Goal: Use online tool/utility: Utilize a website feature to perform a specific function

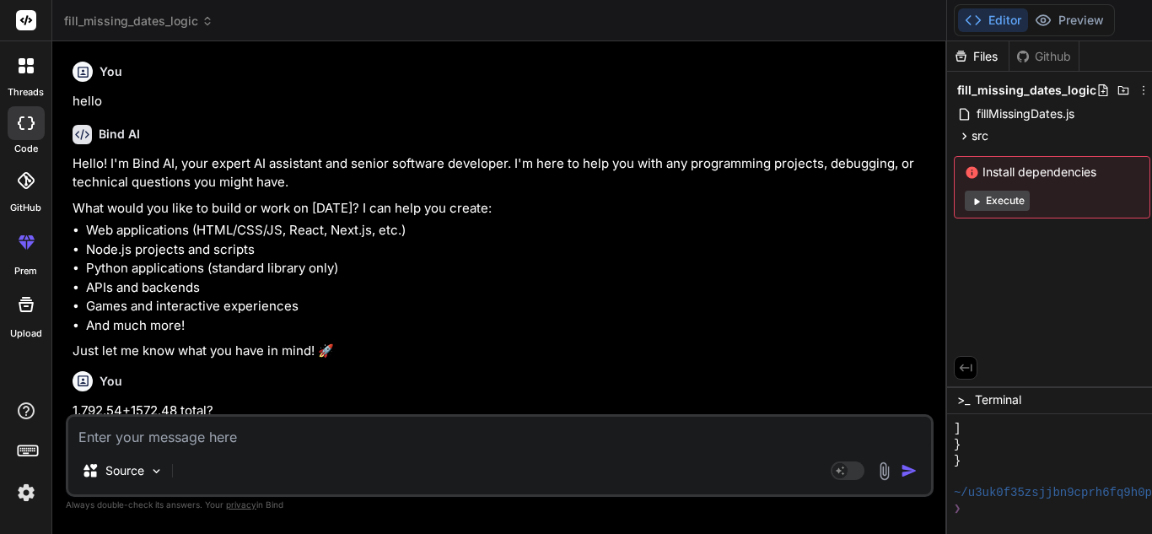
scroll to position [2724, 0]
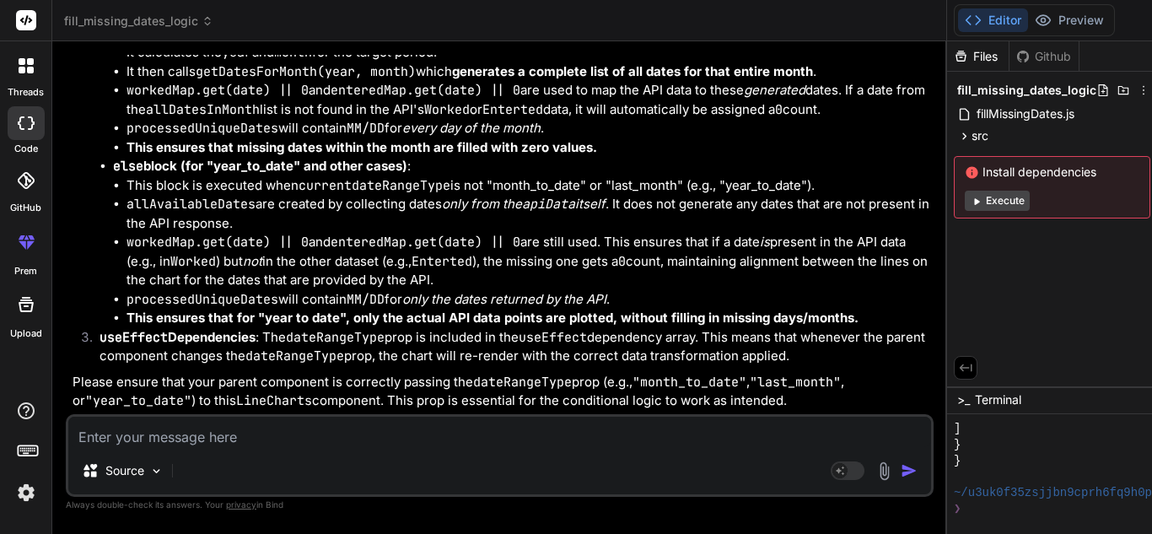
click at [273, 434] on textarea at bounding box center [499, 432] width 863 height 30
type textarea "</div> ); }; export default LineCharts;"
type textarea "x"
type textarea "parent component */} <canvas id="myChart" width="400" height="80"></canvas> </d…"
type textarea "x"
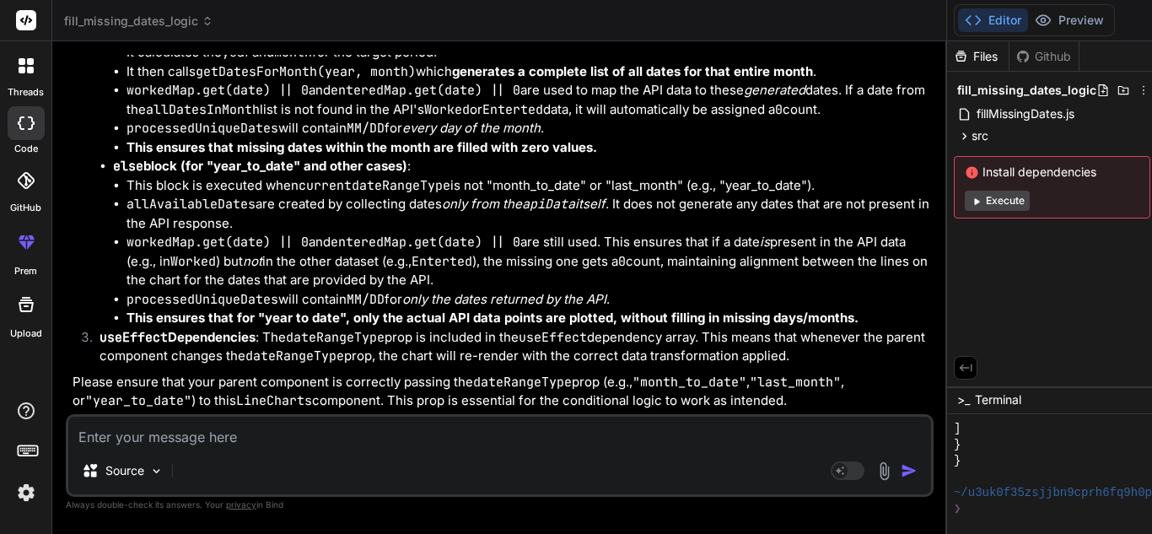
type textarea "<div> {/* The select element for date range is handled by the parent component …"
type textarea "x"
type textarea "when these dependencies change return ( <div> {/* The select element for date r…"
type textarea "x"
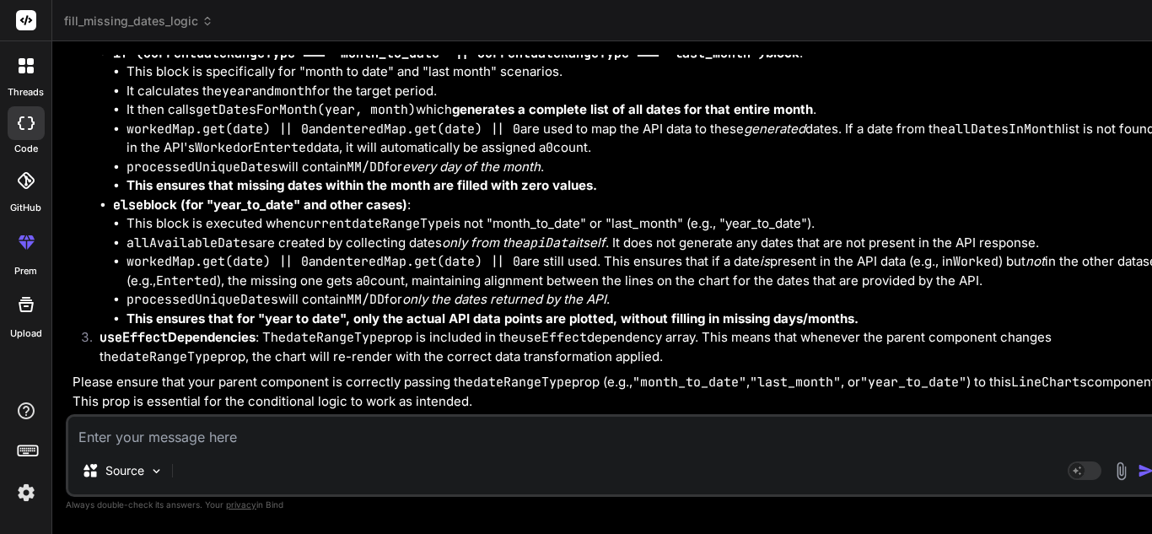
type textarea "canvas> </div> ); }; export default LineCharts;"
type textarea "x"
type textarea "return ( <div> {/* The select element for date range is handled by the parent c…"
type textarea "x"
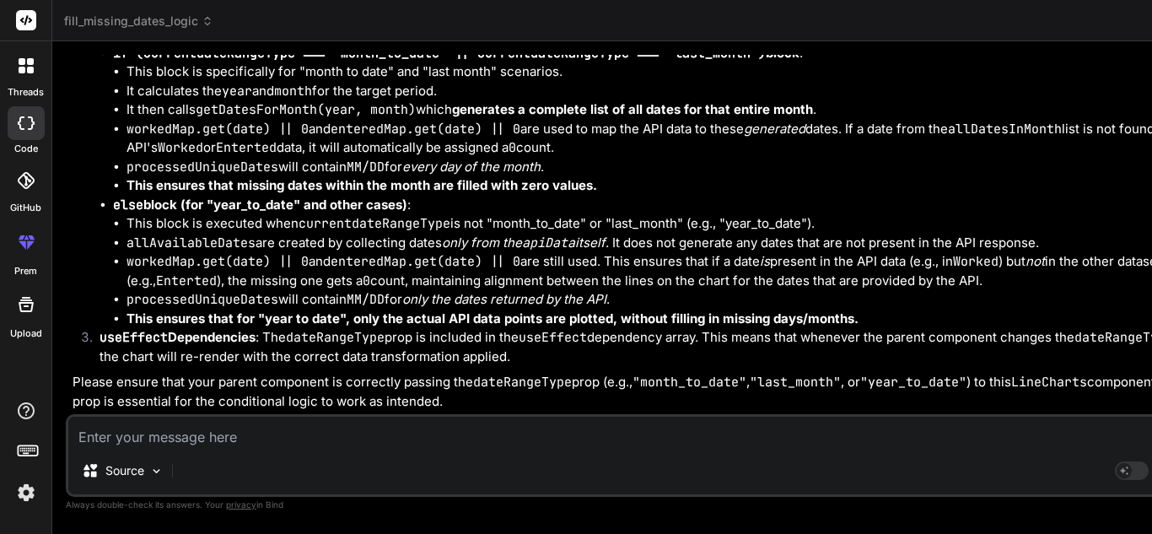
drag, startPoint x: 430, startPoint y: 272, endPoint x: 490, endPoint y: 271, distance: 59.9
click at [490, 271] on div "Bind AI Web Search Created with Pixso. Code Generator You hello Bind AI Hello! …" at bounding box center [641, 287] width 1179 height 492
click at [301, 434] on textarea at bounding box center [641, 432] width 1147 height 30
type textarea "i"
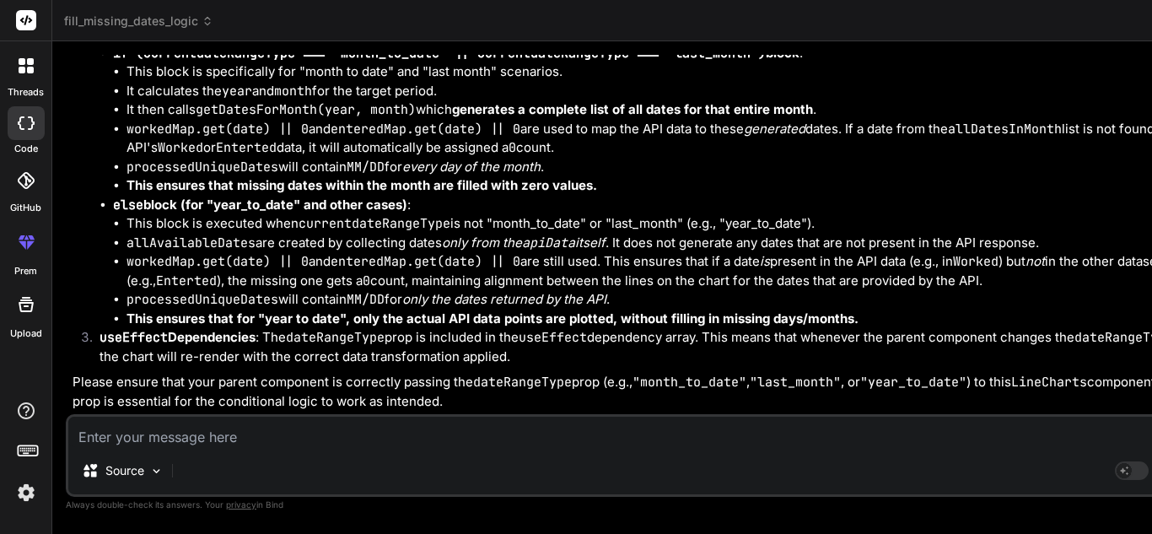
type textarea "x"
type textarea "i"
type textarea "x"
type textarea "im"
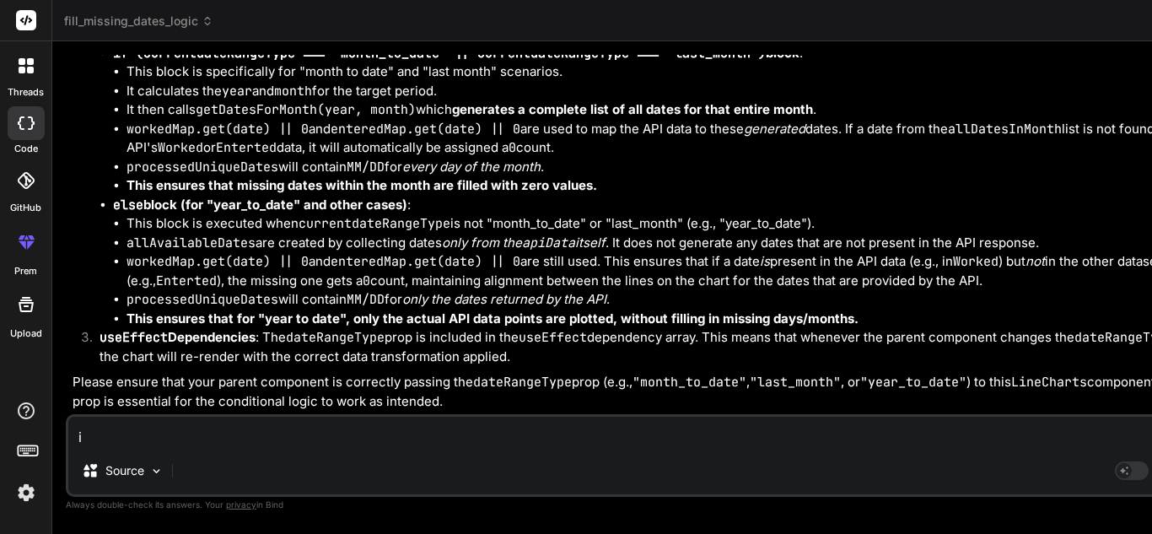
type textarea "x"
type textarea "im"
type textarea "x"
type textarea "im d"
type textarea "x"
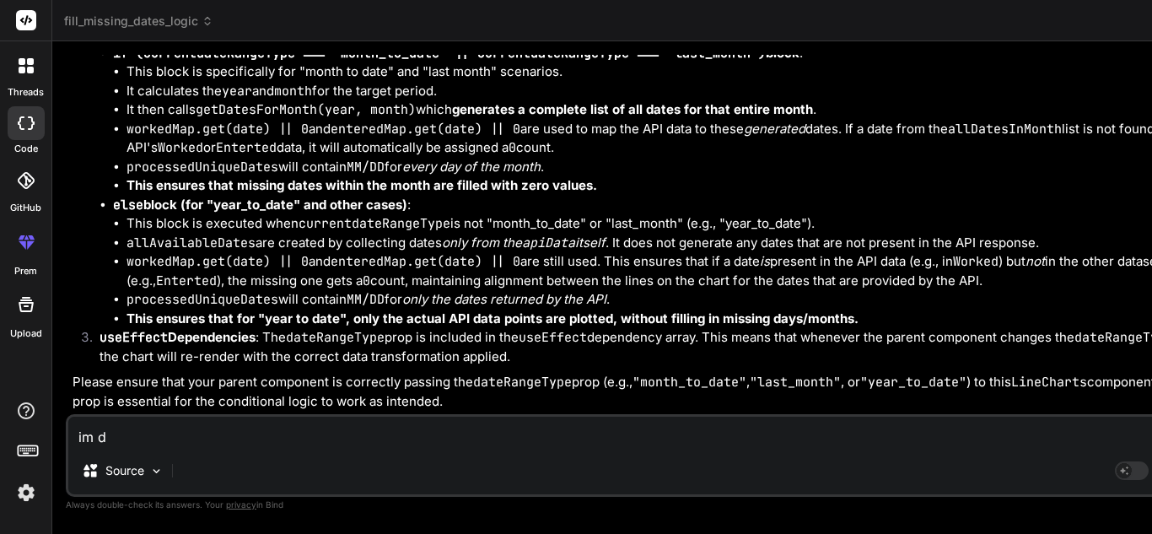
type textarea "im di"
type textarea "x"
type textarea "im dir"
type textarea "x"
type textarea "im dire"
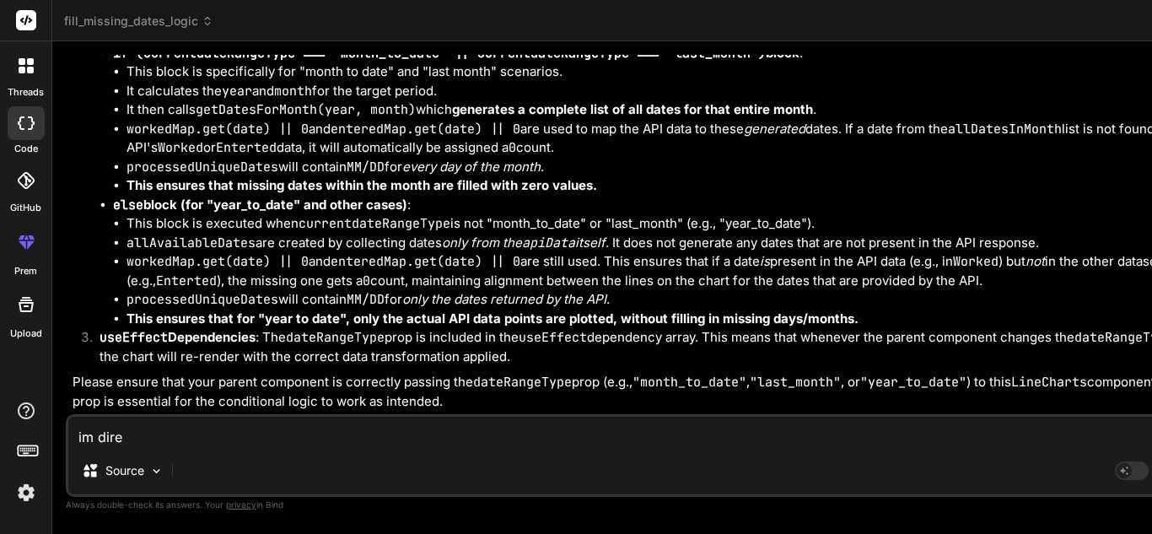
type textarea "x"
type textarea "im direc"
type textarea "x"
type textarea "im direct"
type textarea "x"
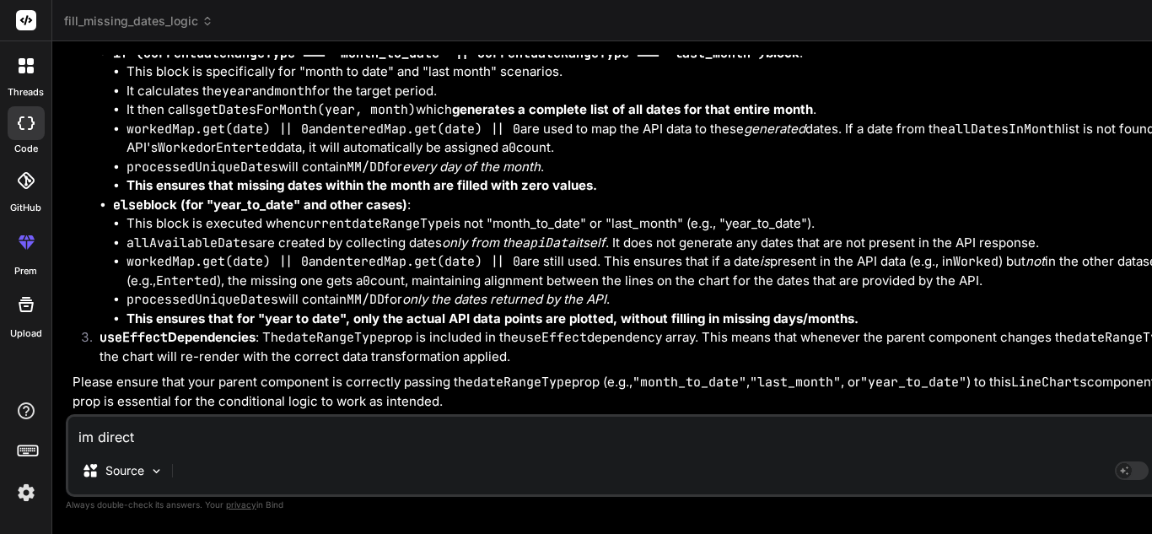
type textarea "im directr"
type textarea "x"
type textarea "im directre"
type textarea "x"
type textarea "im directrel"
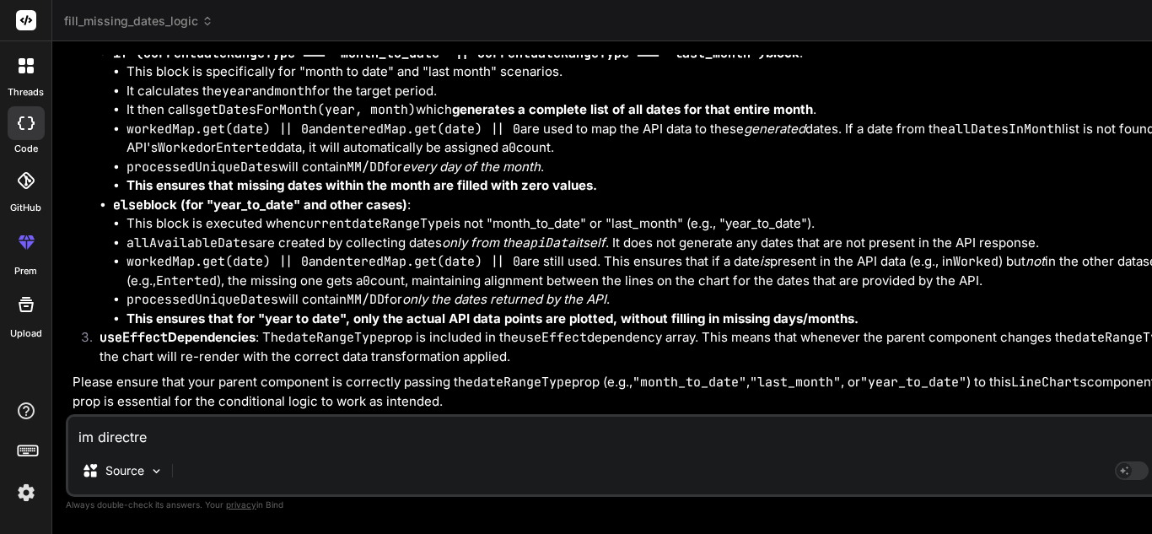
type textarea "x"
type textarea "im directrely"
type textarea "x"
type textarea "im directrely"
type textarea "x"
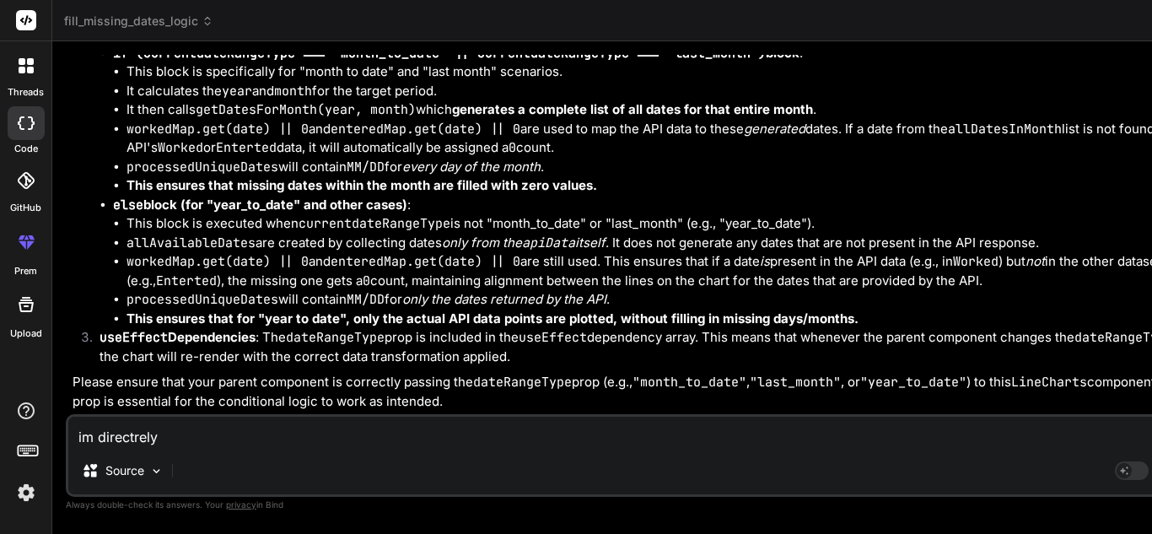
type textarea "im directrely m"
type textarea "x"
type textarea "im directrely mo"
type textarea "x"
type textarea "im directrely mod"
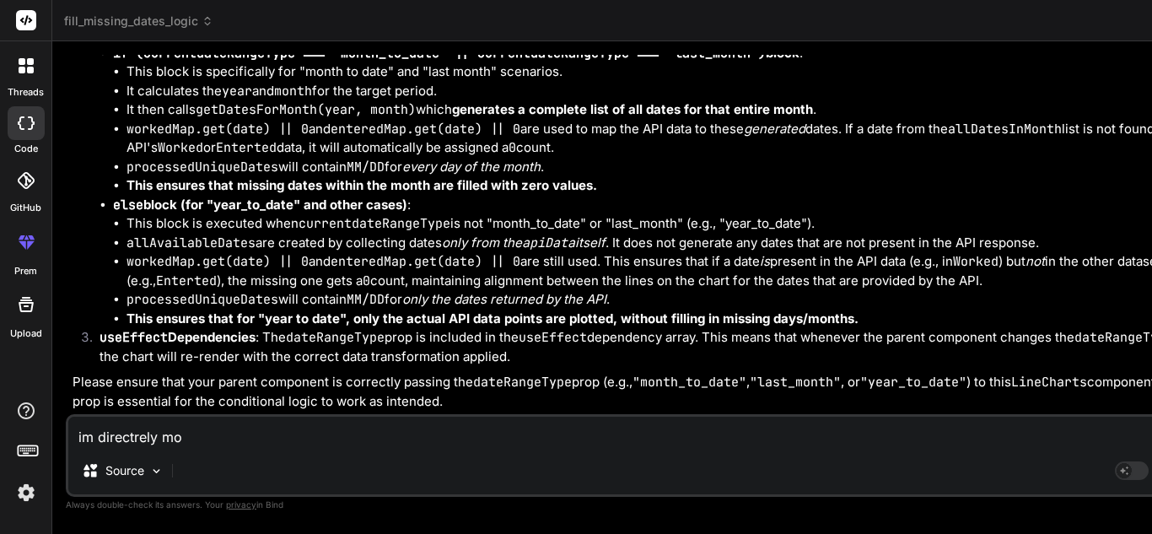
type textarea "x"
type textarea "im directrely modi"
type textarea "x"
type textarea "im directrely modif"
type textarea "x"
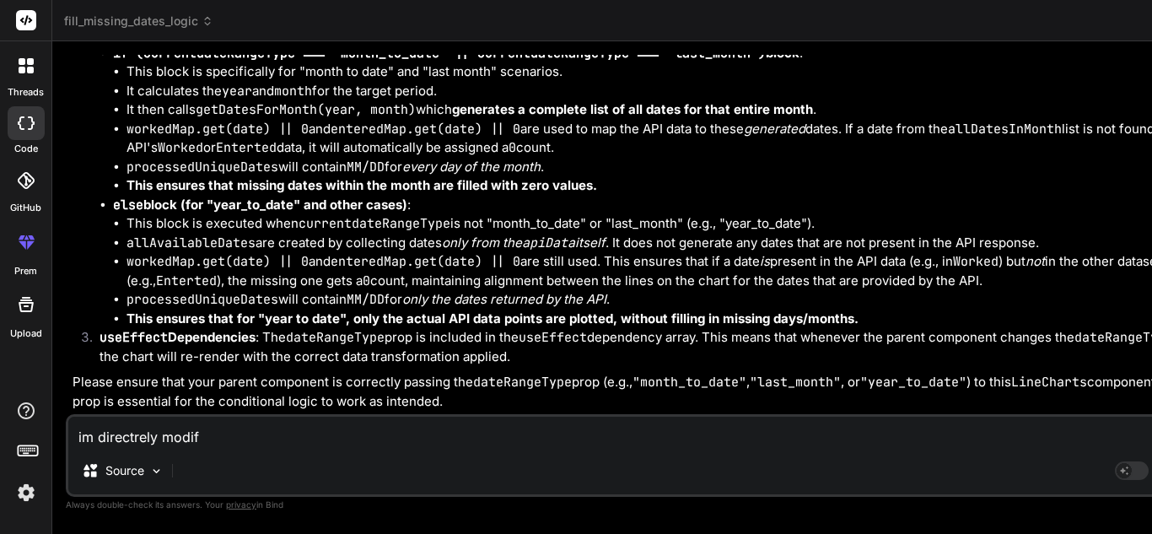
type textarea "im directrely modify"
type textarea "x"
type textarea "im directrely modify"
type textarea "x"
type textarea "im directrely modify d"
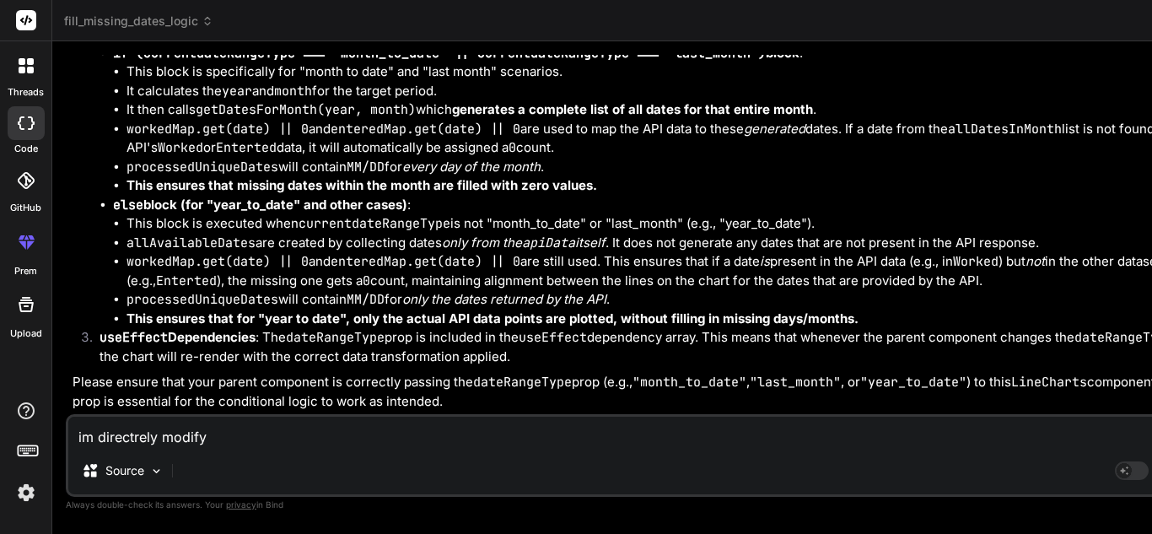
type textarea "x"
type textarea "im directrely modify da"
type textarea "x"
type textarea "im directrely modify dat"
type textarea "x"
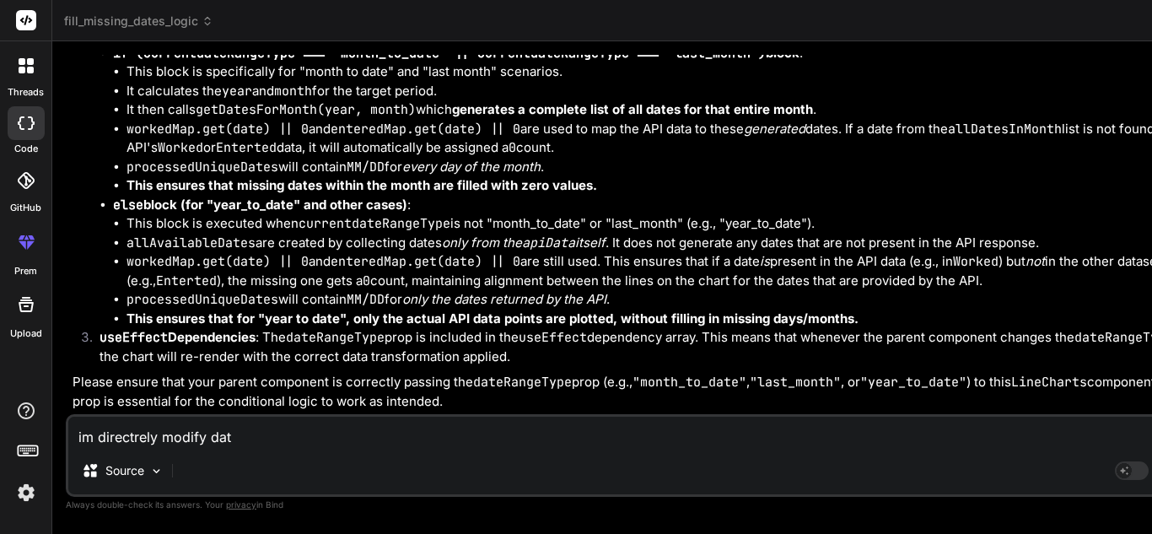
type textarea "im directrely modify data"
type textarea "x"
type textarea "im directrely modify data"
type textarea "x"
type textarea "im directrely modify data i"
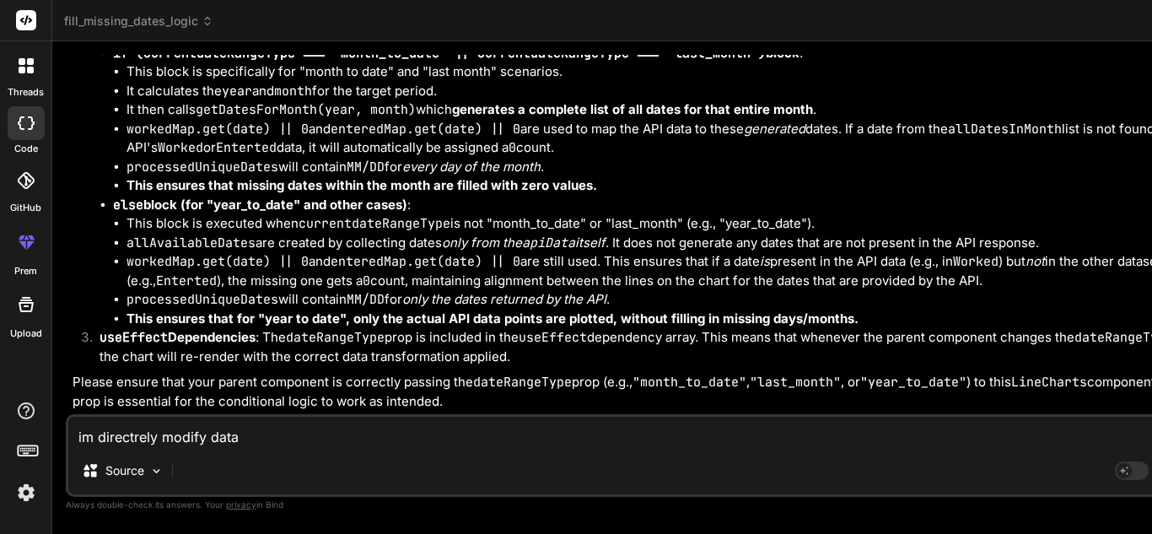
type textarea "x"
type textarea "im directrely modify data in"
type textarea "x"
type textarea "im directrely modify data in"
type textarea "x"
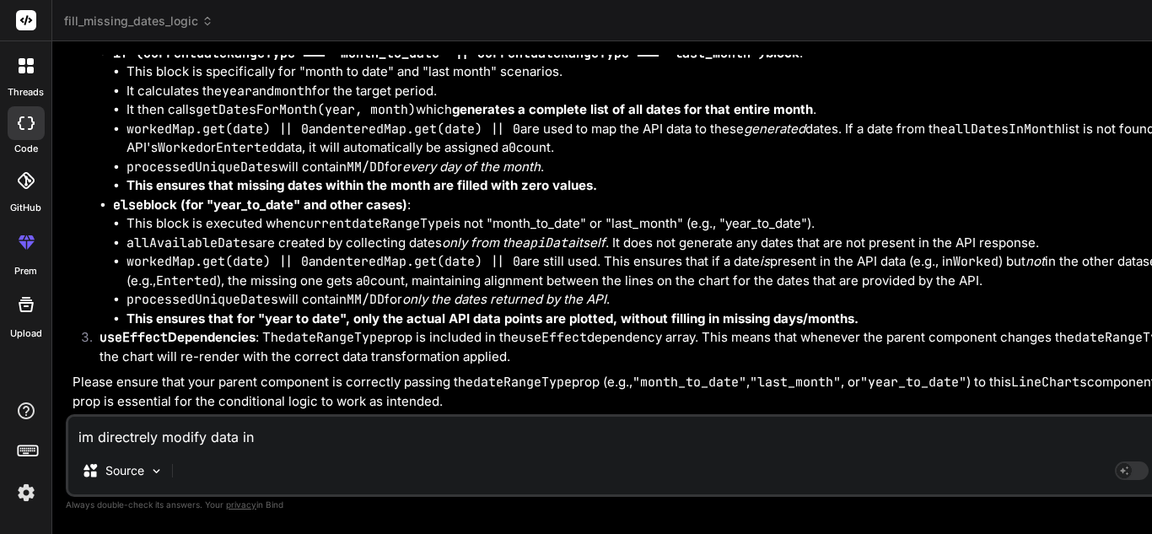
type textarea "im directrely modify data in c"
type textarea "x"
type textarea "im directrely modify data in ch"
type textarea "x"
type textarea "im directrely modify data in cha"
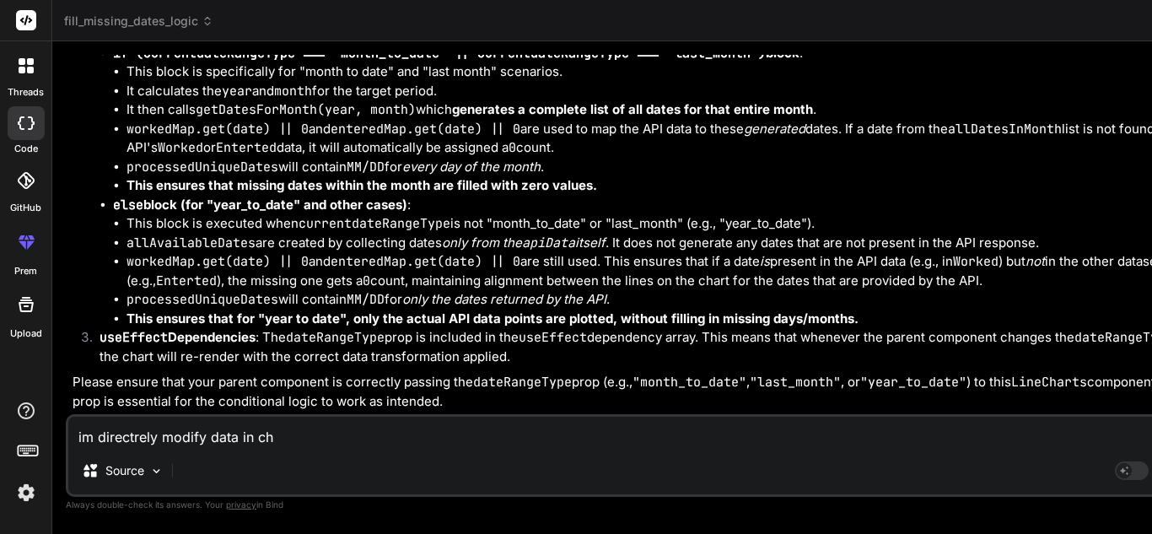
type textarea "x"
type textarea "im directrely modify data in char"
type textarea "x"
type textarea "im directrely modify data in chart"
type textarea "x"
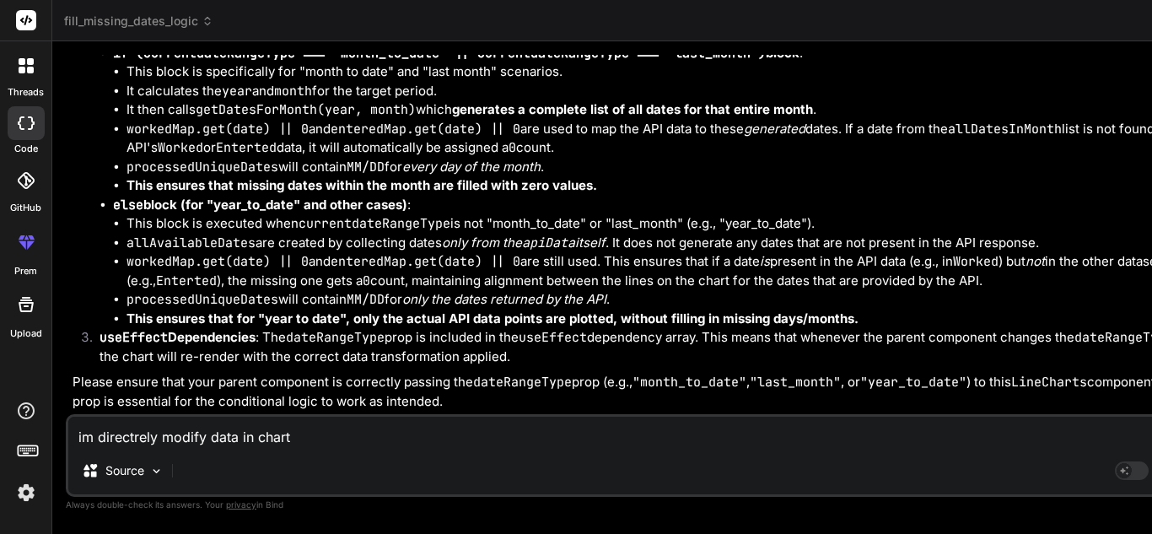
type textarea "im directrely modify data in chart"
type textarea "x"
type textarea "im directrely modify data in chart j"
type textarea "x"
type textarea "im directrely modify data in chart js"
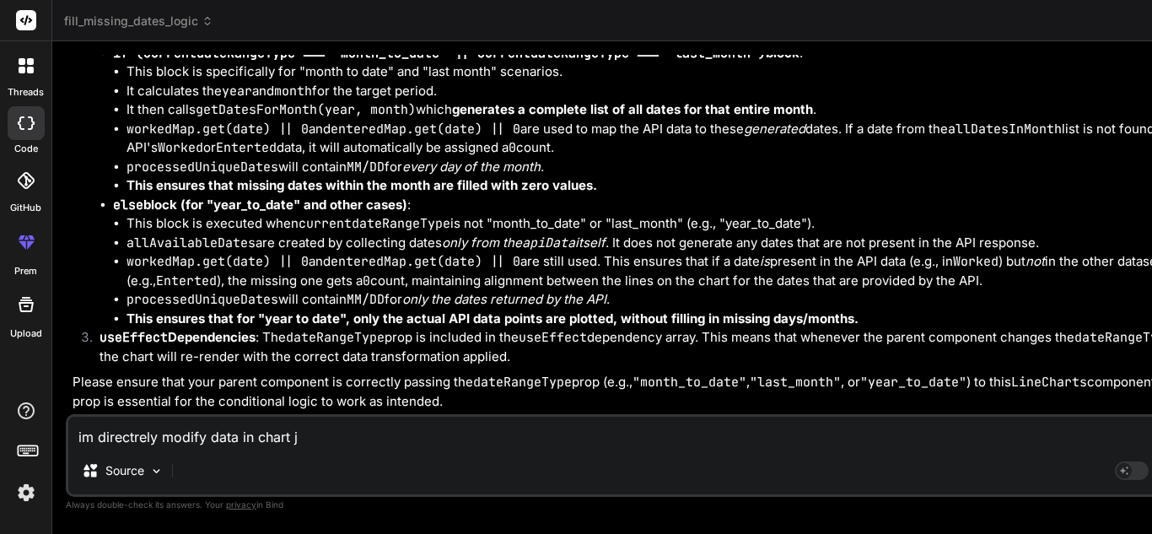
type textarea "x"
type textarea "im directrely modify data in chart js"
type textarea "x"
type textarea "im directrely modify data in chart js c"
type textarea "x"
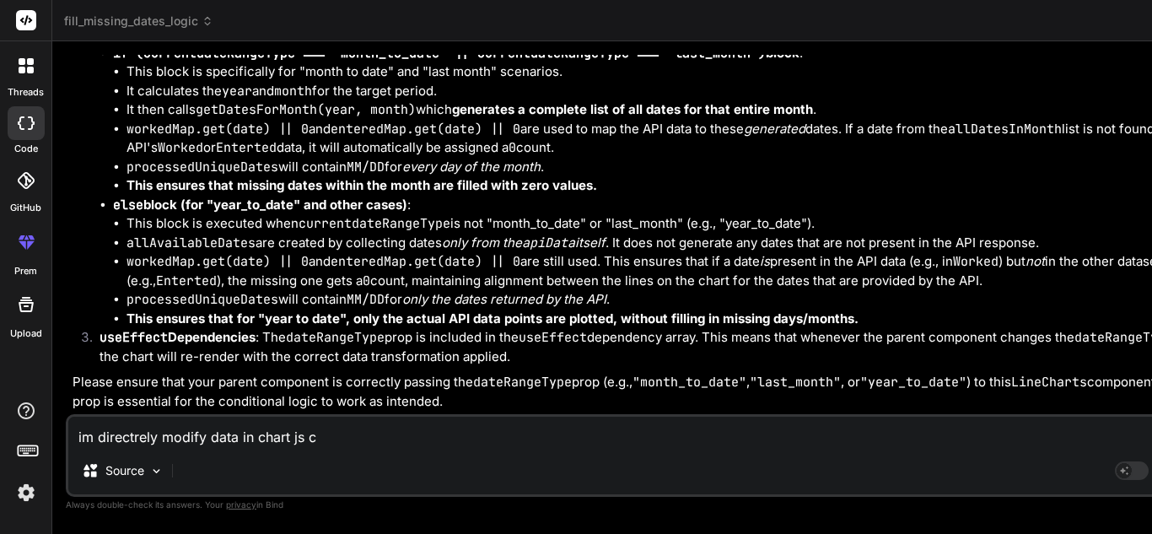
type textarea "im directrely modify data in chart js co"
type textarea "x"
type textarea "im directrely modify data in chart js com"
type textarea "x"
type textarea "im directrely modify data in chart js comp"
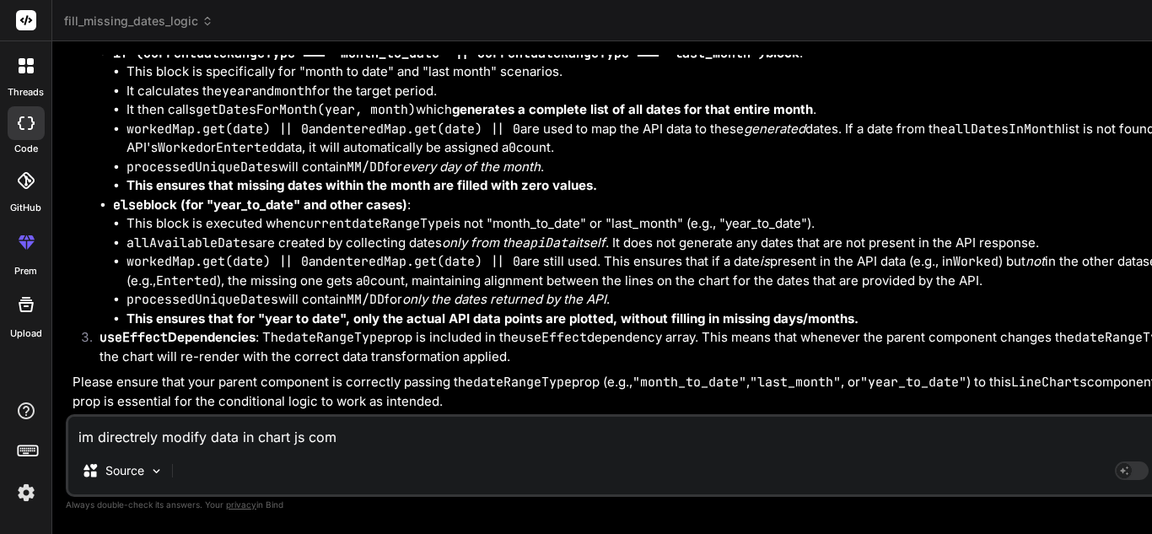
type textarea "x"
type textarea "im directrely modify data in chart [PERSON_NAME]"
type textarea "x"
type textarea "im directrely modify data in chart [PERSON_NAME]"
type textarea "x"
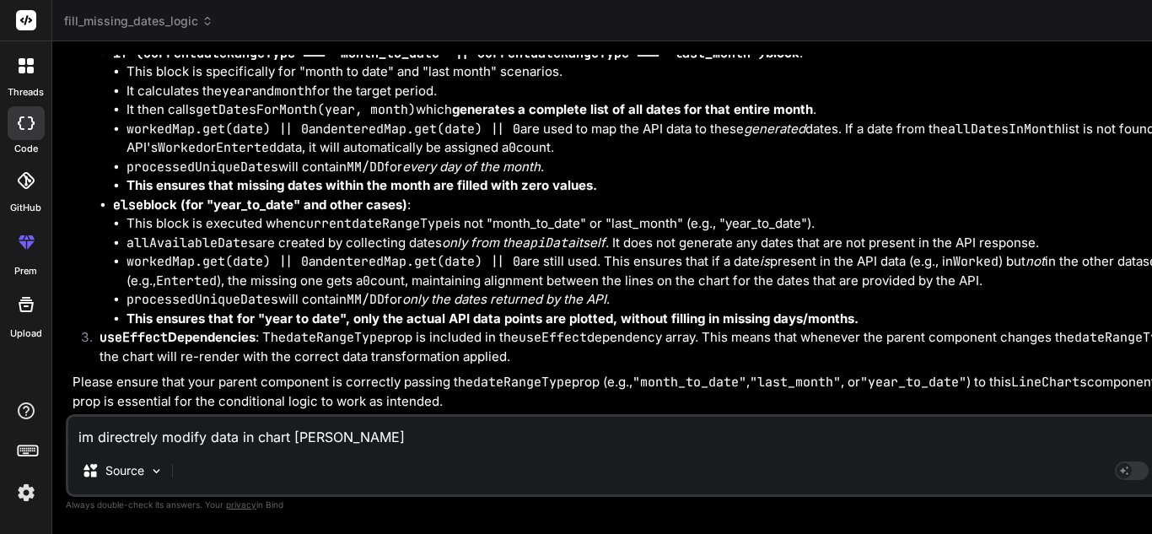
type textarea "im directrely modify data in chart js compoen"
type textarea "x"
type textarea "im directrely modify data in chart js compoent"
type textarea "x"
type textarea "im directrely modify data in chart js compoente"
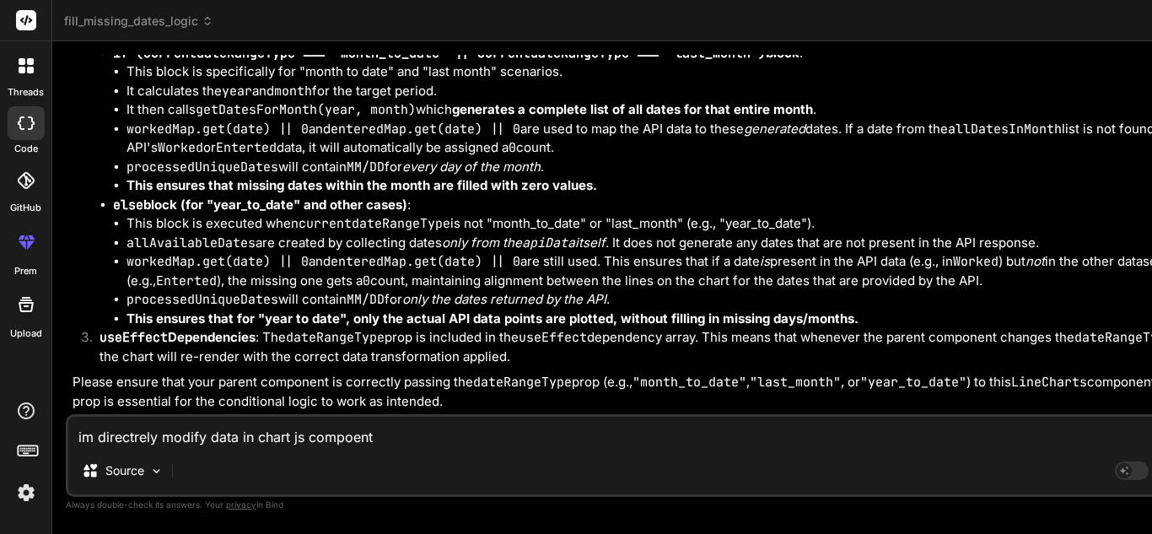
type textarea "x"
type textarea "im directrely modify data in chart js compoente."
type textarea "x"
type textarea "im directrely modify data in chart js compoente."
type textarea "x"
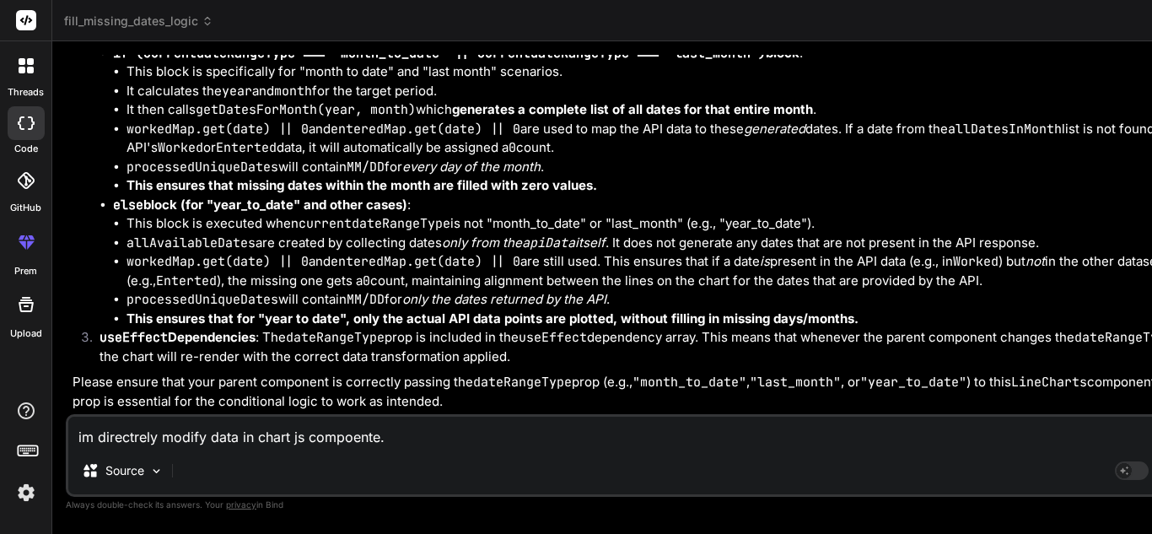
type textarea "im directrely modify data in chart js compoente. h"
type textarea "x"
type textarea "im directrely modify data in chart js compoente. he"
type textarea "x"
type textarea "im directrely modify data in chart js compoente. her"
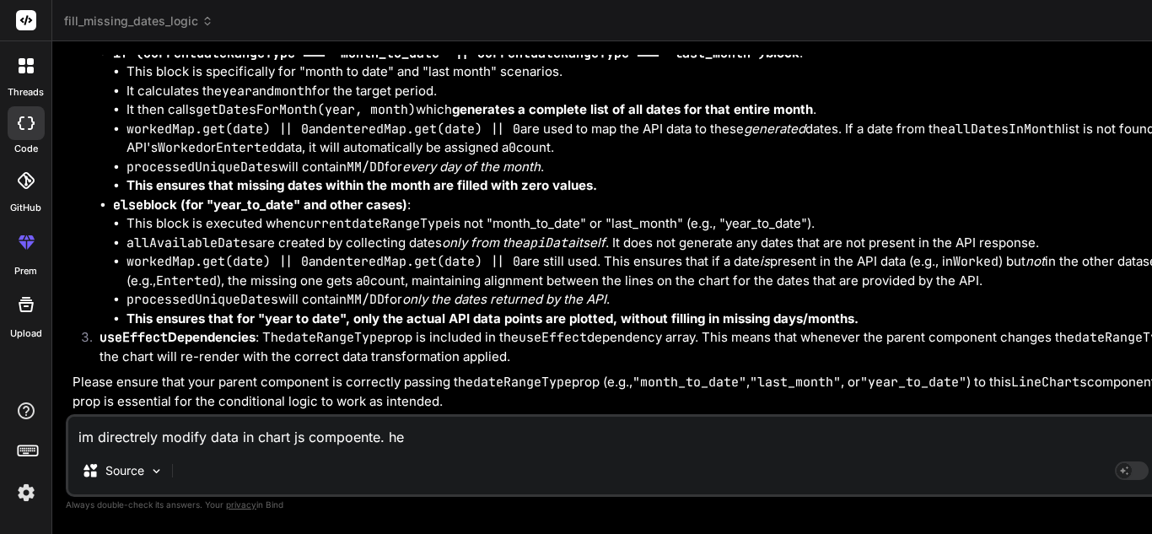
type textarea "x"
type textarea "im directrely modify data in chart js compoente. here"
type textarea "x"
type textarea "im directrely modify data in chart js compoente. here"
type textarea "x"
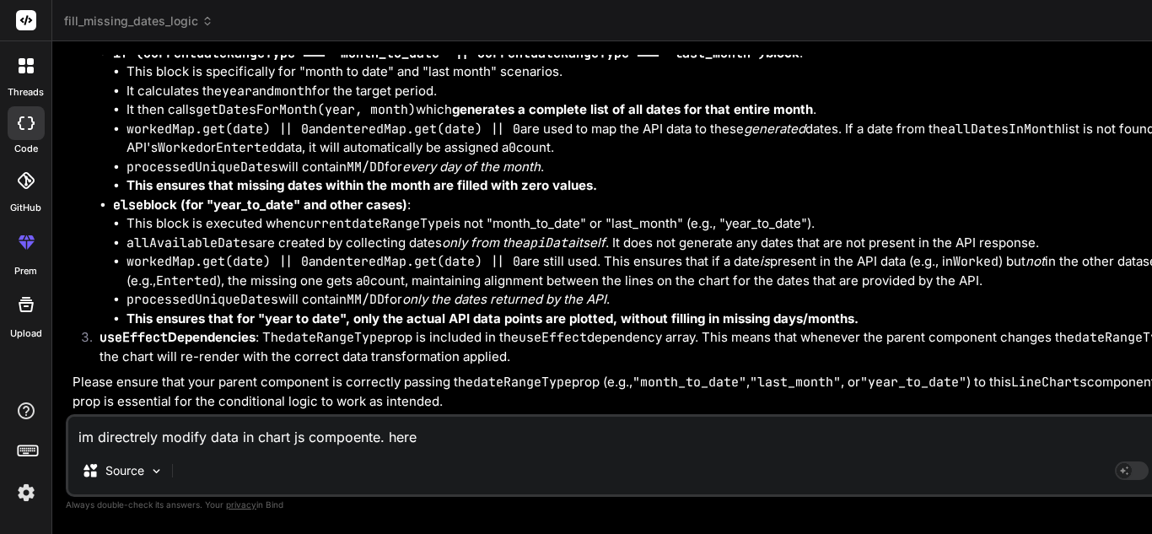
type textarea "im directrely modify data in chart js compoente. here i"
type textarea "x"
type textarea "im directrely modify data in chart js compoente. here im"
type textarea "x"
type textarea "im directrely modify data in chart js compoente. here im"
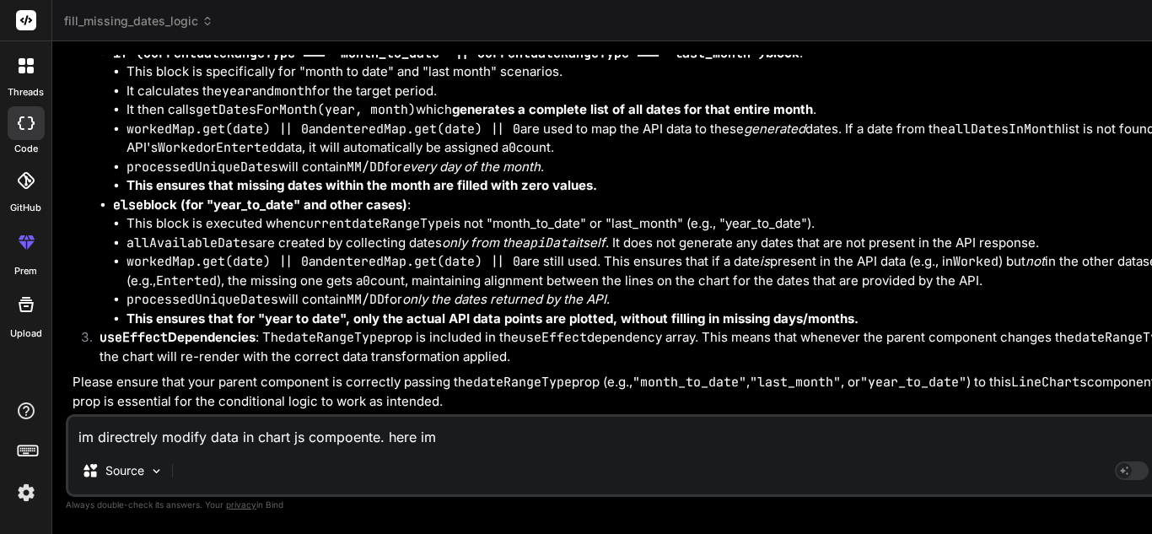
type textarea "x"
type textarea "im directrely modify data in chart js compoente. here im n"
type textarea "x"
type textarea "im directrely modify data in chart js compoente. here im no"
type textarea "x"
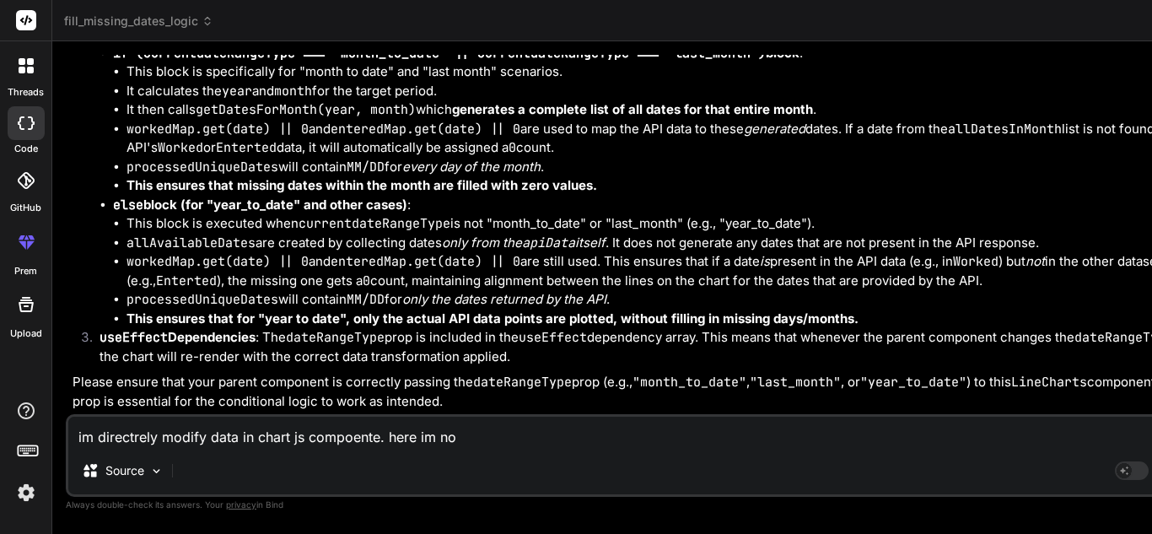
type textarea "im directrely modify data in chart js compoente. here im not"
type textarea "x"
type textarea "im directrely modify data in chart js compoente. here im not"
type textarea "x"
type textarea "im directrely modify data in chart js compoente. here im not a"
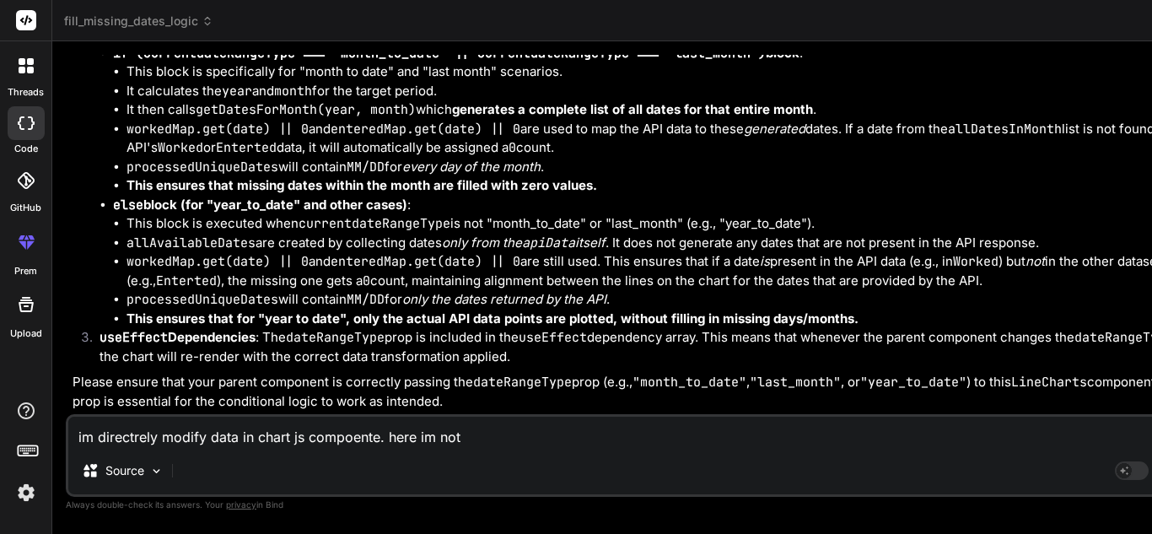
type textarea "x"
type textarea "im directrely modify data in chart js compoente. here im not ab"
type textarea "x"
type textarea "im directrely modify data in chart js compoente. here im not abl"
type textarea "x"
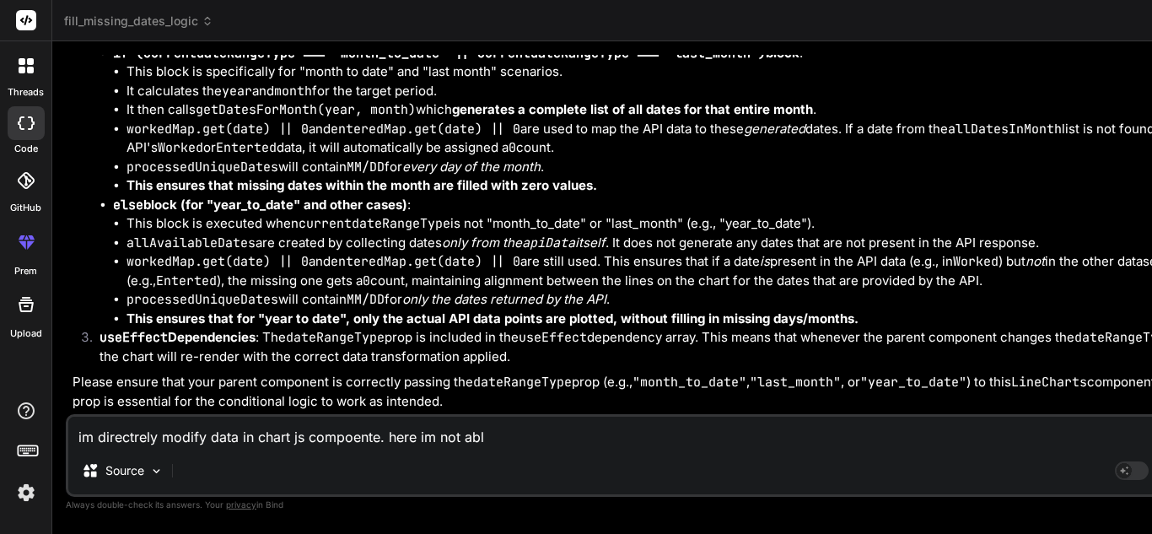
type textarea "im directrely modify data in chart js compoente. here im not able"
type textarea "x"
type textarea "im directrely modify data in chart js compoente. here im not able"
type textarea "x"
type textarea "im directrely modify data in chart js compoente. here im not able d"
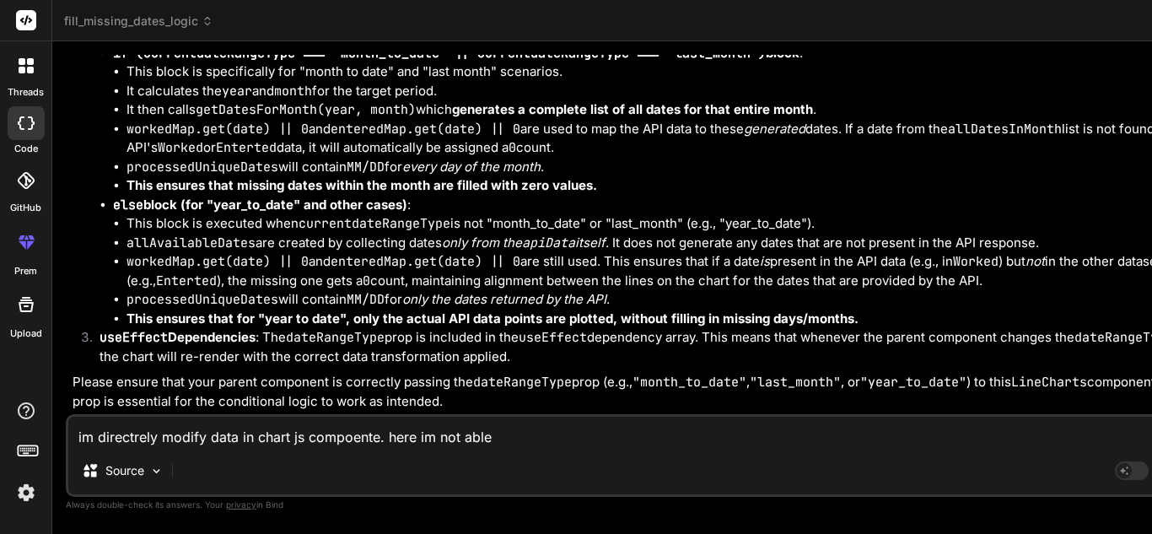
type textarea "x"
type textarea "im directrely modify data in chart js compoente. here im not able do"
type textarea "x"
type textarea "im directrely modify data in chart js compoente. here im not able do"
type textarea "x"
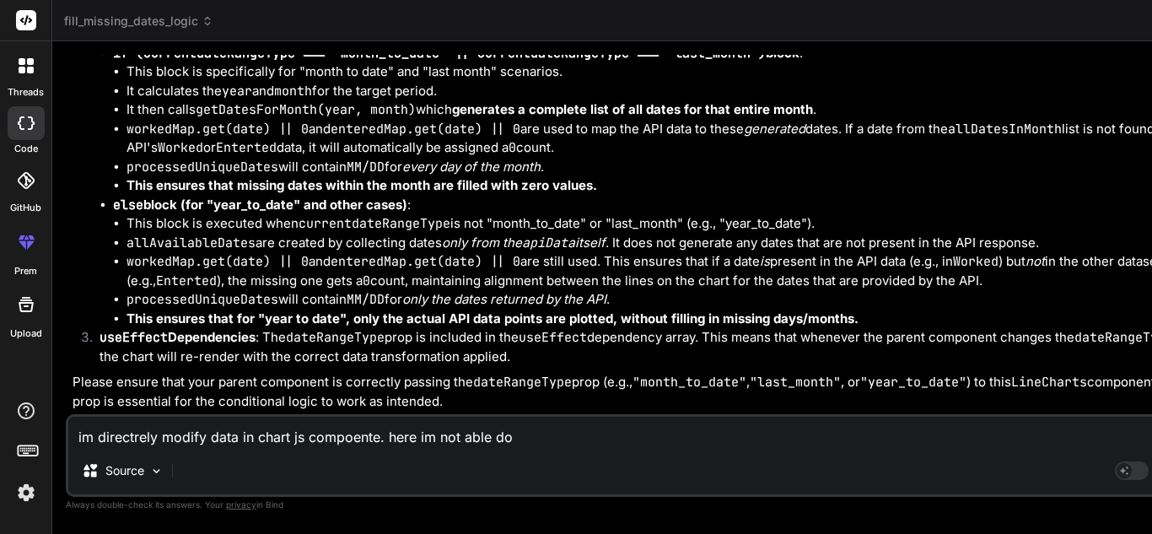
type textarea "im directrely modify data in chart js compoente. here im not able do g"
type textarea "x"
type textarea "im directrely modify data in chart js compoente. here im not able do ge"
type textarea "x"
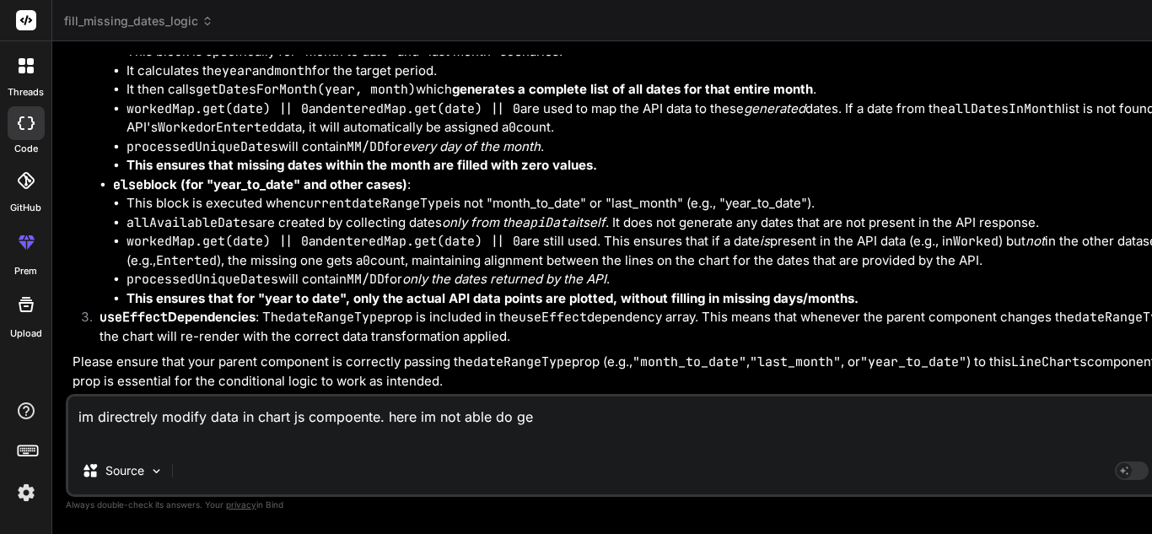
type textarea "im directrely modify data in chart js compoente. here im not able do get"
type textarea "x"
type textarea "im directrely modify data in chart js compoente. here im not able do get"
type textarea "x"
type textarea "im directrely modify data in chart js compoente. here im not able do get u"
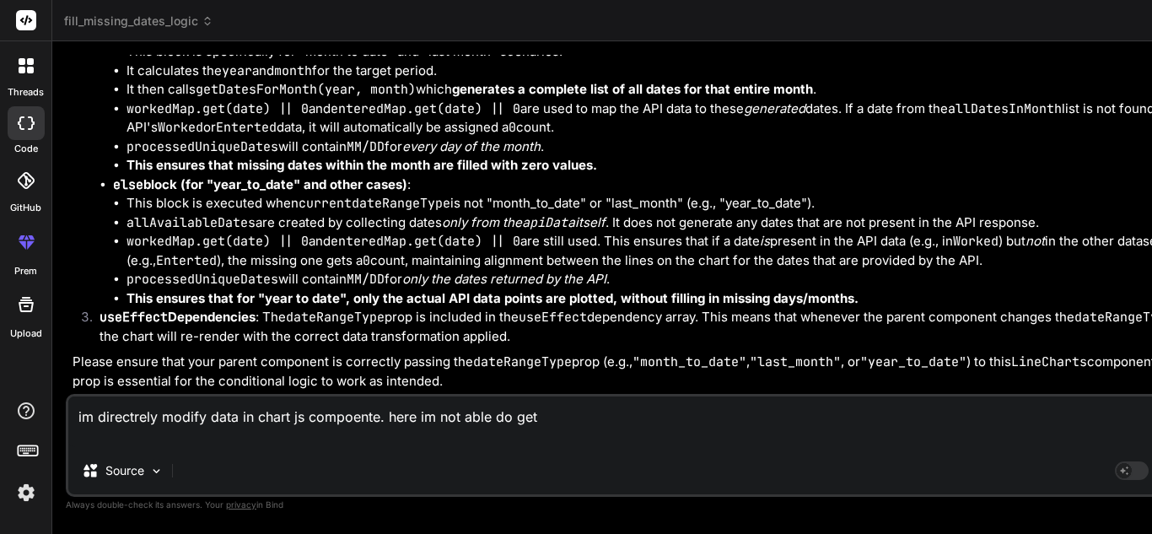
type textarea "x"
type textarea "im directrely modify data in chart js compoente. here im not able do get us"
type textarea "x"
type textarea "im directrely modify data in chart js compoente. here im not able do get use"
type textarea "x"
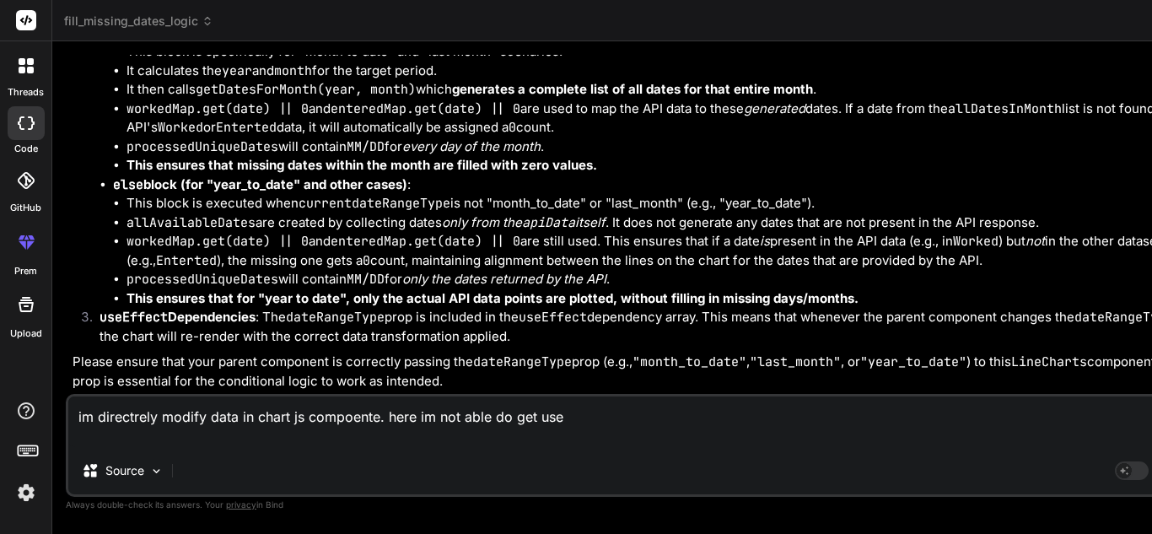
type textarea "im directrely modify data in chart js compoente. here im not able do get user"
type textarea "x"
type textarea "im directrely modify data in chart js compoente. here im not able do get user"
type textarea "x"
type textarea "im directrely modify data in chart js compoente. here im not able do get user c"
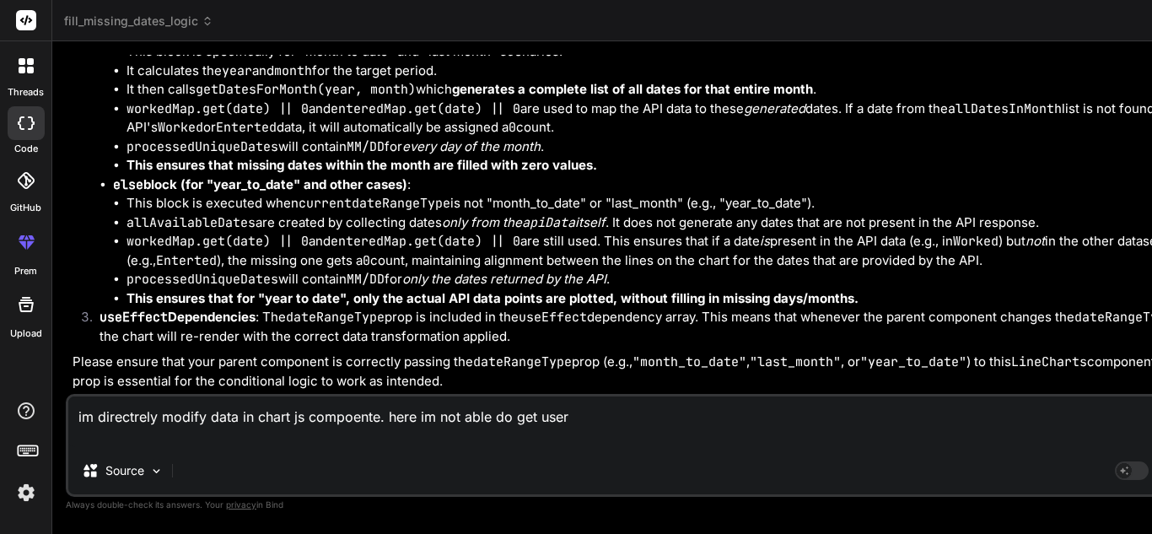
type textarea "x"
type textarea "im directrely modify data in chart js compoente. here im not able do get user ch"
type textarea "x"
type textarea "im directrely modify data in chart js compoente. here im not able do get user c…"
type textarea "x"
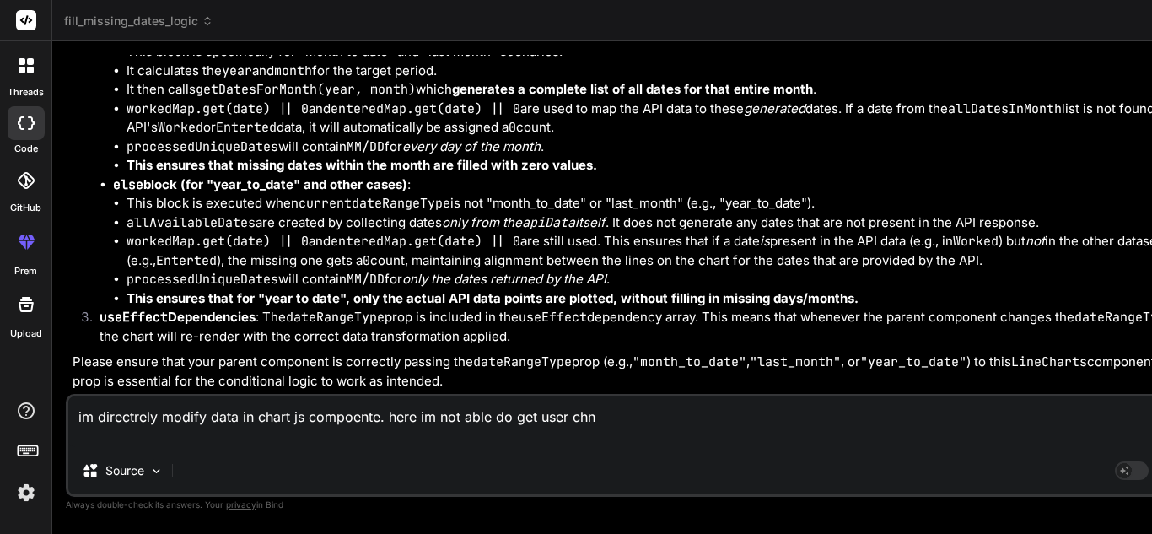
type textarea "im directrely modify data in chart js compoente. here im not able do get user c…"
type textarea "x"
type textarea "im directrely modify data in chart js compoente. here im not able do get user c…"
type textarea "x"
type textarea "im directrely modify data in chart js compoente. here im not able do get user c…"
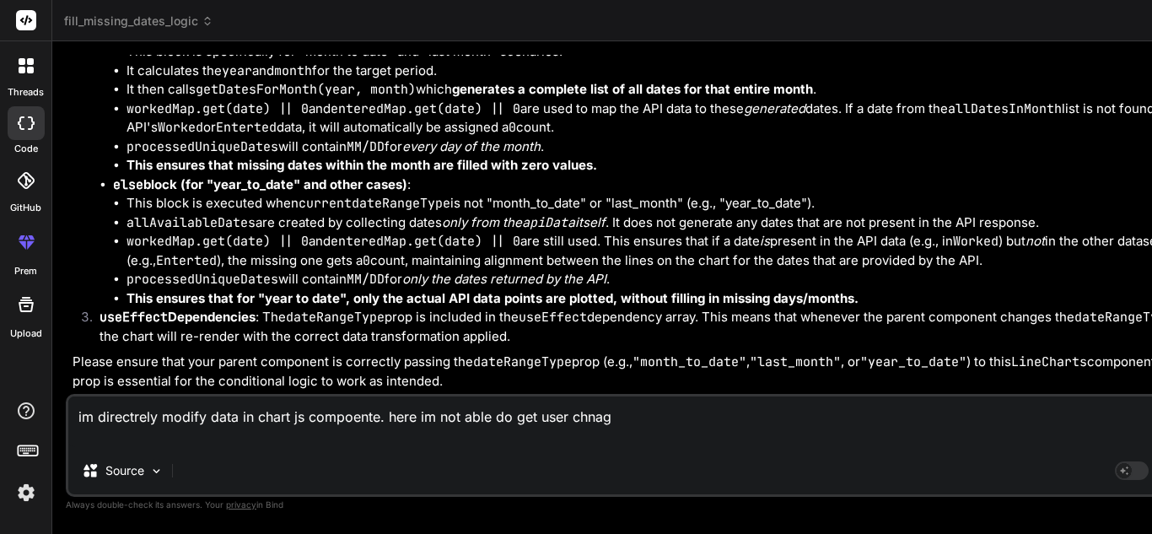
type textarea "x"
type textarea "im directrely modify data in chart js compoente. here im not able do get user c…"
type textarea "x"
type textarea "im directrely modify data in chart js compoente. here im not able do get user c…"
type textarea "x"
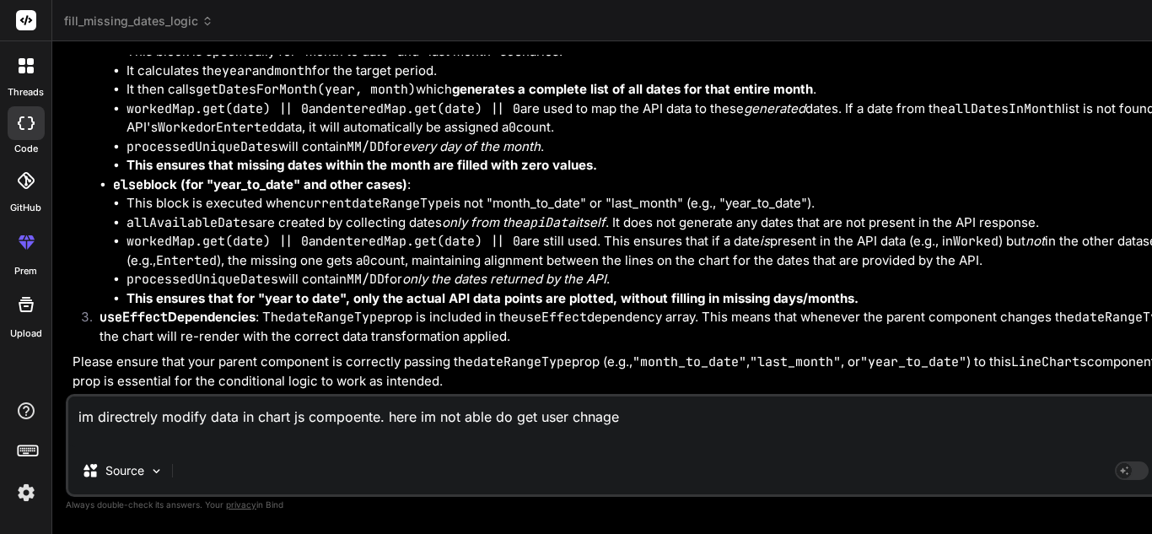
type textarea "im directrely modify data in chart js compoente. here im not able do get user c…"
type textarea "x"
type textarea "im directrely modify data in chart js compoente. here im not able do get user c…"
type textarea "x"
type textarea "im directrely modify data in chart js compoente. here im not able do get user c…"
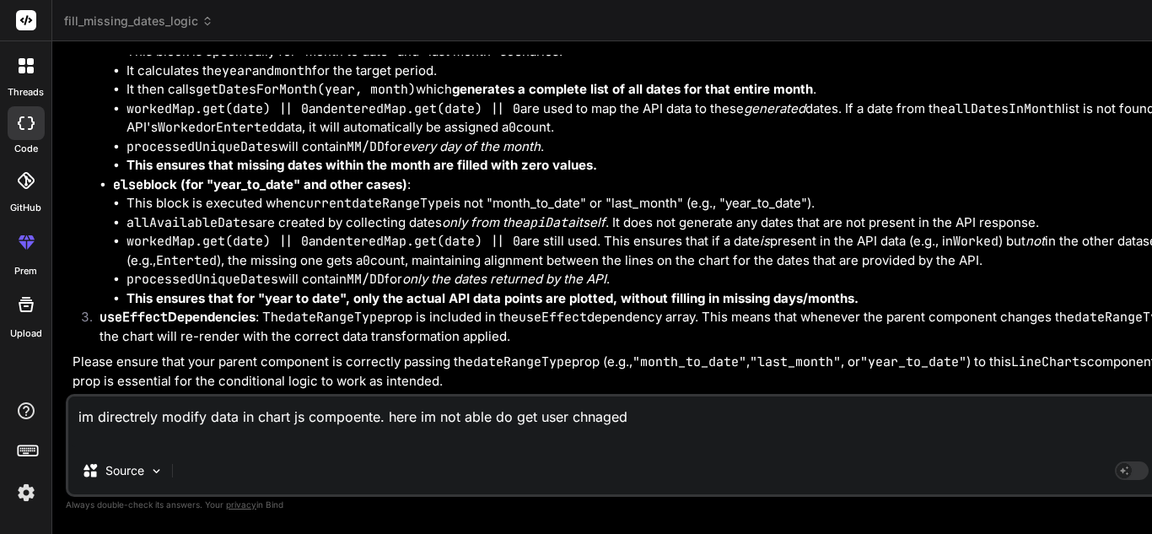
type textarea "x"
type textarea "im directrely modify data in chart js compoente. here im not able do get user […"
type textarea "x"
type textarea "im directrely modify data in chart js compoente. here im not able do get user c…"
type textarea "x"
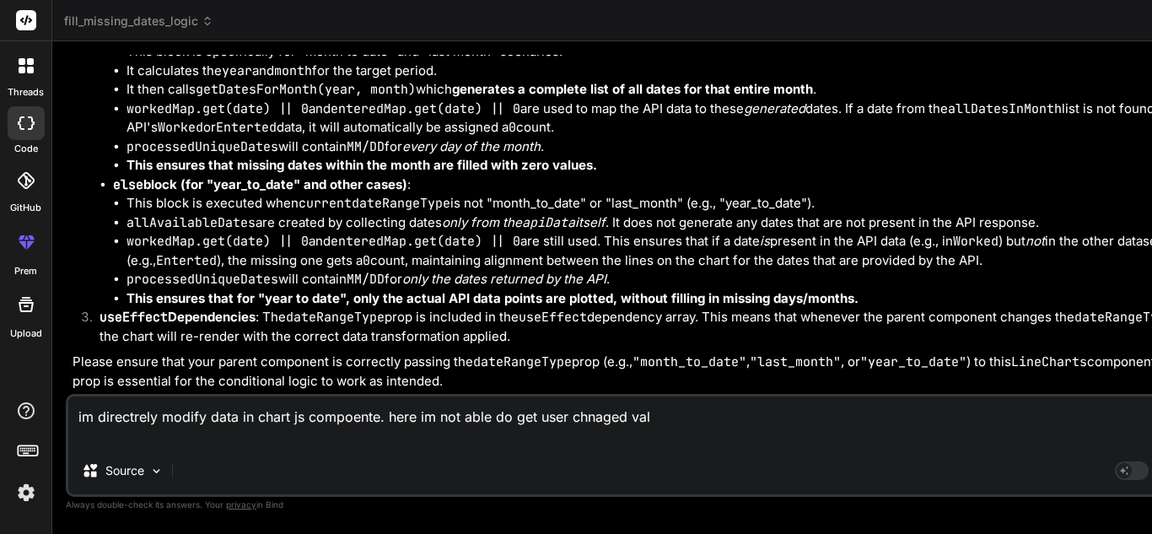
type textarea "im directrely modify data in chart js compoente. here im not able do get user […"
type textarea "x"
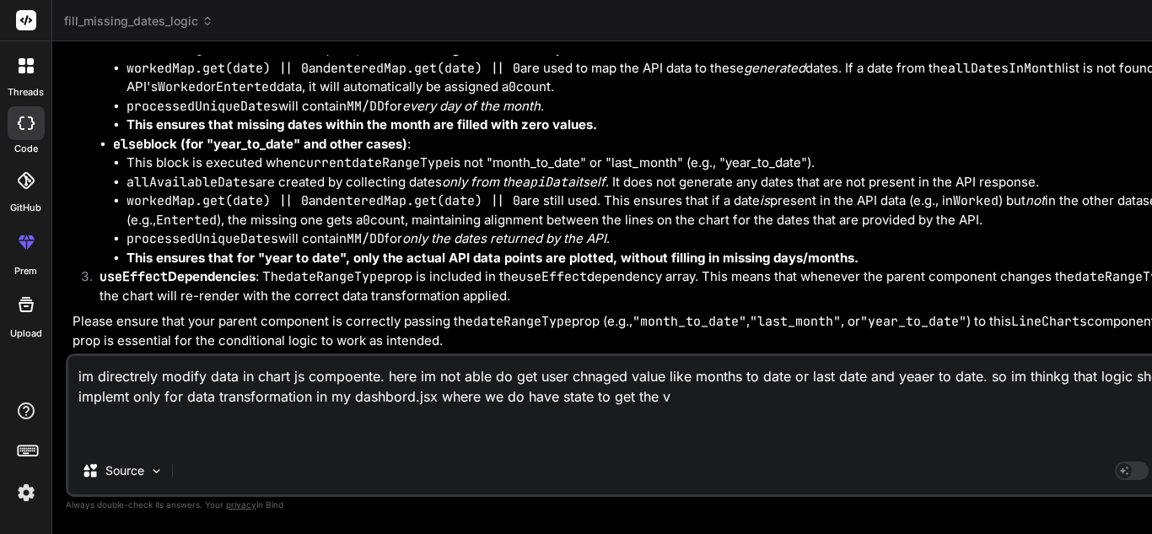
scroll to position [21399, 0]
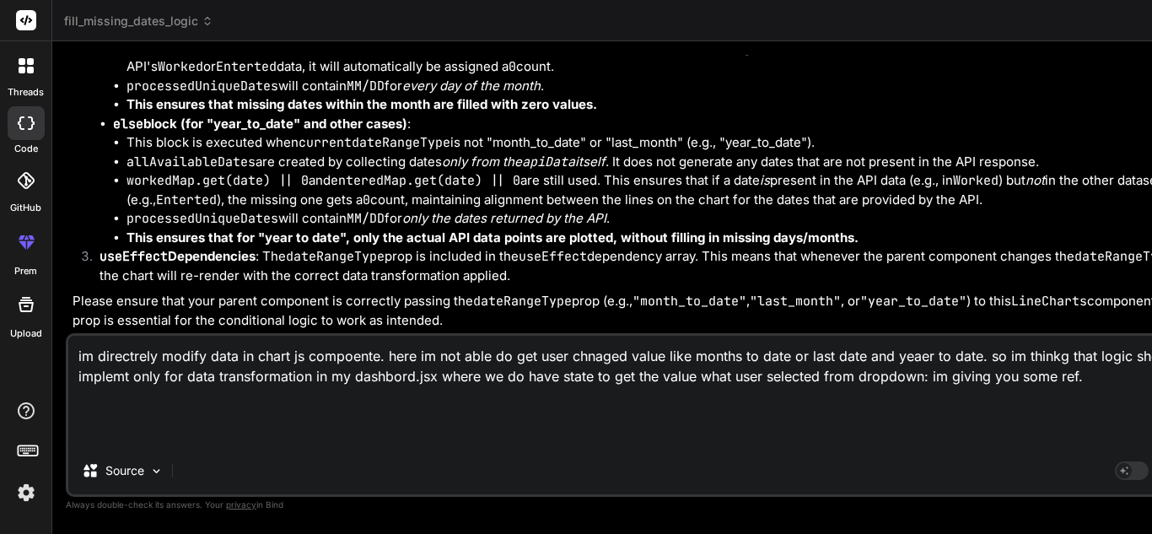
click at [509, 438] on textarea "im directrely modify data in chart js compoente. here im not able do get user c…" at bounding box center [641, 391] width 1147 height 111
paste textarea "render() { const { practiceData, dataofGraph, loading, processVolumeData, workl…"
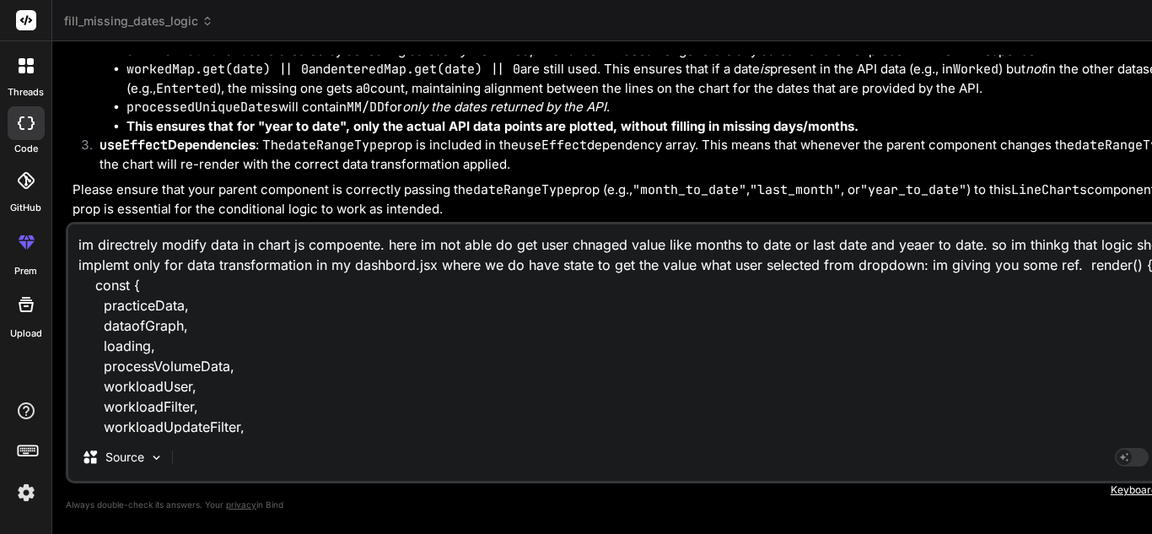
scroll to position [21432, 0]
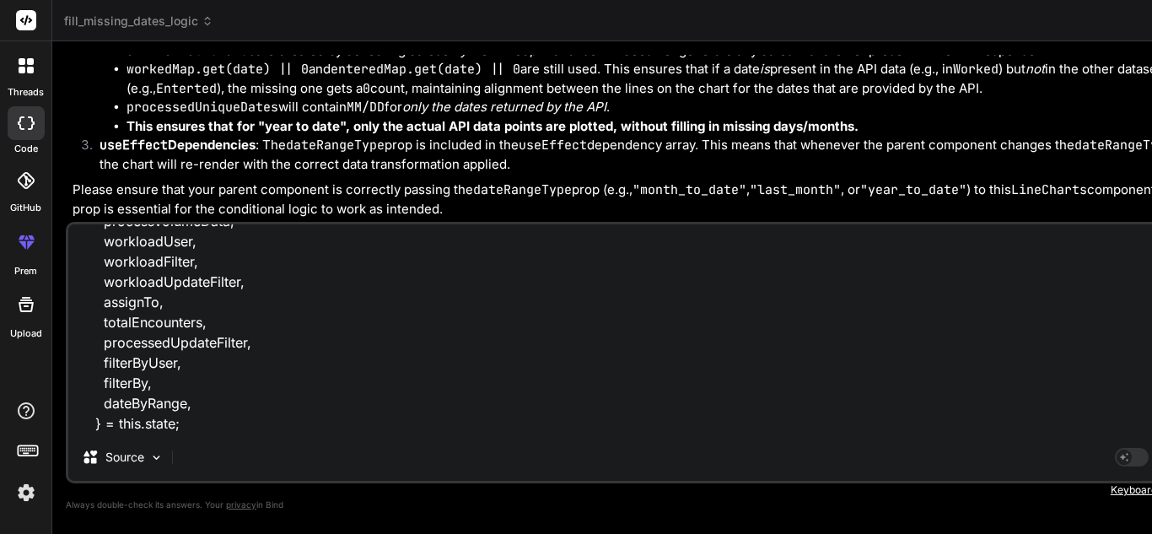
click at [304, 416] on textarea "im directrely modify data in chart js compoente. here im not able do get user c…" at bounding box center [641, 328] width 1147 height 209
paste textarea "processVolumeData"
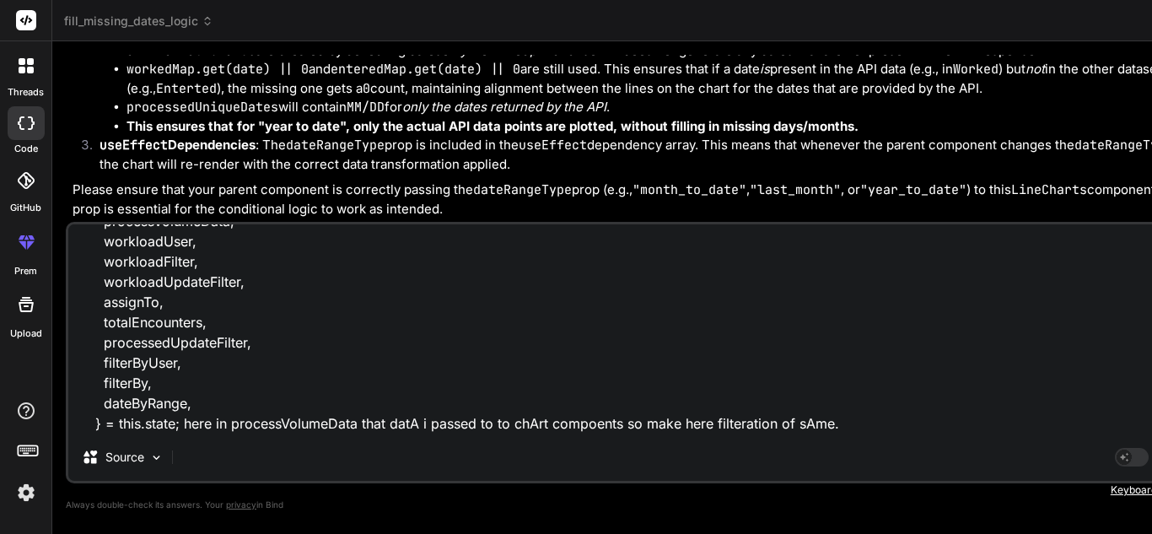
click at [417, 422] on textarea "im directrely modify data in chart js compoente. here im not able do get user c…" at bounding box center [641, 328] width 1147 height 209
paste textarea "processVolumeData: [], assignedVsAssignedTo: [], filterByUser: "All Users", fil…"
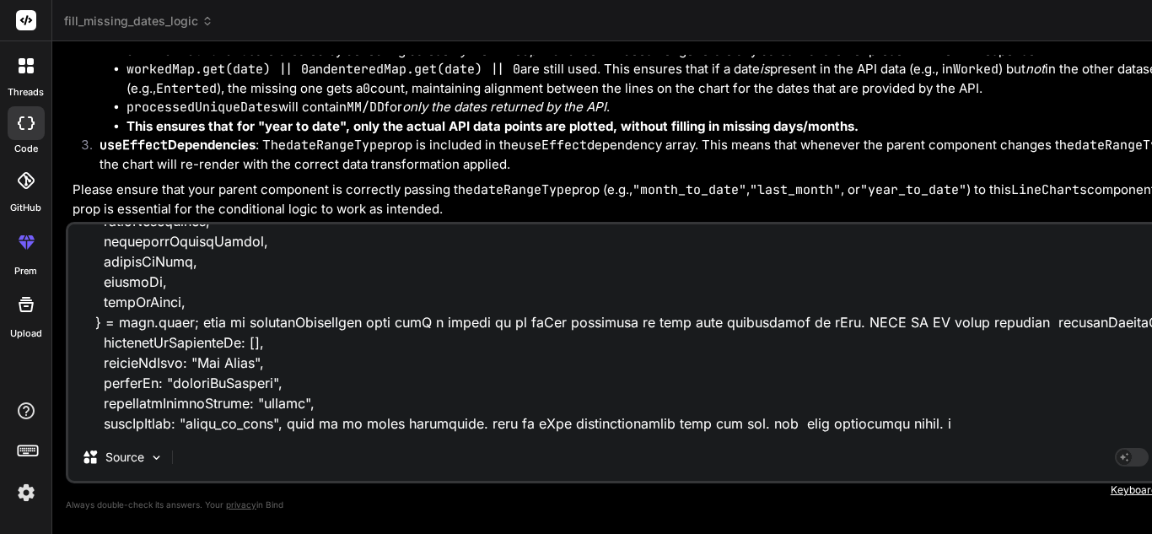
scroll to position [406, 0]
click at [180, 432] on textarea at bounding box center [641, 328] width 1147 height 209
paste textarea "dateByRange"
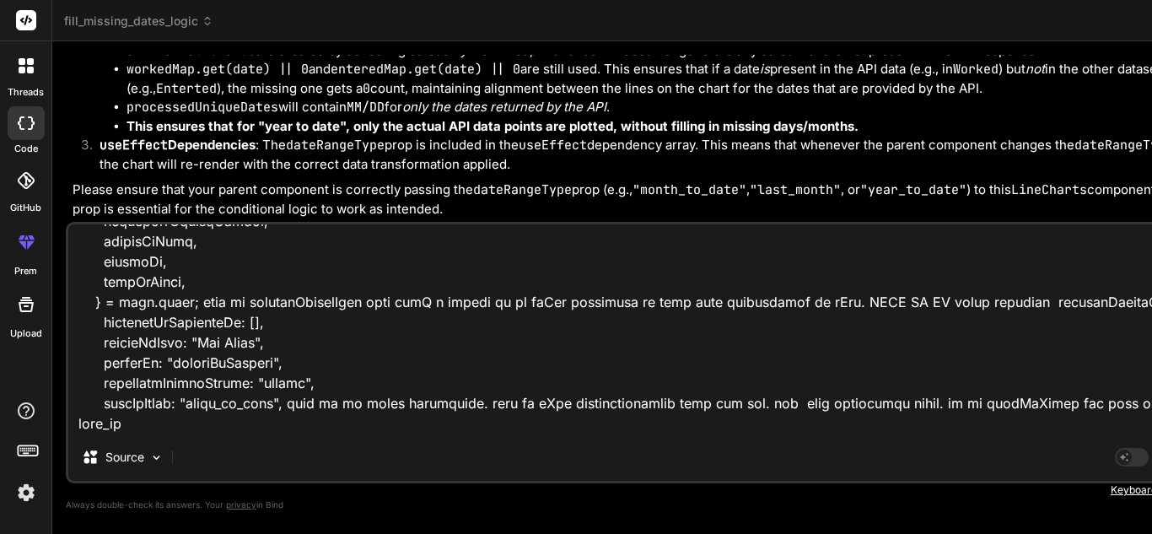
click at [296, 427] on textarea at bounding box center [641, 328] width 1147 height 209
paste textarea "year_to_date"
click at [386, 432] on textarea at bounding box center [641, 328] width 1147 height 209
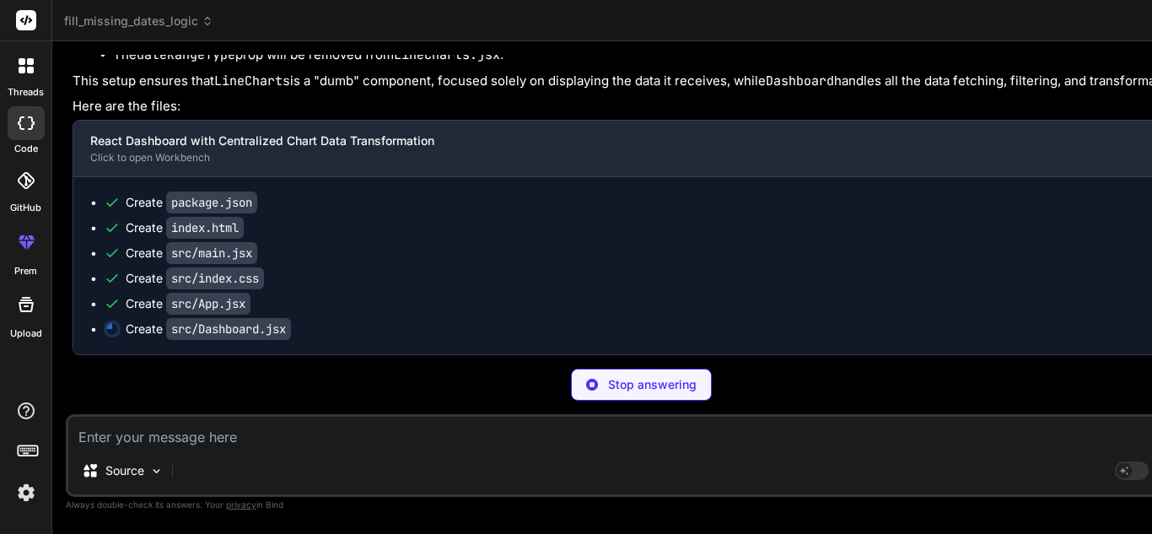
scroll to position [22668, 0]
click at [254, 455] on div "Source" at bounding box center [641, 474] width 1147 height 40
click at [255, 446] on textarea at bounding box center [641, 432] width 1147 height 30
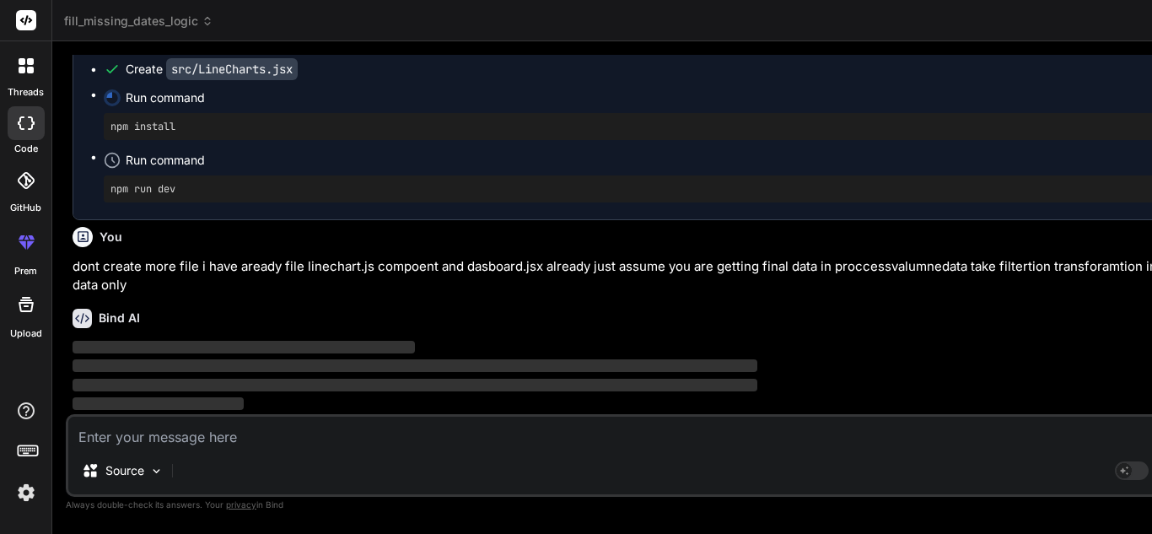
scroll to position [22971, 0]
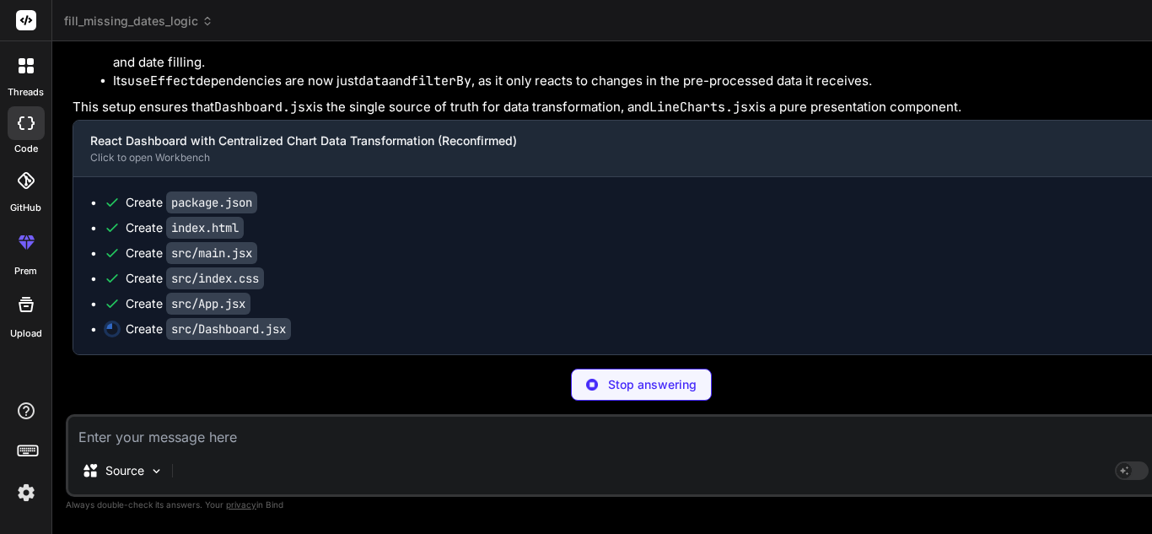
scroll to position [3060, 0]
click at [212, 279] on code "src/index.css" at bounding box center [215, 278] width 98 height 22
click at [215, 256] on code "src/main.jsx" at bounding box center [211, 253] width 91 height 22
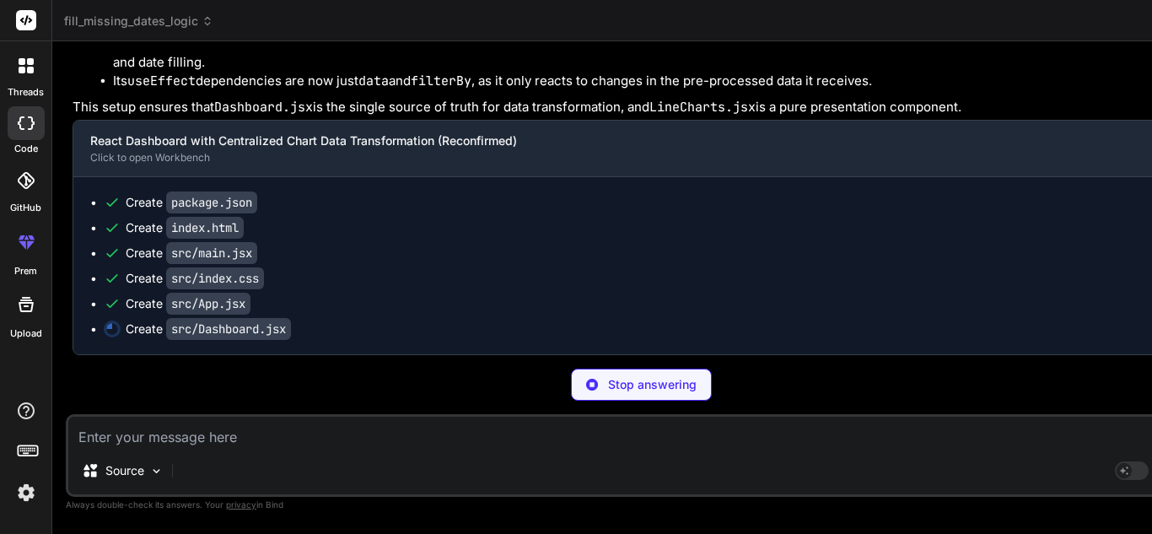
scroll to position [0, 569]
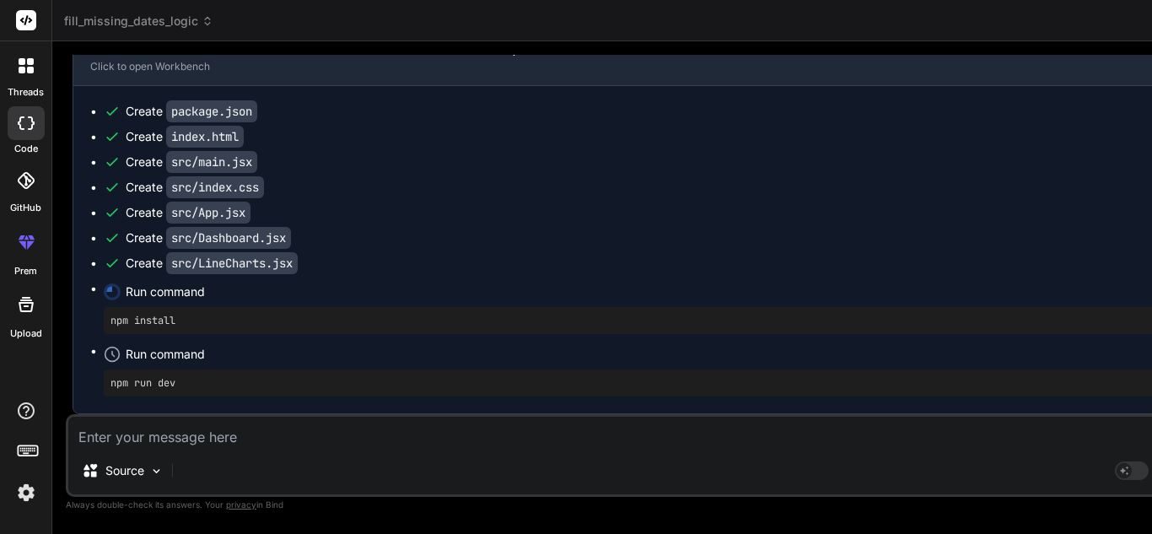
drag, startPoint x: 551, startPoint y: 234, endPoint x: 479, endPoint y: 242, distance: 72.2
click at [479, 242] on div "Bind AI Web Search Created with Pixso. Code Generator You hello Bind AI Hello! …" at bounding box center [631, 287] width 1159 height 492
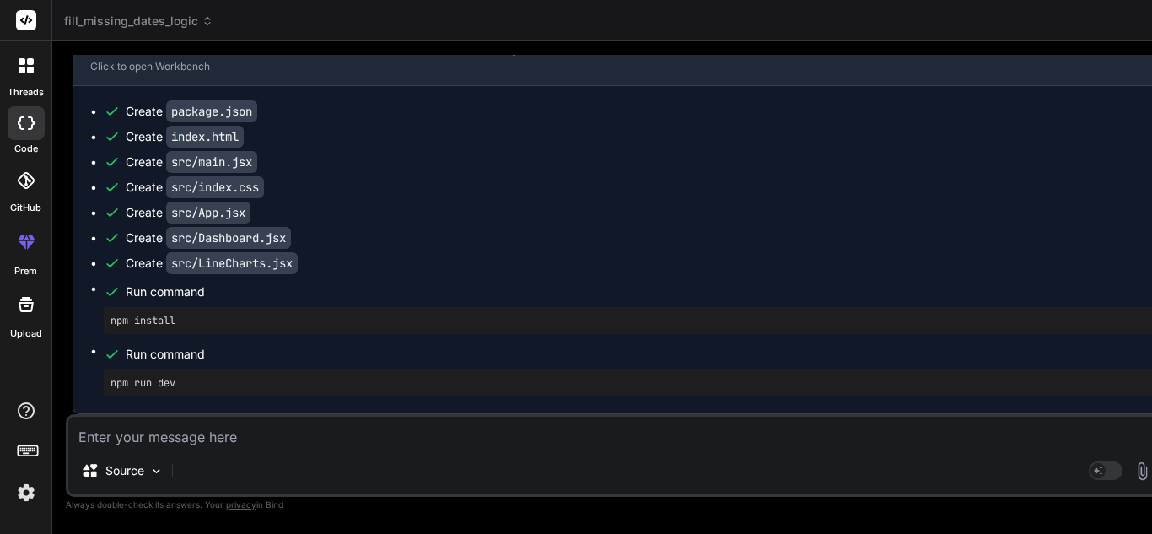
click at [168, 428] on textarea at bounding box center [628, 432] width 1121 height 30
paste textarea "getProcessedByVolumeGraph = () => { const { processedUpdateFilter, filterByUser…"
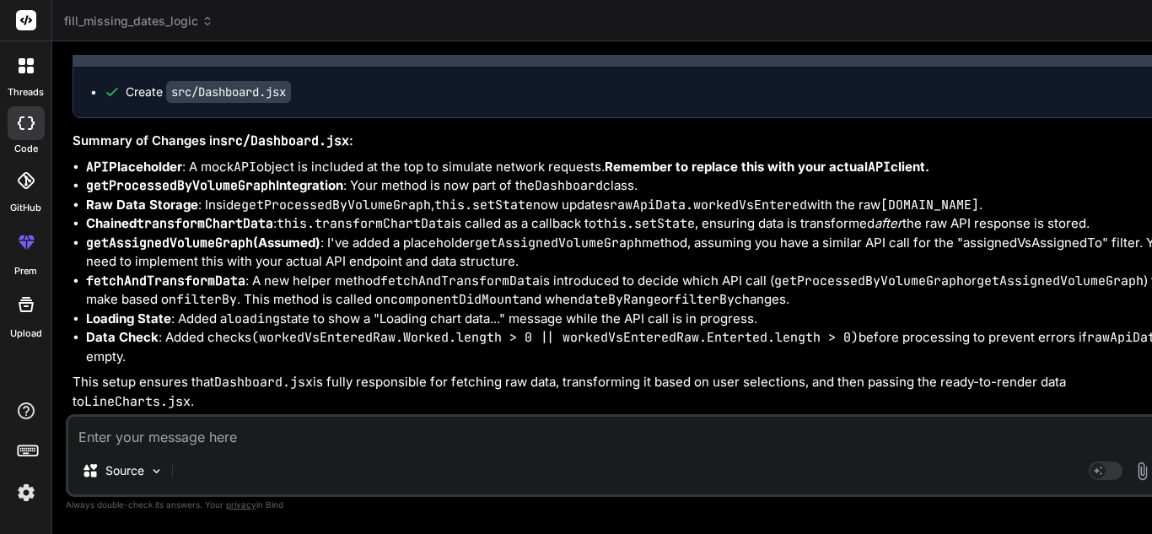
scroll to position [26176, 0]
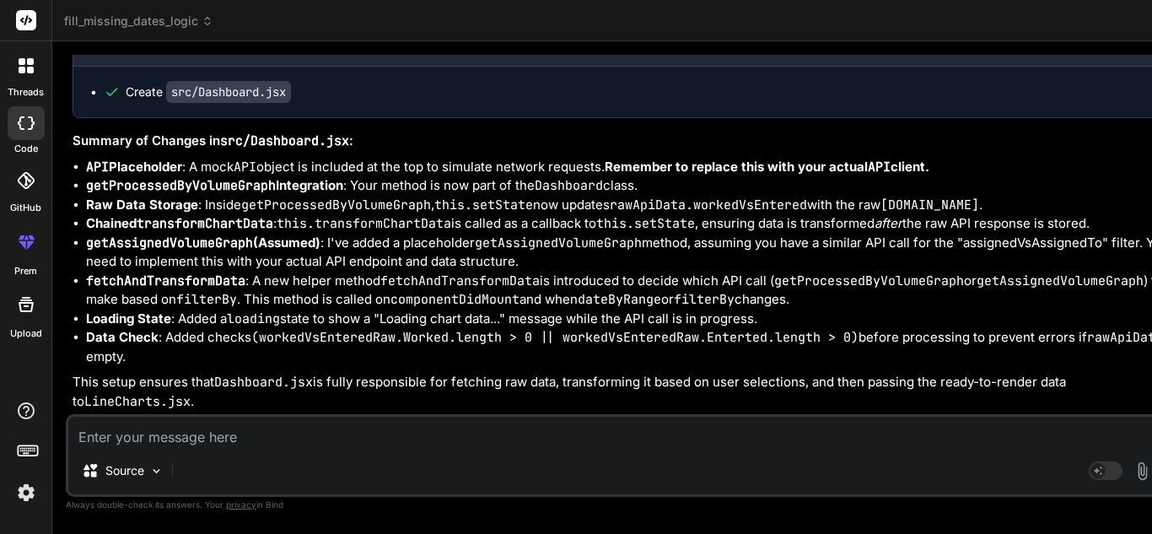
click at [203, 432] on textarea at bounding box center [628, 432] width 1121 height 30
paste textarea "/** * Generates an array of date strings (YYYY-MM-DD) between a start and end d…"
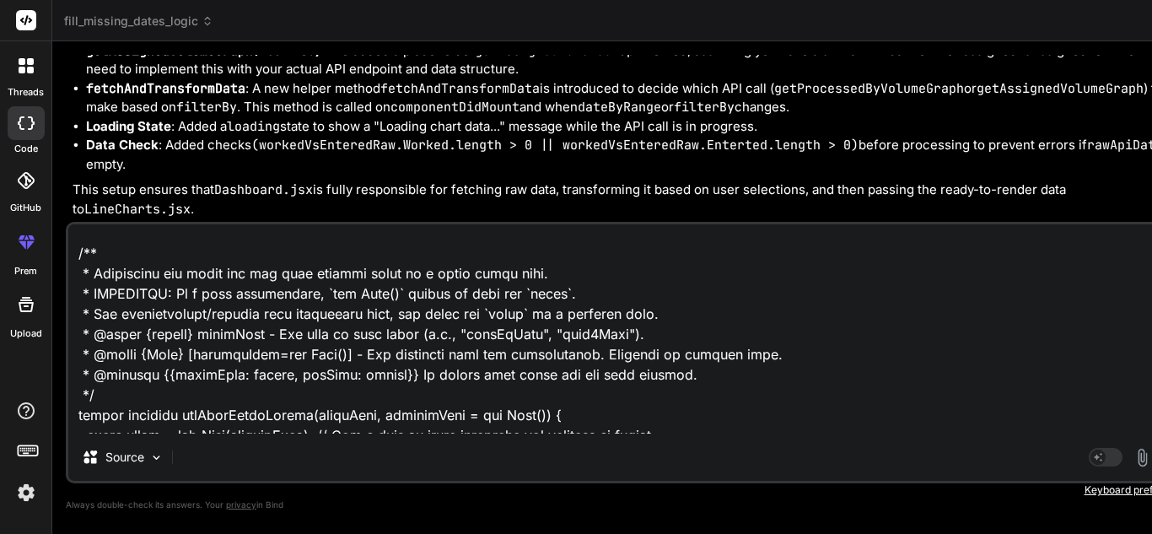
scroll to position [0, 0]
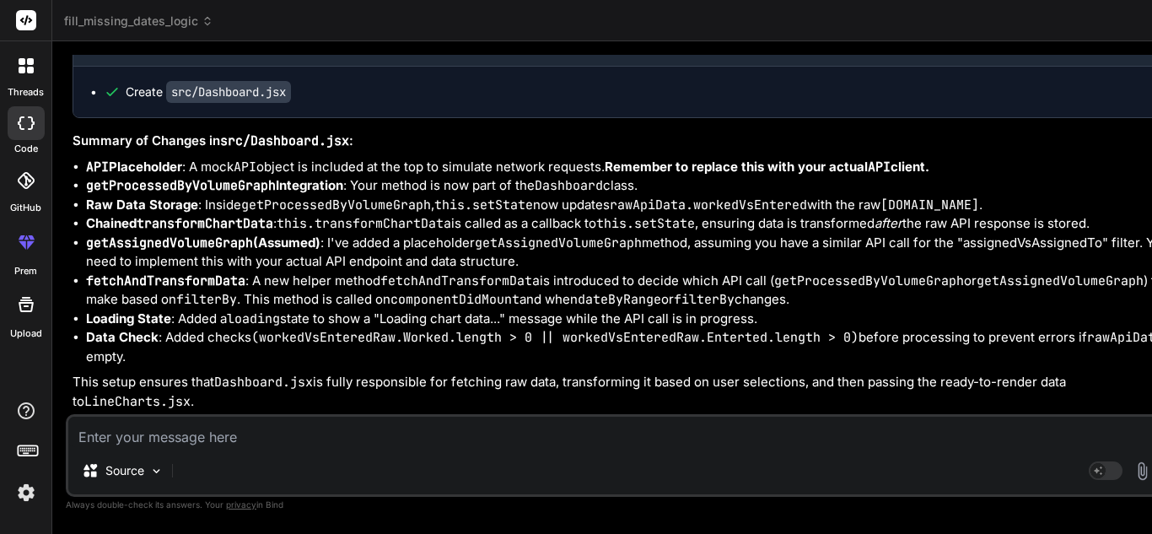
click at [248, 444] on textarea at bounding box center [628, 432] width 1121 height 30
paste textarea "const apiResponse = { "success": true, "data": { "Worked": [ { "count": "31", "…"
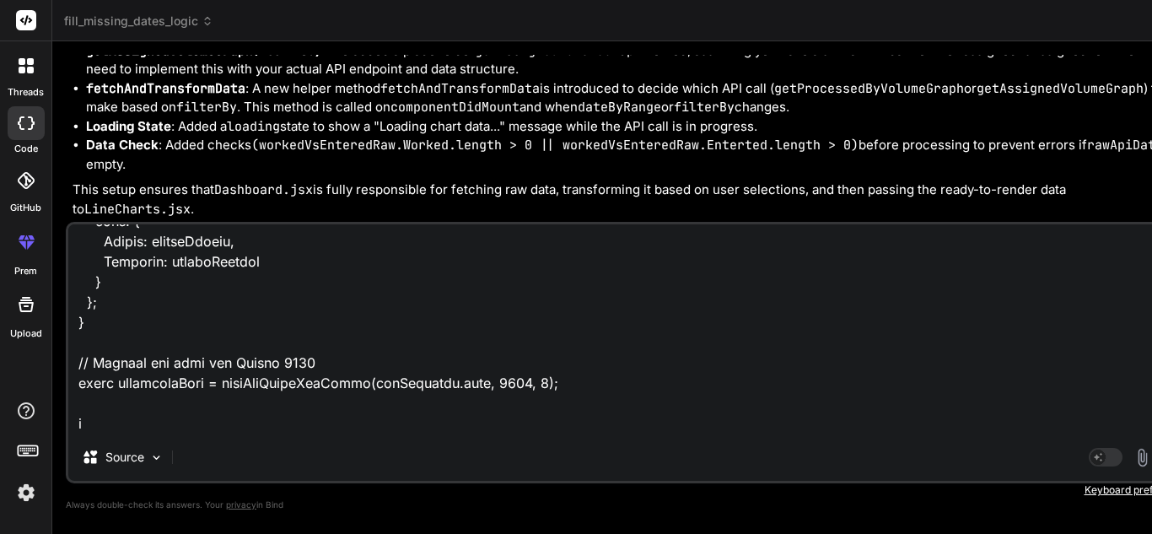
scroll to position [1175, 0]
click at [319, 425] on textarea at bounding box center [628, 328] width 1121 height 209
click at [334, 427] on textarea at bounding box center [628, 328] width 1121 height 209
paste textarea "handleMonthToDate = (e) => { let { value } = [DOMAIN_NAME]; this.setState({ dat…"
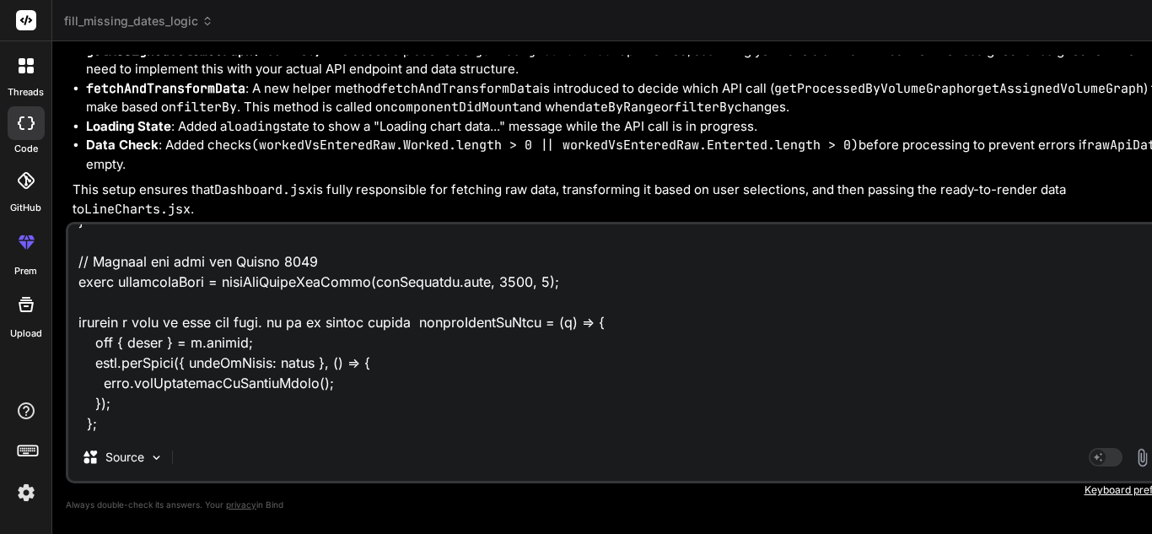
scroll to position [1297, 0]
click at [181, 422] on textarea at bounding box center [628, 328] width 1121 height 209
paste textarea "dateByRange"
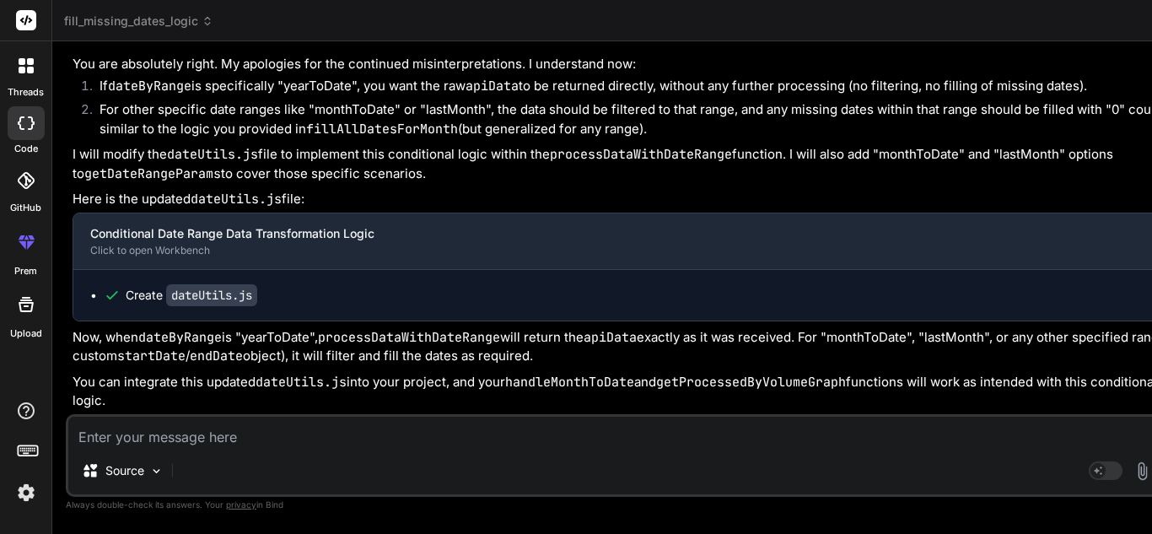
scroll to position [78, 0]
click at [292, 438] on textarea at bounding box center [628, 432] width 1121 height 30
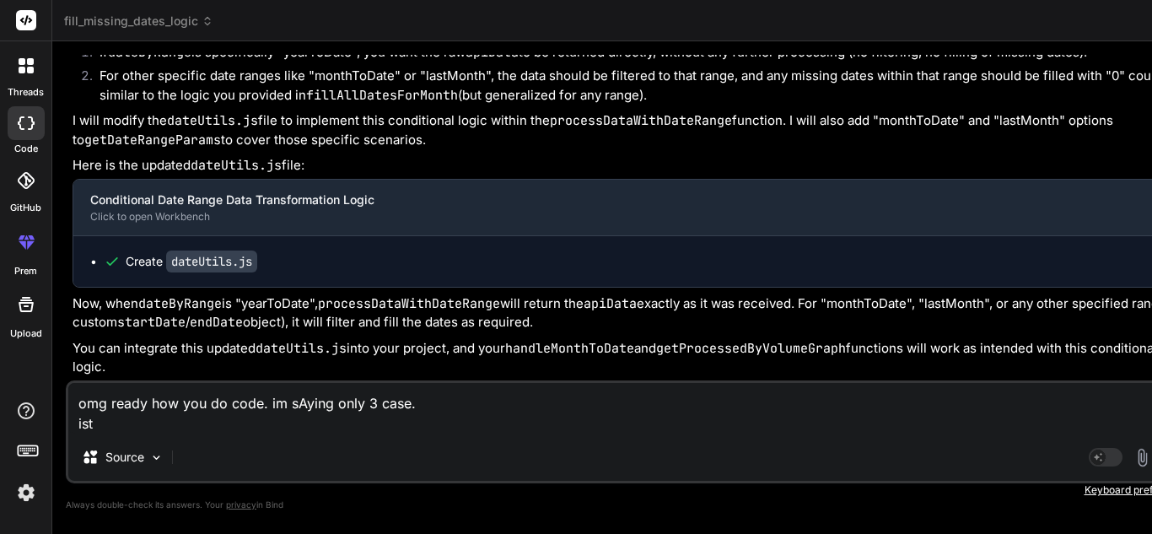
drag, startPoint x: 103, startPoint y: 417, endPoint x: 54, endPoint y: 417, distance: 48.9
click at [54, 417] on div "Bind AI Web Search Created with Pixso. Code Generator You hello Bind AI Hello! …" at bounding box center [628, 287] width 1153 height 492
paste textarea "export const dateRange = [ {key: 'month_to_date', value: 'Month to Date'}, {key…"
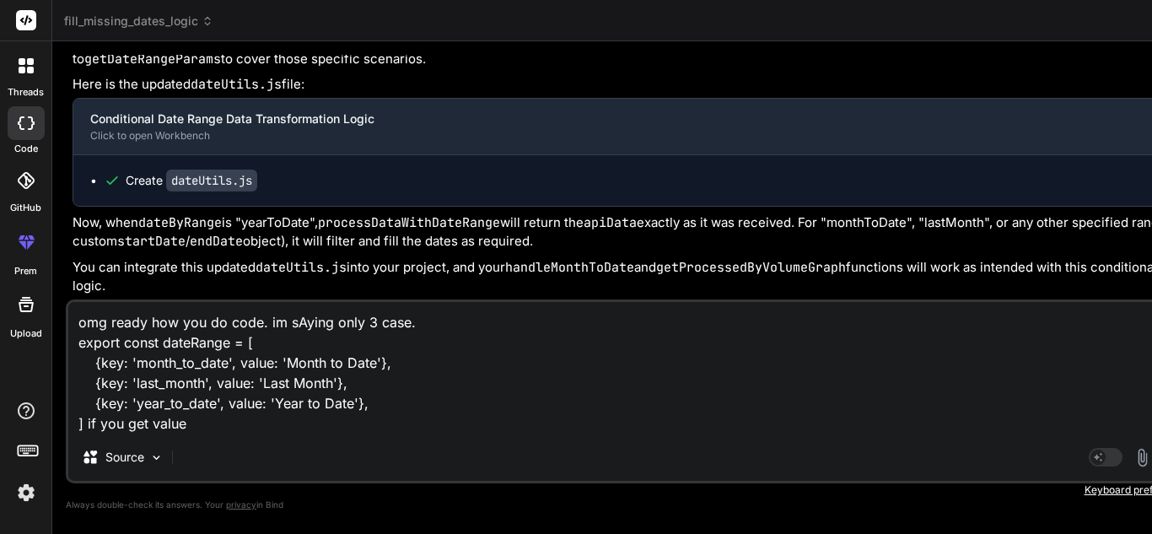
click at [159, 370] on textarea "omg ready how you do code. im sAying only 3 case. export const dateRange = [ {k…" at bounding box center [628, 368] width 1121 height 132
click at [221, 433] on div "omg ready how you do code. im sAying only 3 case. export const dateRange = [ {k…" at bounding box center [629, 391] width 1126 height 184
click at [223, 425] on textarea "omg ready how you do code. im sAying only 3 case. export const dateRange = [ {k…" at bounding box center [628, 368] width 1121 height 132
paste textarea "month_to_date"
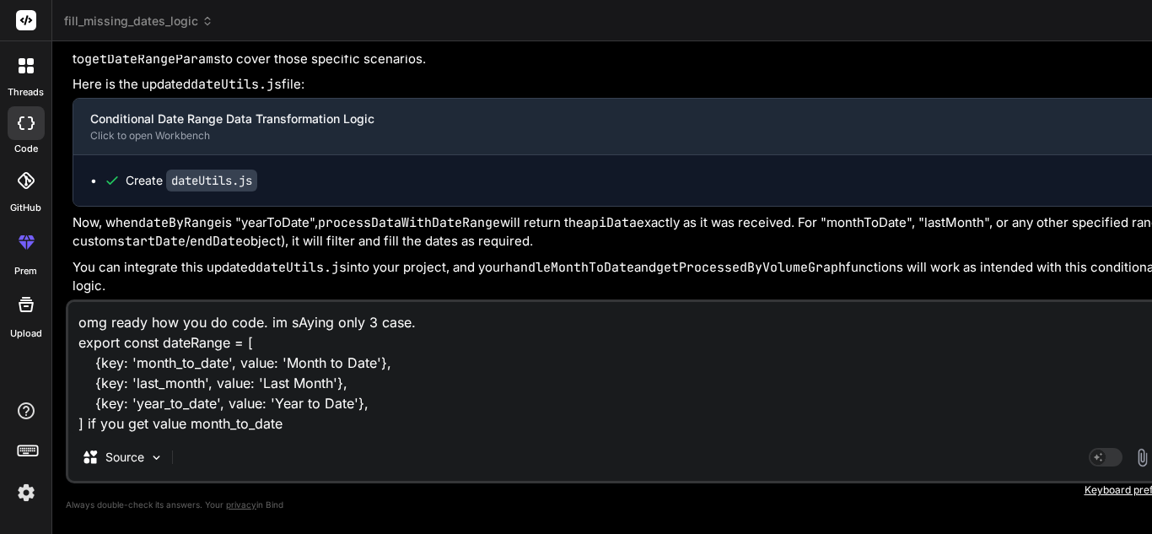
click at [169, 386] on textarea "omg ready how you do code. im sAying only 3 case. export const dateRange = [ {k…" at bounding box center [628, 368] width 1121 height 132
click at [300, 421] on textarea "omg ready how you do code. im sAying only 3 case. export const dateRange = [ {k…" at bounding box center [628, 368] width 1121 height 132
paste textarea "last_month"
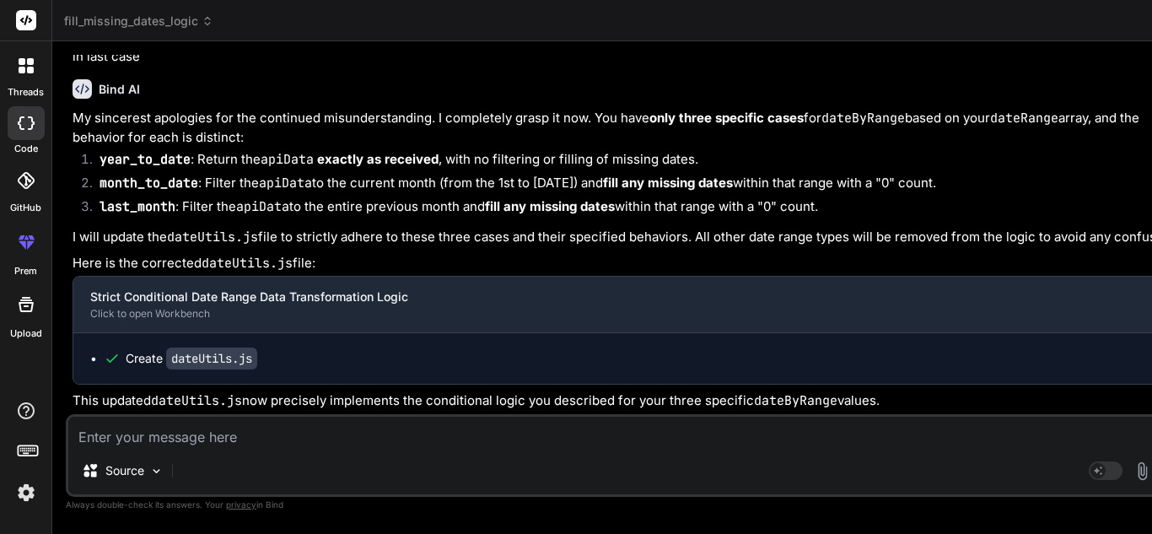
scroll to position [28026, 0]
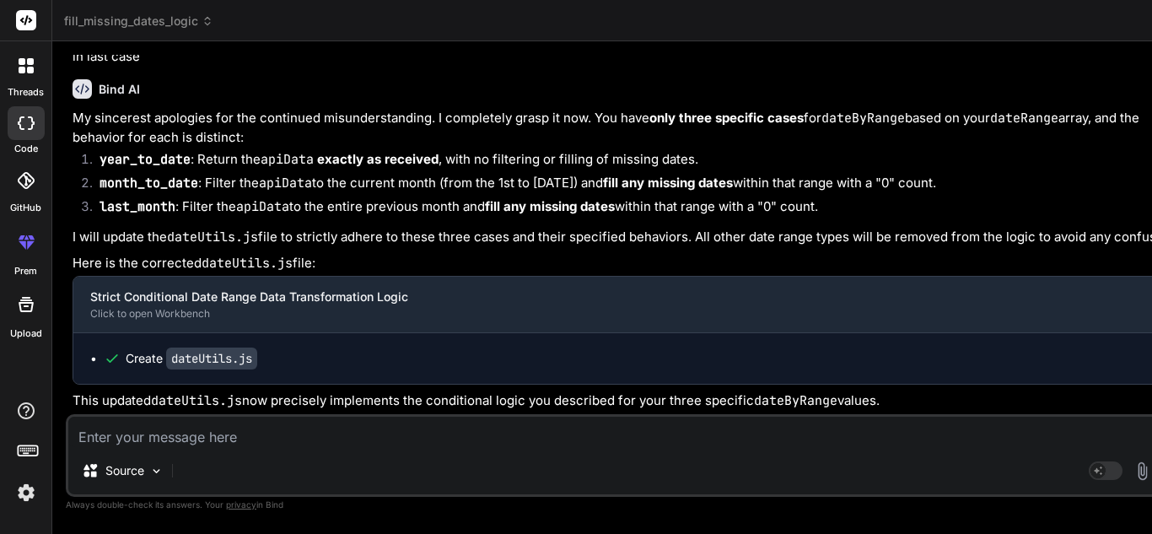
drag, startPoint x: 802, startPoint y: 245, endPoint x: 764, endPoint y: 78, distance: 170.4
click at [326, 434] on textarea at bounding box center [628, 432] width 1121 height 30
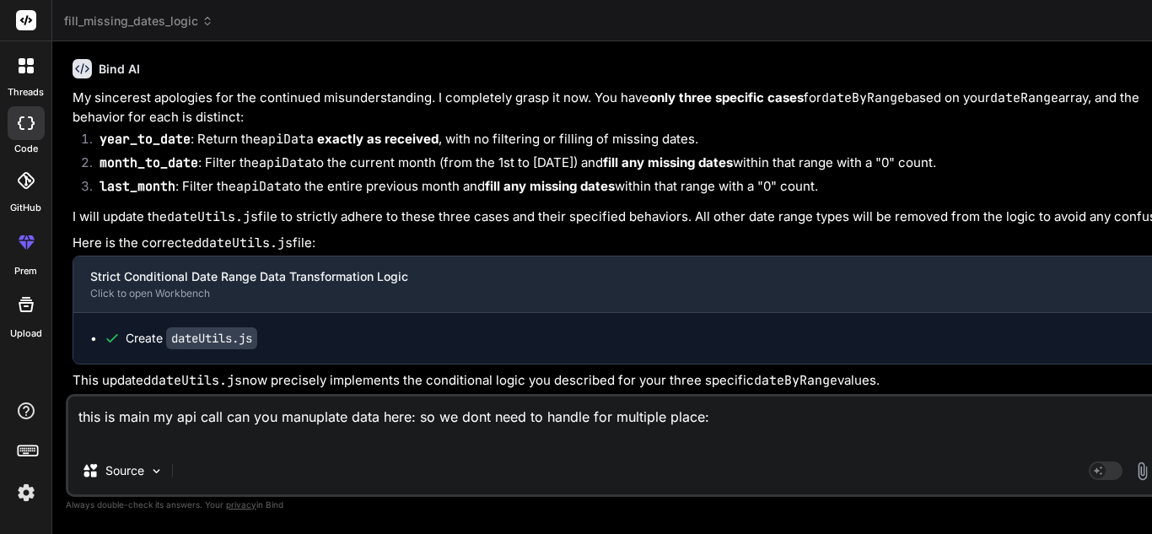
paste textarea "getProcessedByVolumeGraph = () => { const { processedUpdateFilter, filterByUser…"
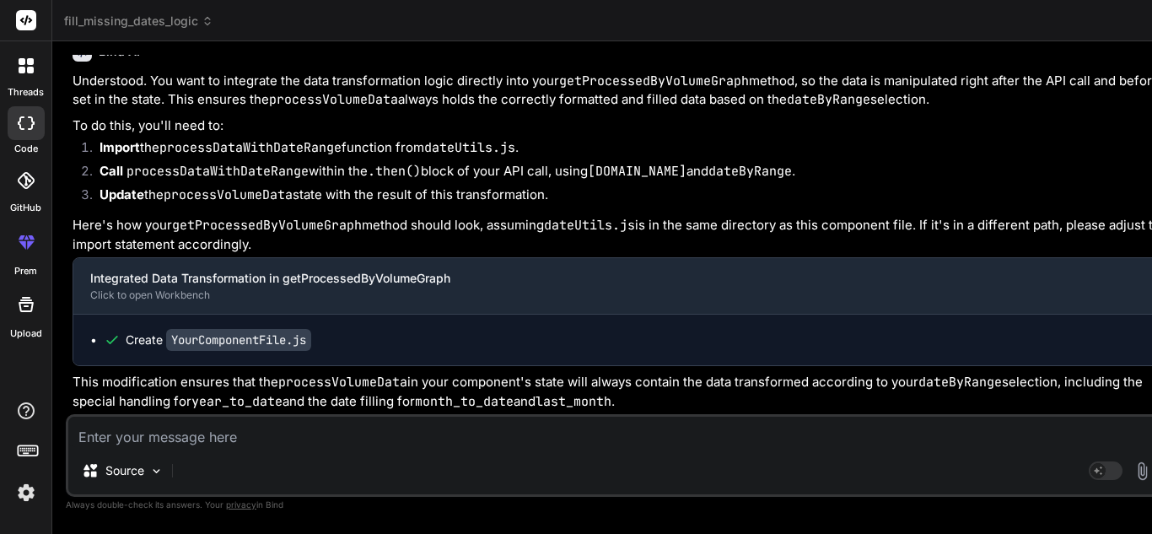
scroll to position [28776, 0]
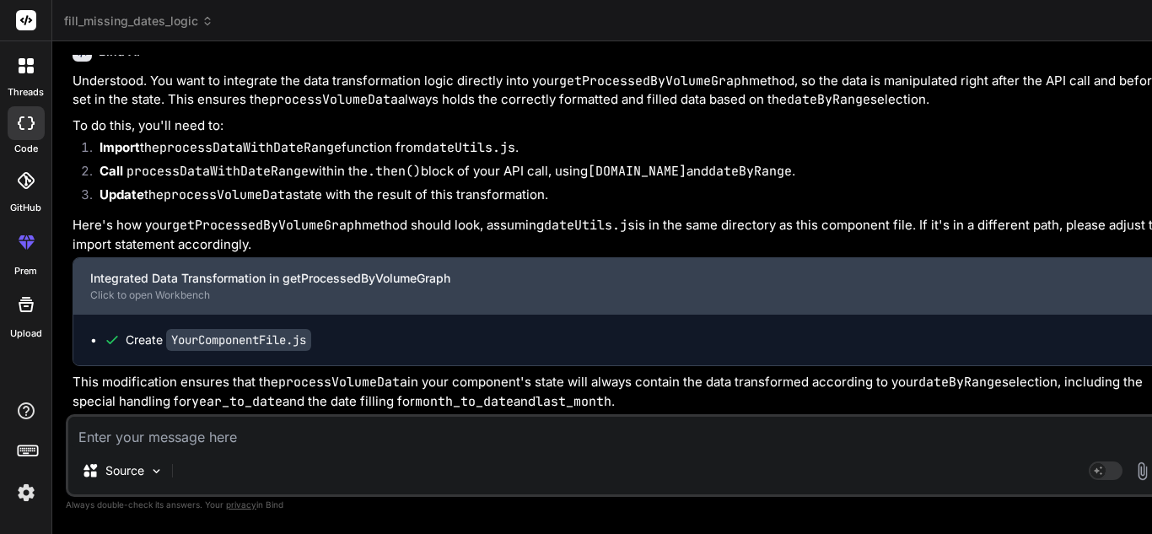
click at [213, 270] on div "Integrated Data Transformation in getProcessedByVolumeGraph" at bounding box center [616, 278] width 1052 height 17
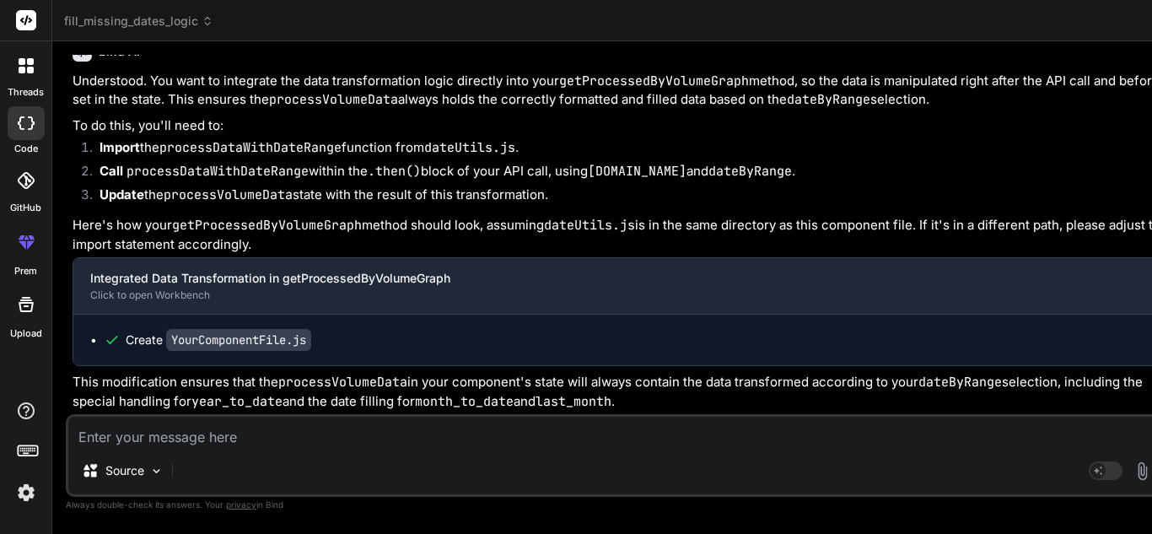
drag, startPoint x: 810, startPoint y: 279, endPoint x: 764, endPoint y: 101, distance: 183.7
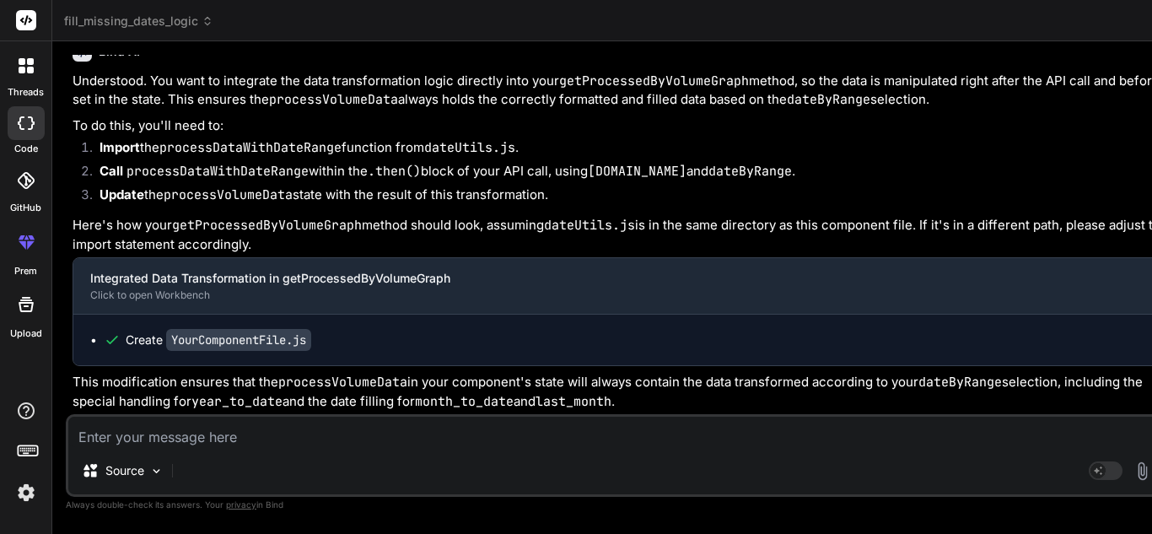
click at [539, 277] on div "Bind AI Web Search Created with Pixso. Code Generator You hello Bind AI Hello! …" at bounding box center [628, 287] width 1153 height 492
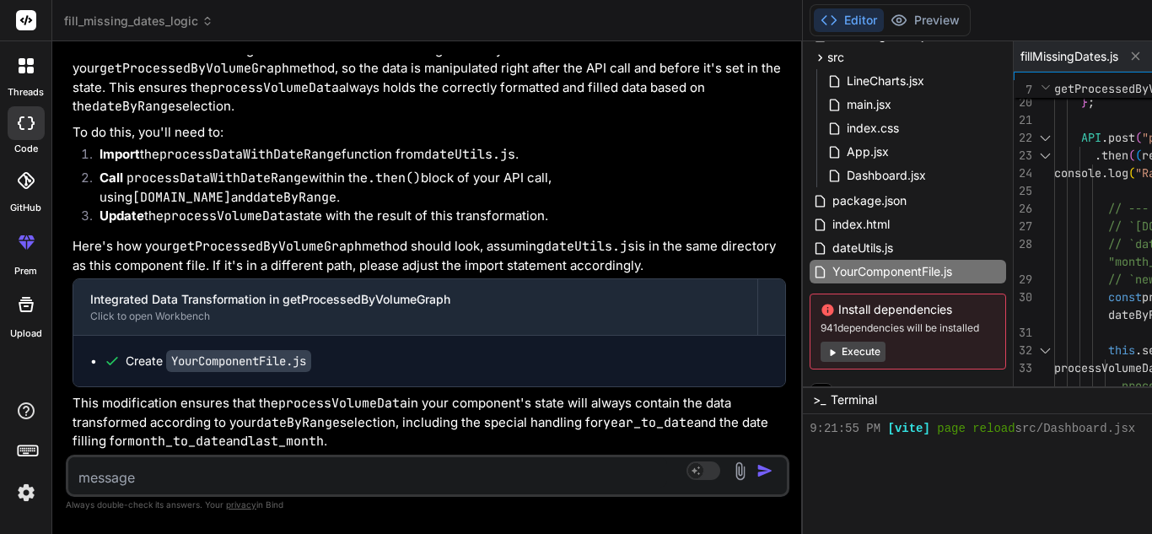
scroll to position [37715, 0]
drag, startPoint x: 541, startPoint y: 276, endPoint x: 309, endPoint y: 272, distance: 232.8
click at [309, 272] on div "Bind AI Web Search Created with Pixso. Code Generator You hello Bind AI Hello! …" at bounding box center [427, 287] width 750 height 492
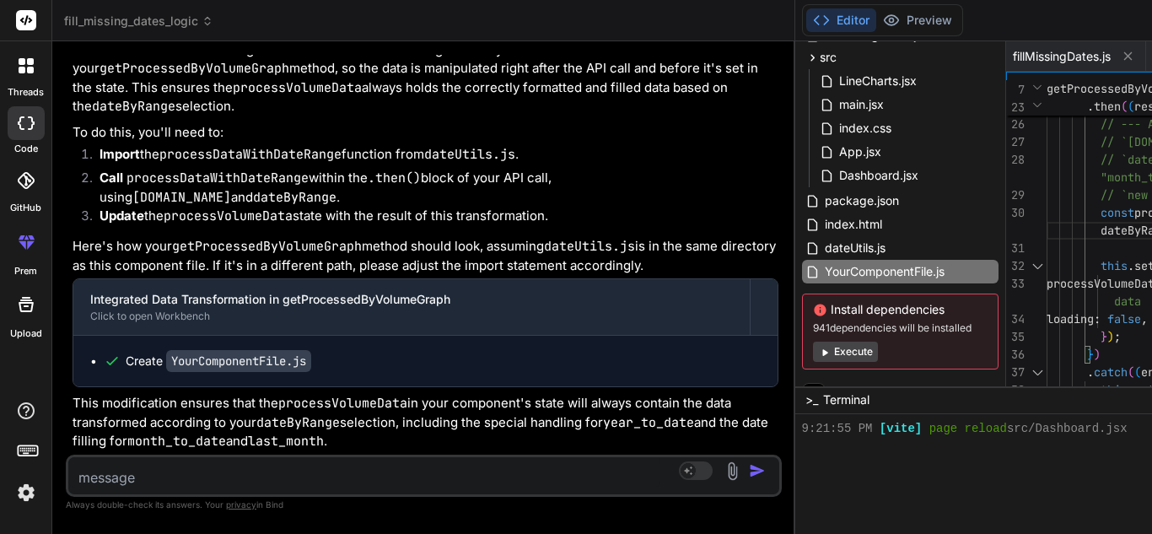
paste textarea "const processedGraphData = processDataWithDateRange([DOMAIN_NAME], dateByRange,…"
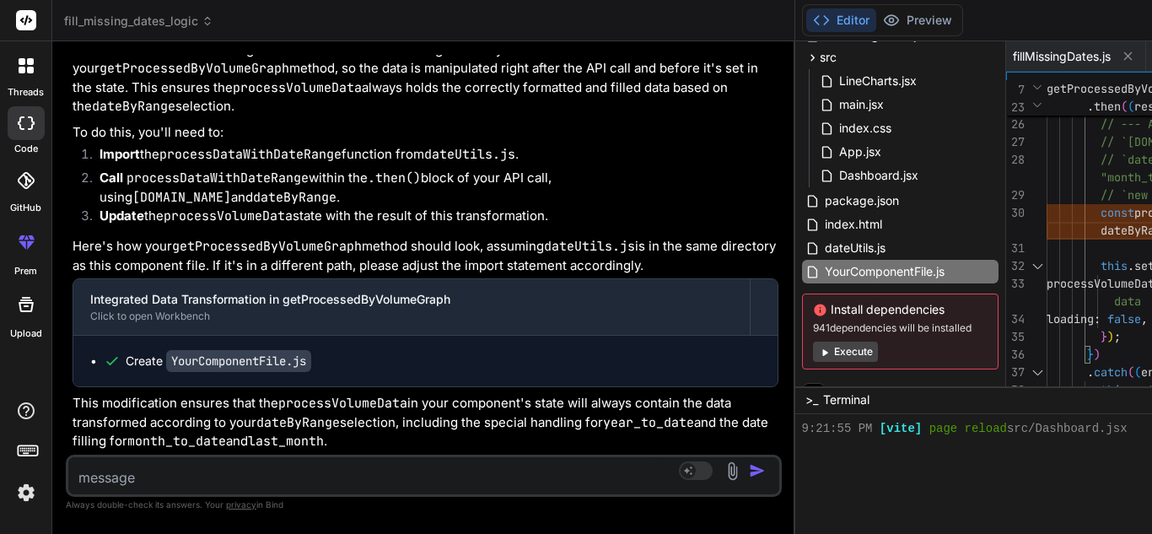
drag, startPoint x: 860, startPoint y: 213, endPoint x: 999, endPoint y: 209, distance: 139.2
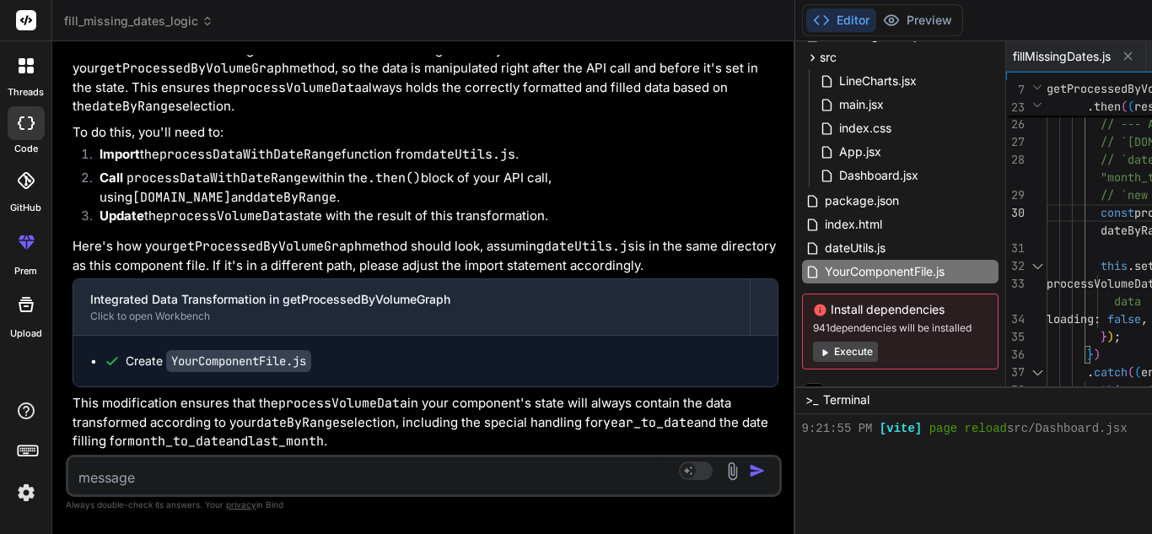
drag, startPoint x: 859, startPoint y: 213, endPoint x: 992, endPoint y: 209, distance: 132.5
drag, startPoint x: 1024, startPoint y: 213, endPoint x: 875, endPoint y: 212, distance: 148.4
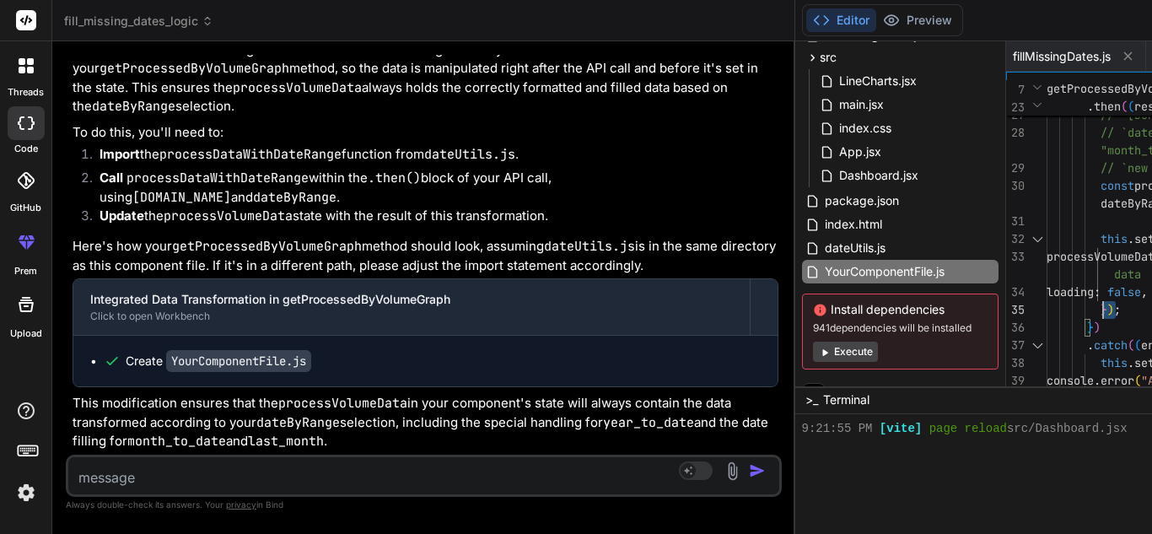
drag, startPoint x: 704, startPoint y: 307, endPoint x: 674, endPoint y: 293, distance: 33.6
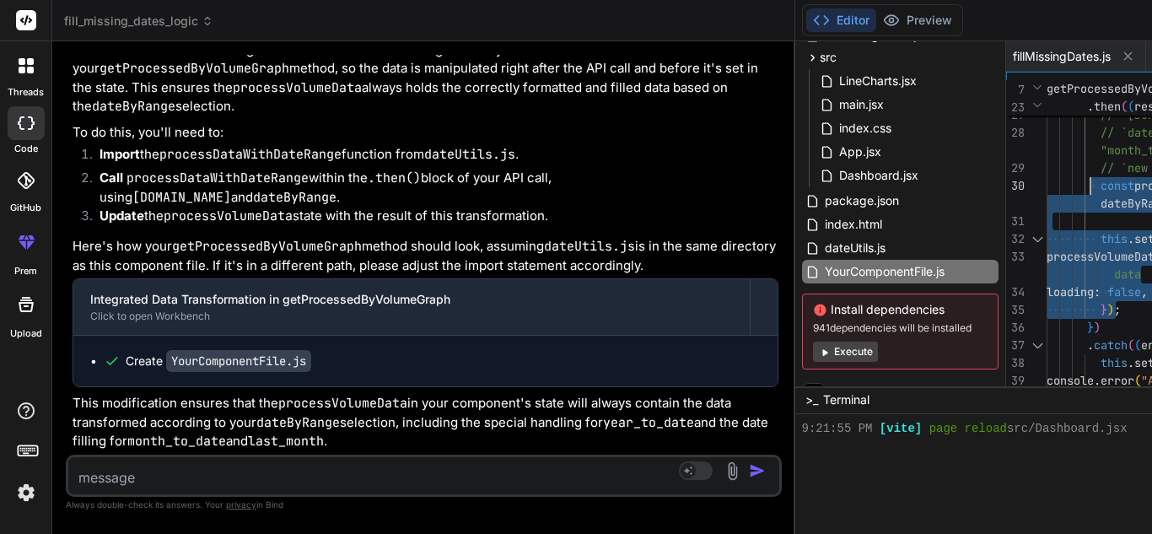
drag, startPoint x: 701, startPoint y: 308, endPoint x: 662, endPoint y: 186, distance: 128.3
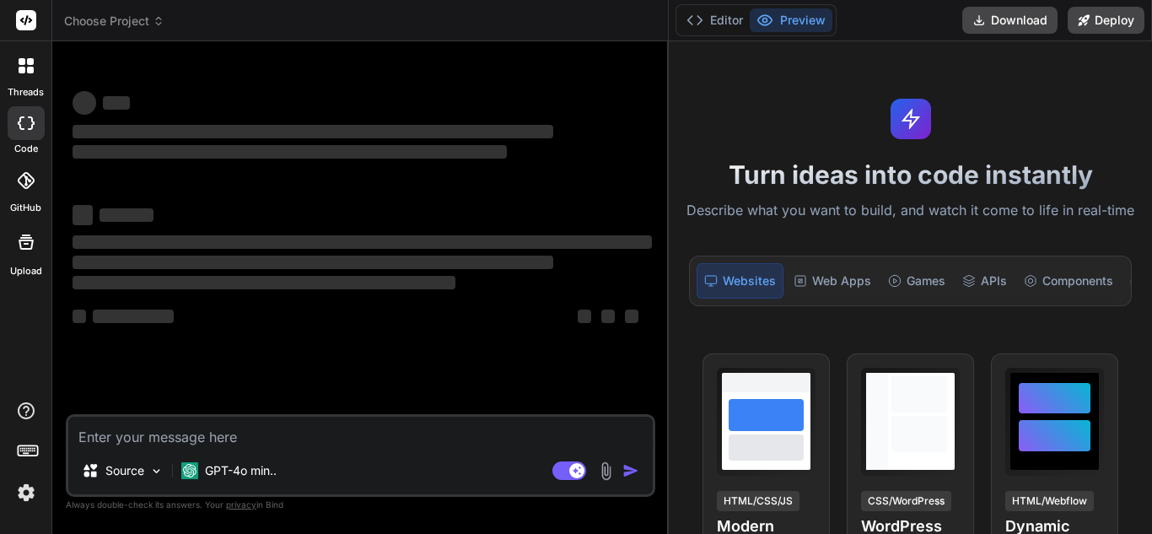
drag, startPoint x: 413, startPoint y: 290, endPoint x: 646, endPoint y: 289, distance: 232.7
click at [646, 289] on div "Bind AI Web Search Created with Pixso. Code Generator ‌ ‌ ‌ ‌ ‌ ‌ ‌ ‌ ‌ ‌ ‌ ‌ ‌…" at bounding box center [360, 287] width 616 height 492
click at [733, 24] on button "Editor" at bounding box center [715, 20] width 70 height 24
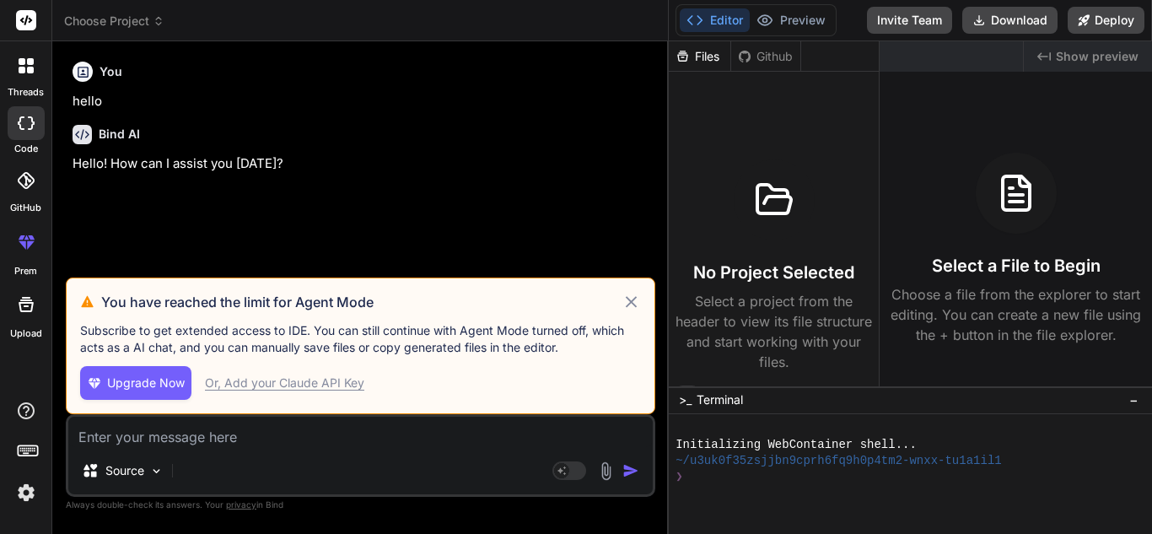
click at [632, 299] on icon at bounding box center [630, 302] width 19 height 20
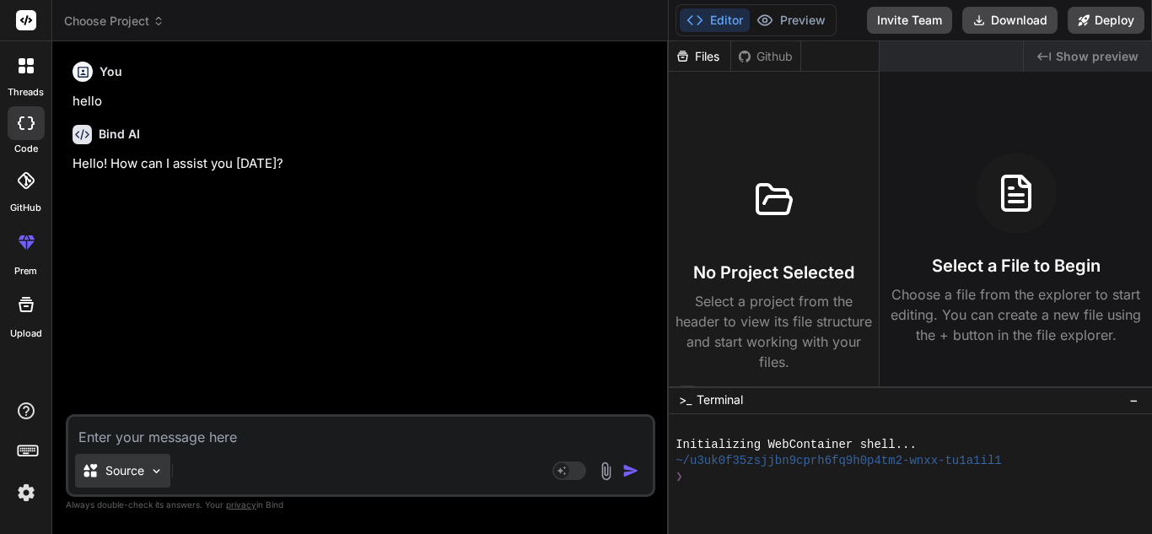
click at [159, 468] on img at bounding box center [156, 471] width 14 height 14
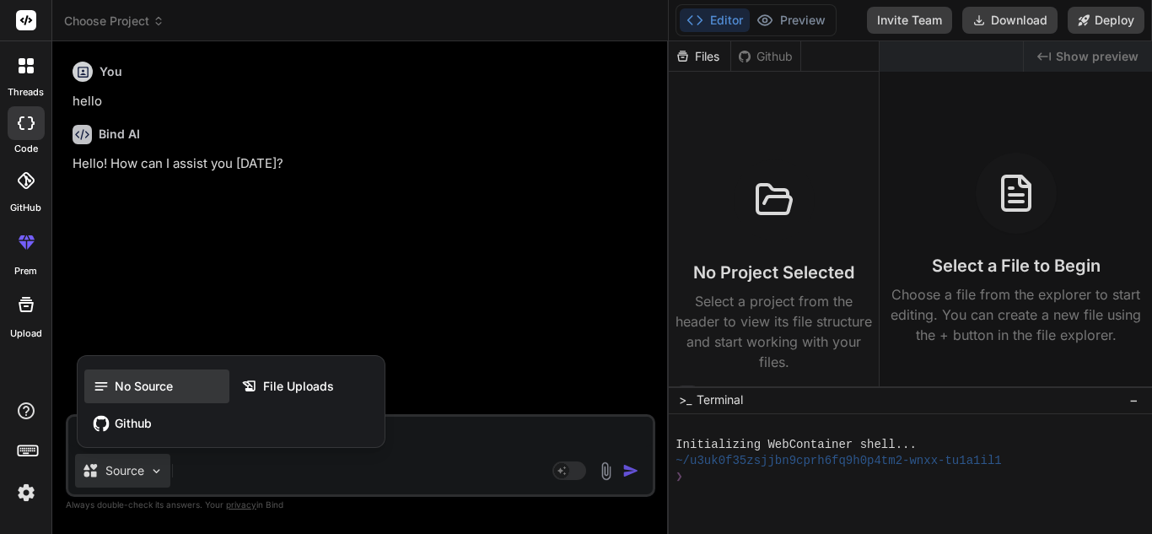
click at [151, 390] on span "No Source" at bounding box center [144, 386] width 58 height 17
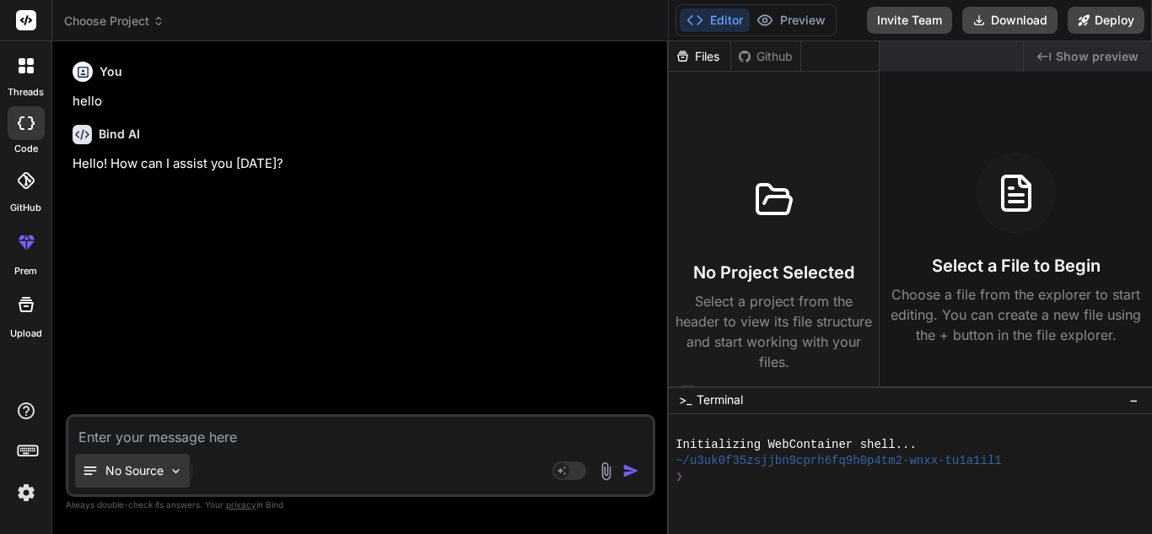
click at [169, 469] on img at bounding box center [176, 471] width 14 height 14
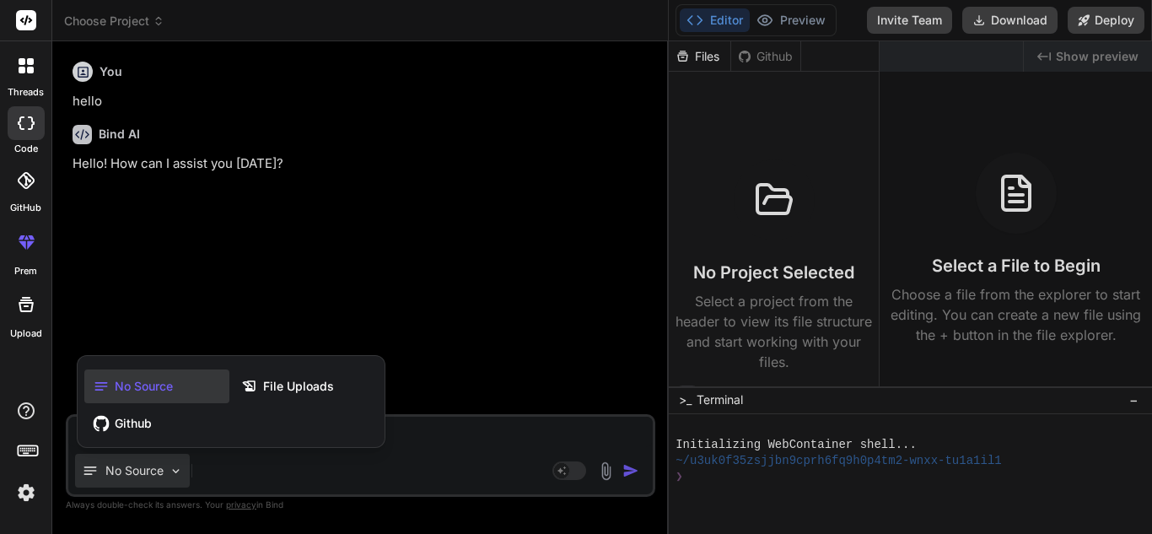
click at [267, 457] on div at bounding box center [576, 267] width 1152 height 534
type textarea "x"
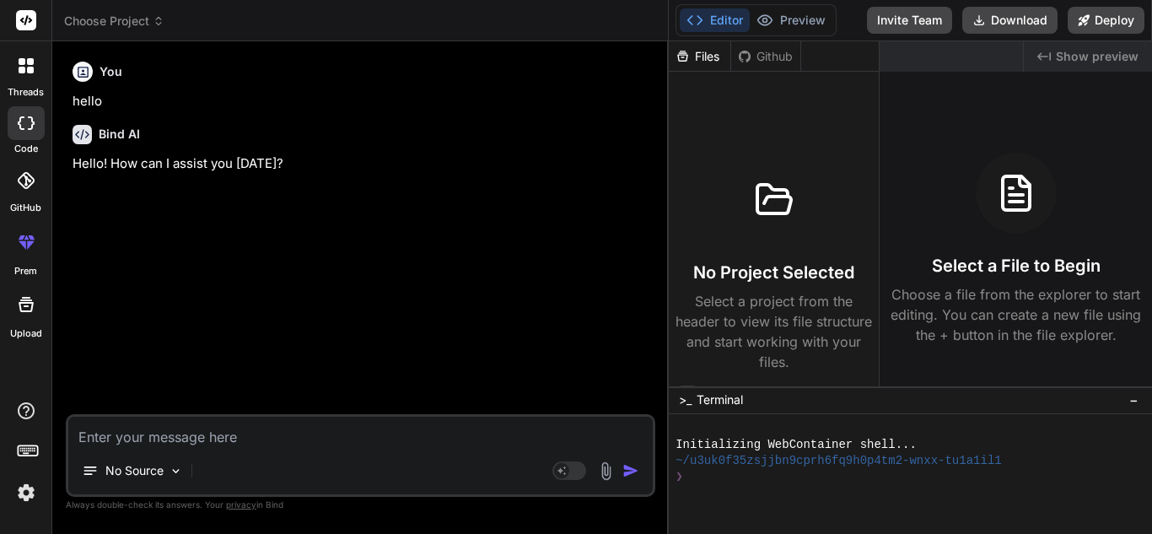
click at [223, 440] on textarea at bounding box center [360, 432] width 584 height 30
paste textarea "getProcessedByVolumeGraph = () => { const { processedUpdateFilter, filterByUser…"
type textarea "getProcessedByVolumeGraph = () => { const { processedUpdateFilter, filterByUser…"
type textarea "x"
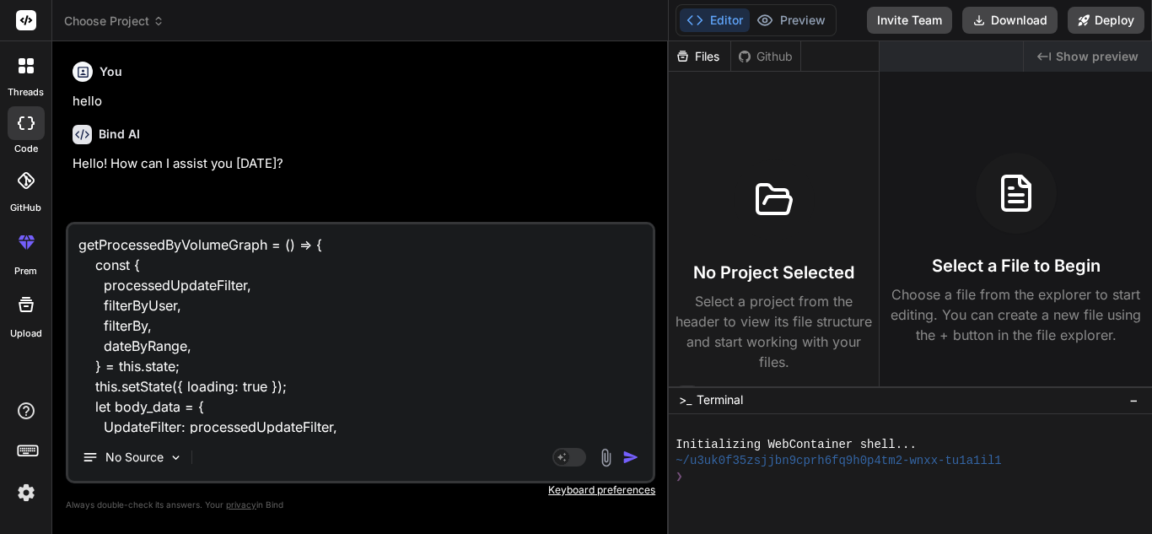
scroll to position [366, 0]
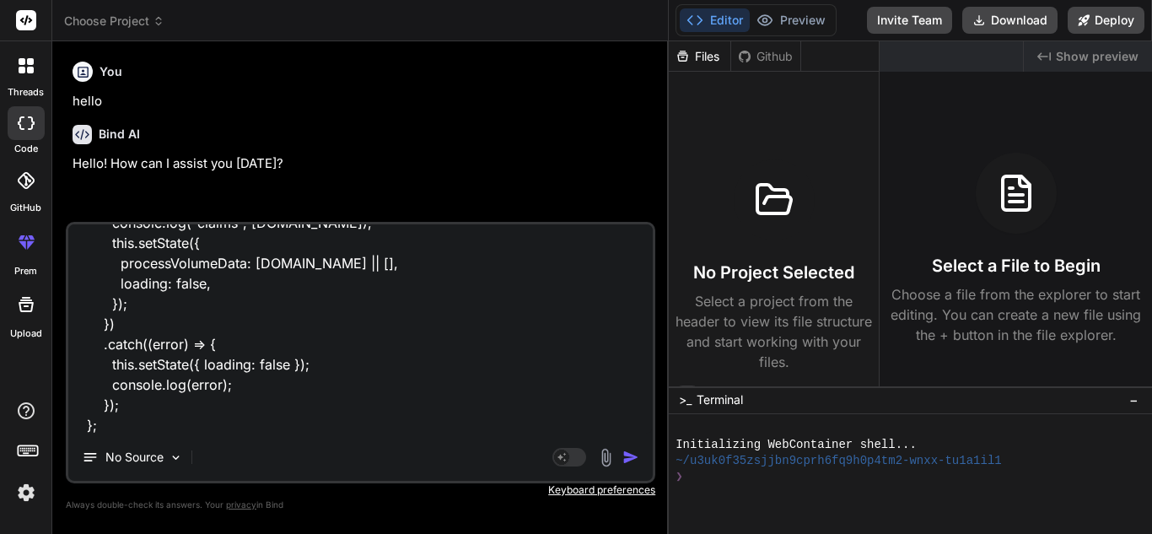
type textarea "getProcessedByVolumeGraph = () => { const { processedUpdateFilter, filterByUser…"
type textarea "x"
paste textarea "const apiResponse = { "success": true, "data": { "Worked": [ { "count": "31", "…"
type textarea "getProcessedByVolumeGraph = () => { const { processedUpdateFilter, filterByUser…"
type textarea "x"
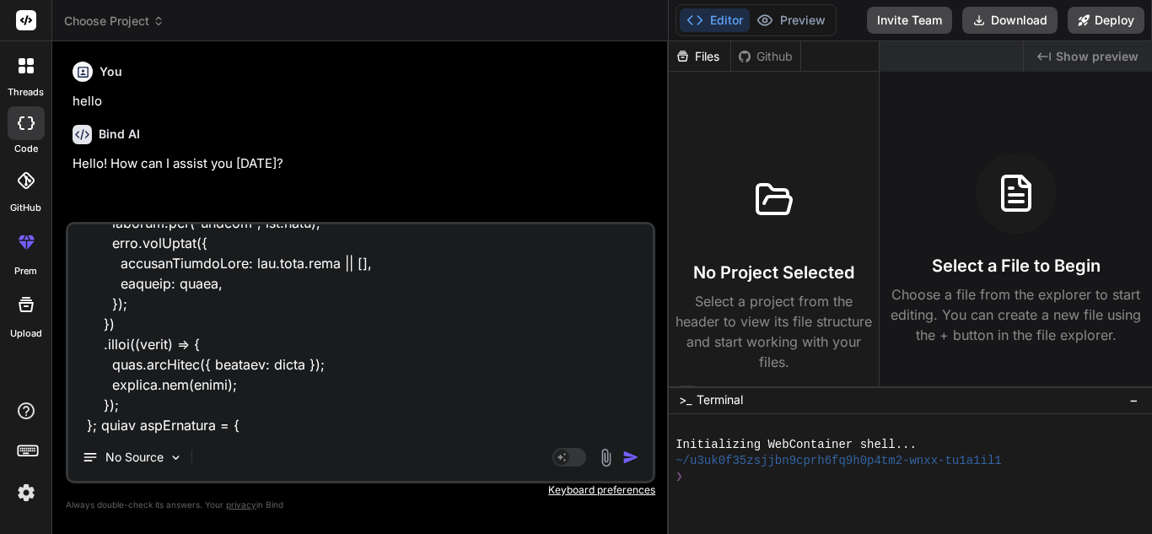
scroll to position [1641, 0]
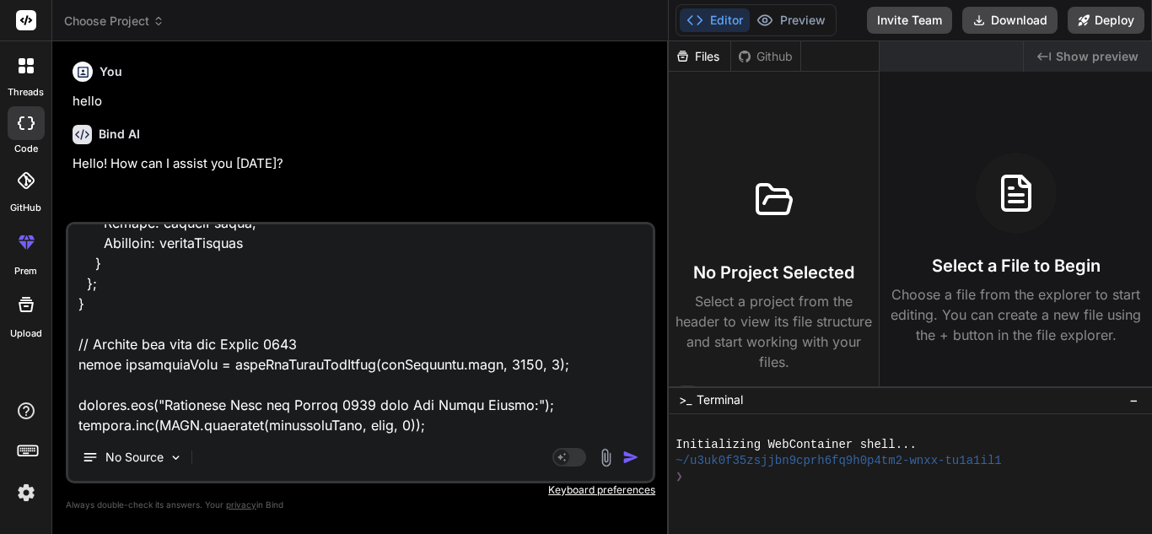
type textarea "getProcessedByVolumeGraph = () => { const { processedUpdateFilter, filterByUser…"
type textarea "x"
type textarea "getProcessedByVolumeGraph = () => { const { processedUpdateFilter, filterByUser…"
type textarea "x"
type textarea "getProcessedByVolumeGraph = () => { const { processedUpdateFilter, filterByUser…"
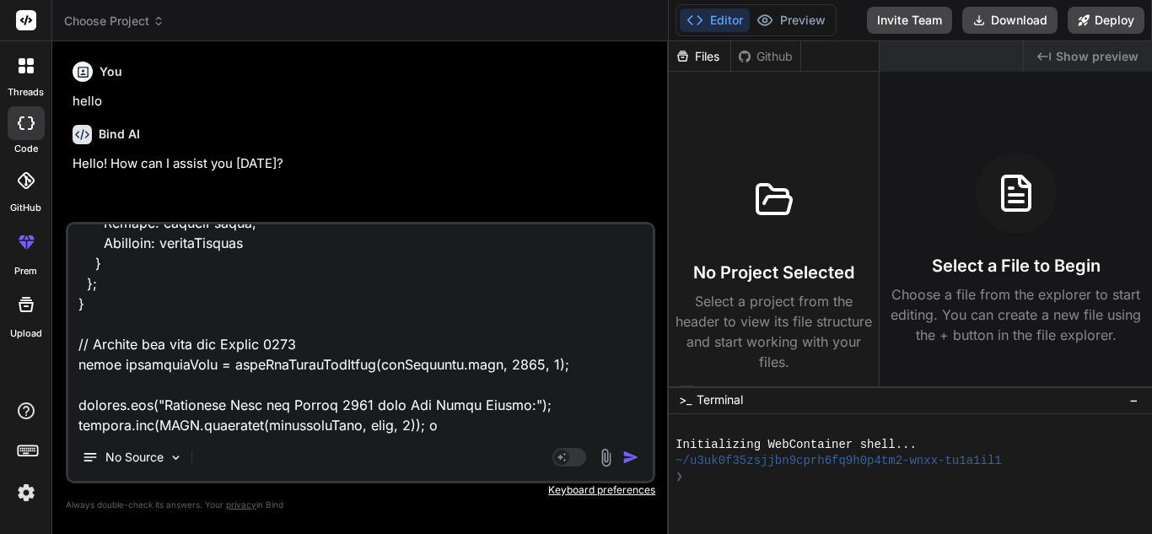
type textarea "x"
type textarea "getProcessedByVolumeGraph = () => { const { processedUpdateFilter, filterByUser…"
type textarea "x"
type textarea "getProcessedByVolumeGraph = () => { const { processedUpdateFilter, filterByUser…"
type textarea "x"
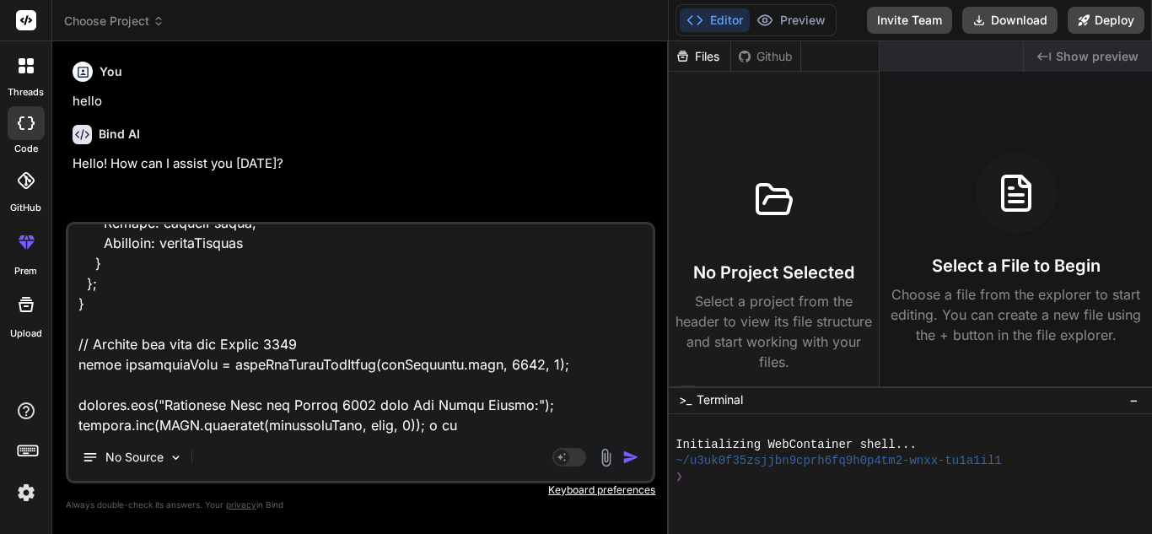
type textarea "getProcessedByVolumeGraph = () => { const { processedUpdateFilter, filterByUser…"
type textarea "x"
type textarea "getProcessedByVolumeGraph = () => { const { processedUpdateFilter, filterByUser…"
type textarea "x"
type textarea "getProcessedByVolumeGraph = () => { const { processedUpdateFilter, filterByUser…"
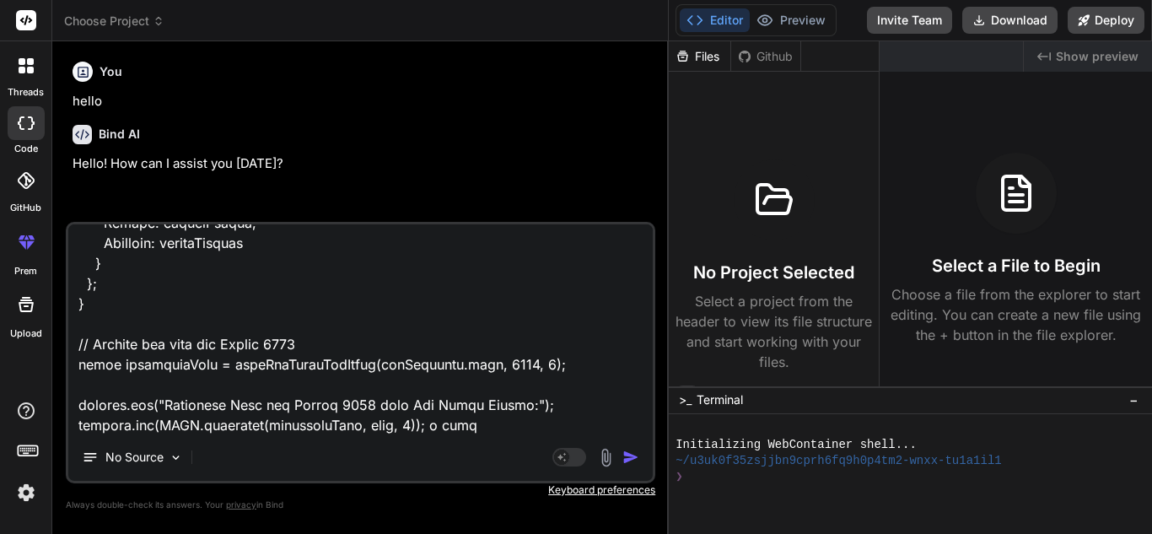
type textarea "x"
type textarea "getProcessedByVolumeGraph = () => { const { processedUpdateFilter, filterByUser…"
type textarea "x"
type textarea "getProcessedByVolumeGraph = () => { const { processedUpdateFilter, filterByUser…"
type textarea "x"
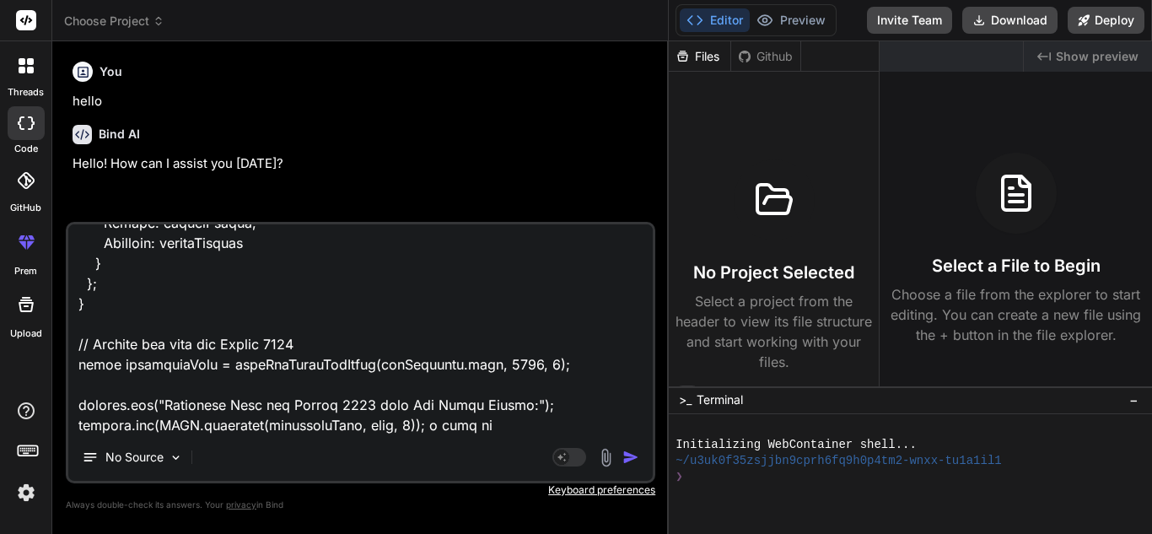
type textarea "getProcessedByVolumeGraph = () => { const { processedUpdateFilter, filterByUser…"
type textarea "x"
type textarea "getProcessedByVolumeGraph = () => { const { processedUpdateFilter, filterByUser…"
type textarea "x"
type textarea "getProcessedByVolumeGraph = () => { const { processedUpdateFilter, filterByUser…"
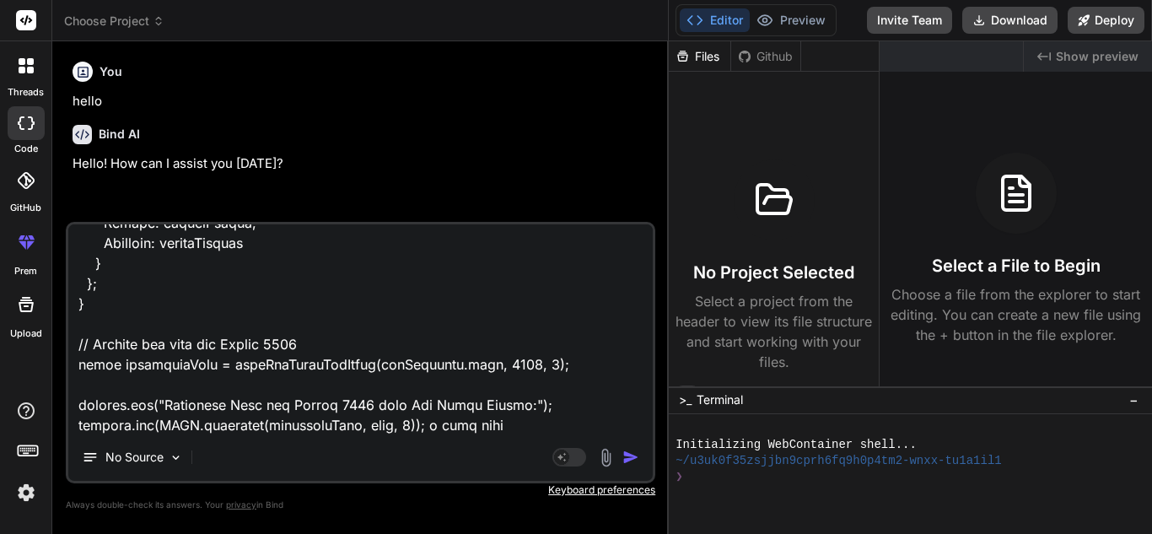
type textarea "x"
type textarea "getProcessedByVolumeGraph = () => { const { processedUpdateFilter, filterByUser…"
type textarea "x"
type textarea "getProcessedByVolumeGraph = () => { const { processedUpdateFilter, filterByUser…"
type textarea "x"
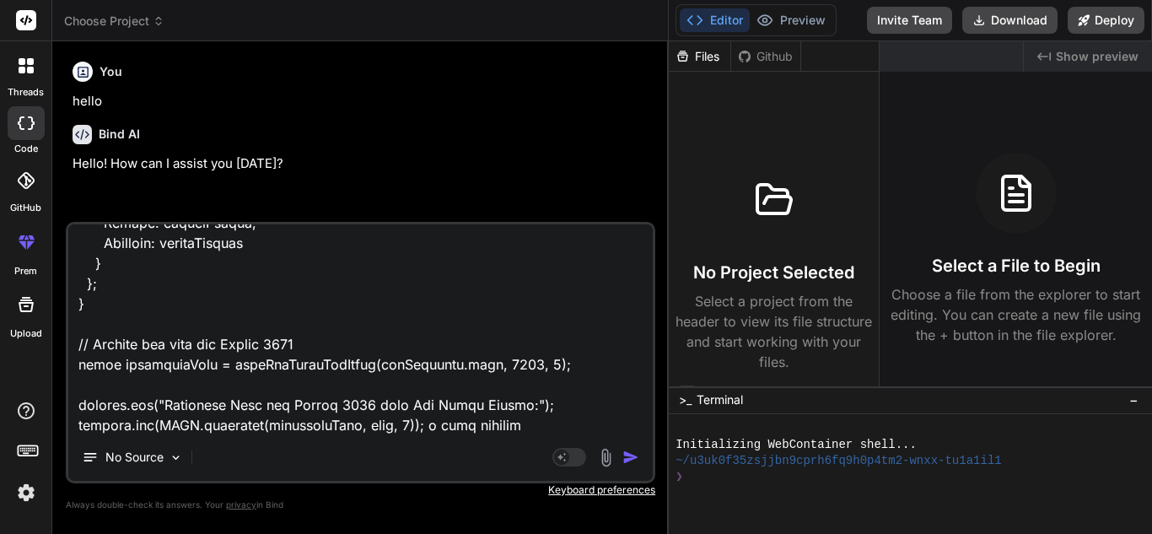
type textarea "getProcessedByVolumeGraph = () => { const { processedUpdateFilter, filterByUser…"
type textarea "x"
type textarea "getProcessedByVolumeGraph = () => { const { processedUpdateFilter, filterByUser…"
type textarea "x"
type textarea "getProcessedByVolumeGraph = () => { const { processedUpdateFilter, filterByUser…"
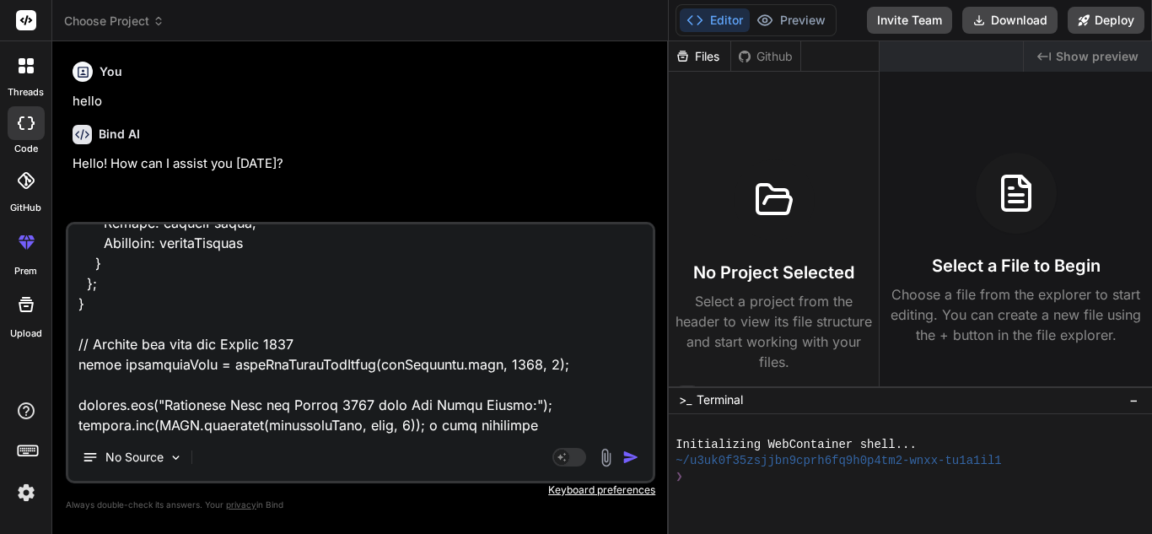
type textarea "x"
type textarea "getProcessedByVolumeGraph = () => { const { processedUpdateFilter, filterByUser…"
type textarea "x"
type textarea "getProcessedByVolumeGraph = () => { const { processedUpdateFilter, filterByUser…"
type textarea "x"
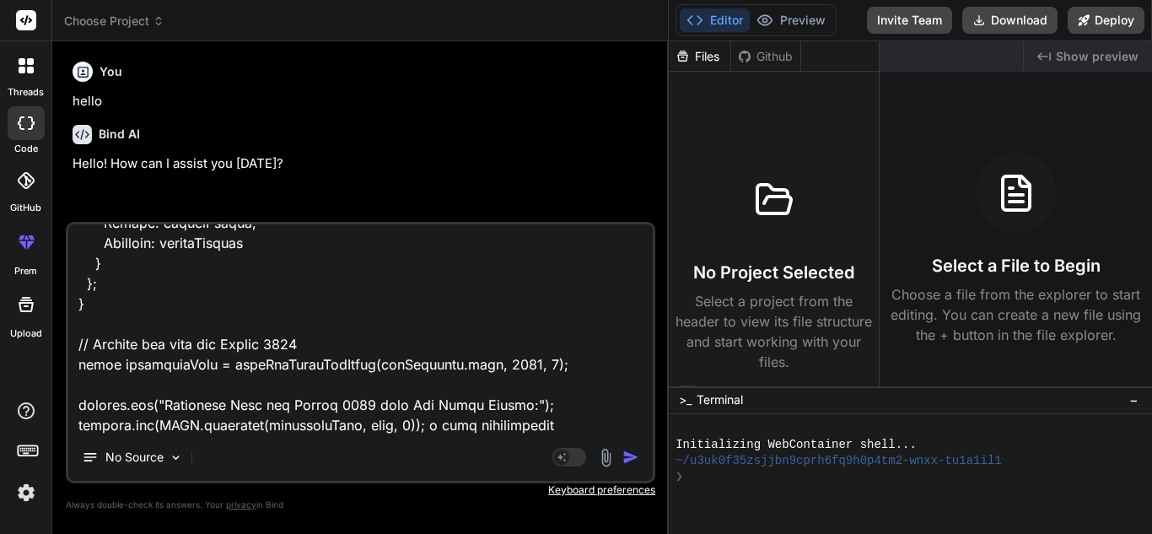
type textarea "getProcessedByVolumeGraph = () => { const { processedUpdateFilter, filterByUser…"
type textarea "x"
type textarea "getProcessedByVolumeGraph = () => { const { processedUpdateFilter, filterByUser…"
type textarea "x"
type textarea "getProcessedByVolumeGraph = () => { const { processedUpdateFilter, filterByUser…"
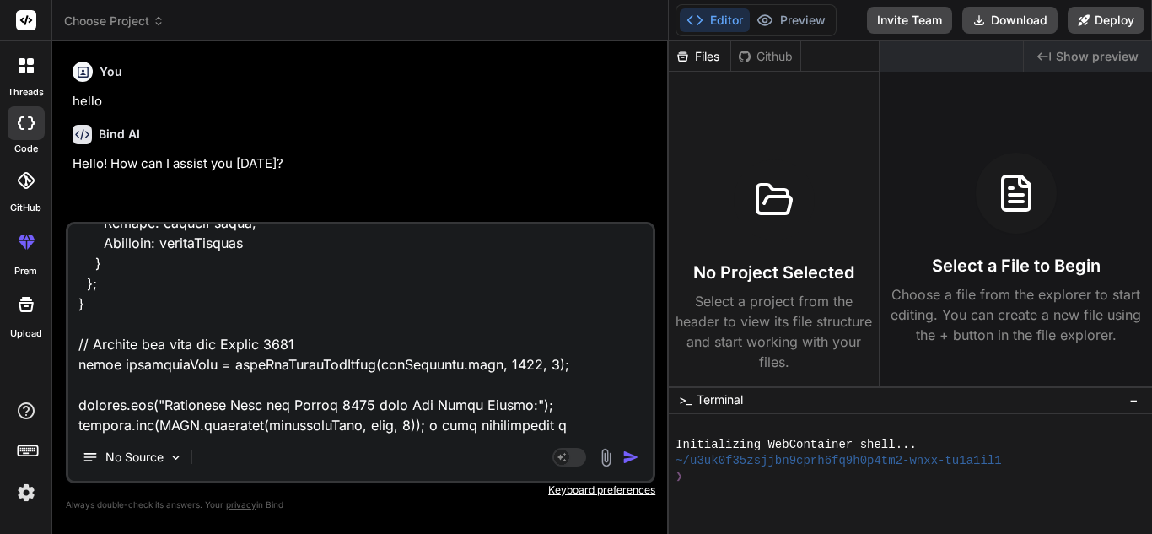
type textarea "x"
type textarea "getProcessedByVolumeGraph = () => { const { processedUpdateFilter, filterByUser…"
type textarea "x"
type textarea "getProcessedByVolumeGraph = () => { const { processedUpdateFilter, filterByUser…"
type textarea "x"
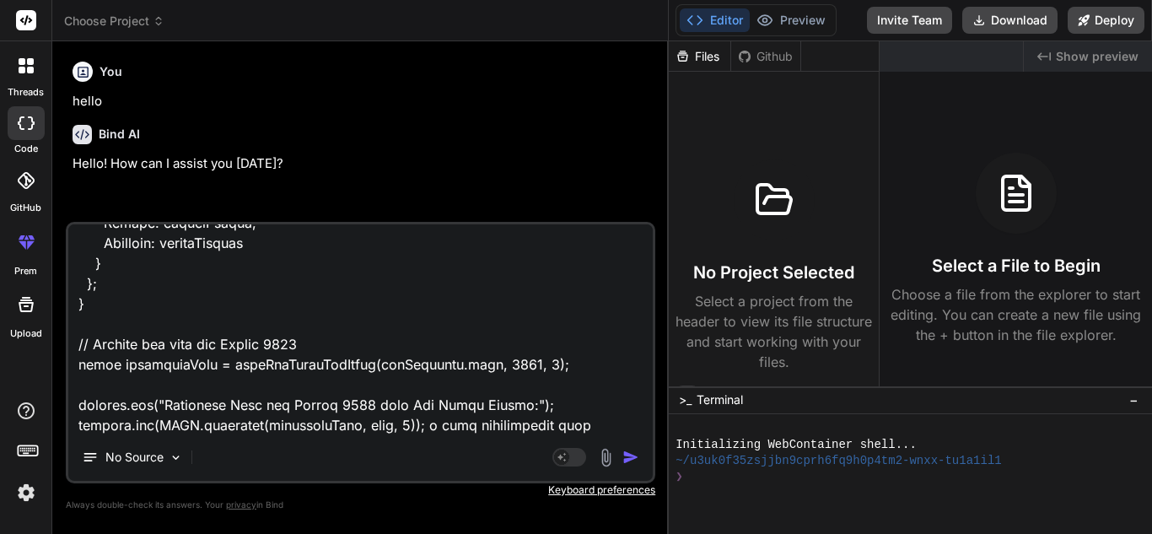
type textarea "getProcessedByVolumeGraph = () => { const { processedUpdateFilter, filterByUser…"
type textarea "x"
type textarea "getProcessedByVolumeGraph = () => { const { processedUpdateFilter, filterByUser…"
type textarea "x"
type textarea "getProcessedByVolumeGraph = () => { const { processedUpdateFilter, filterByUser…"
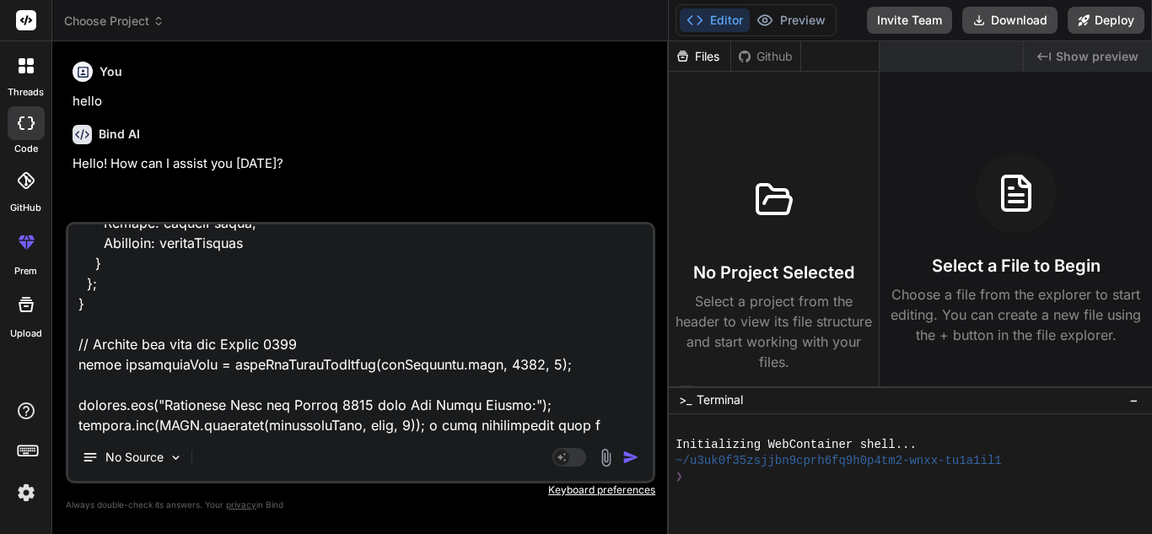
type textarea "x"
type textarea "getProcessedByVolumeGraph = () => { const { processedUpdateFilter, filterByUser…"
type textarea "x"
type textarea "getProcessedByVolumeGraph = () => { const { processedUpdateFilter, filterByUser…"
type textarea "x"
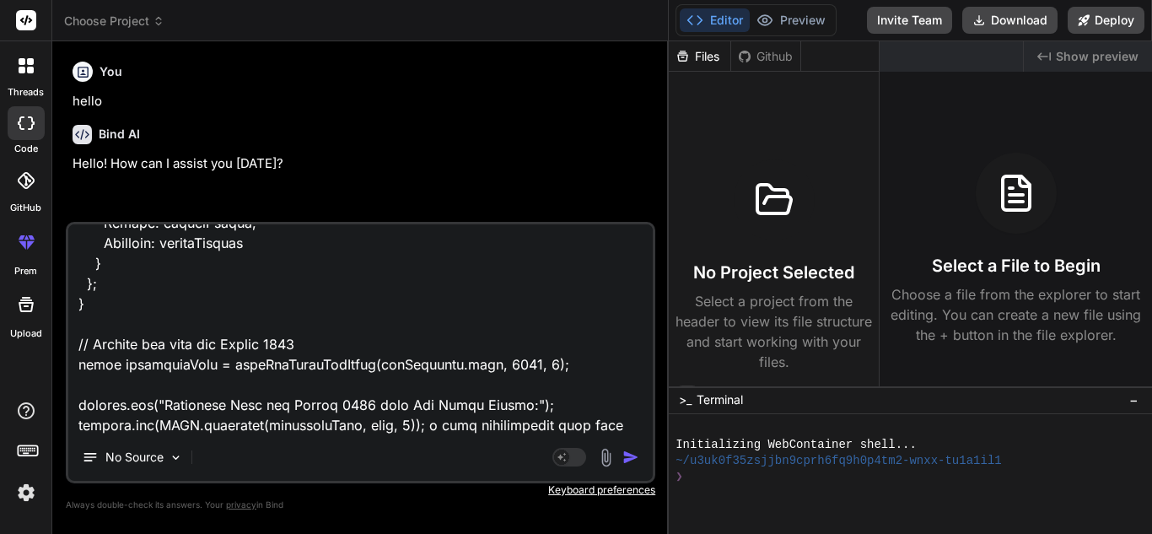
type textarea "getProcessedByVolumeGraph = () => { const { processedUpdateFilter, filterByUser…"
type textarea "x"
type textarea "getProcessedByVolumeGraph = () => { const { processedUpdateFilter, filterByUser…"
type textarea "x"
type textarea "getProcessedByVolumeGraph = () => { const { processedUpdateFilter, filterByUser…"
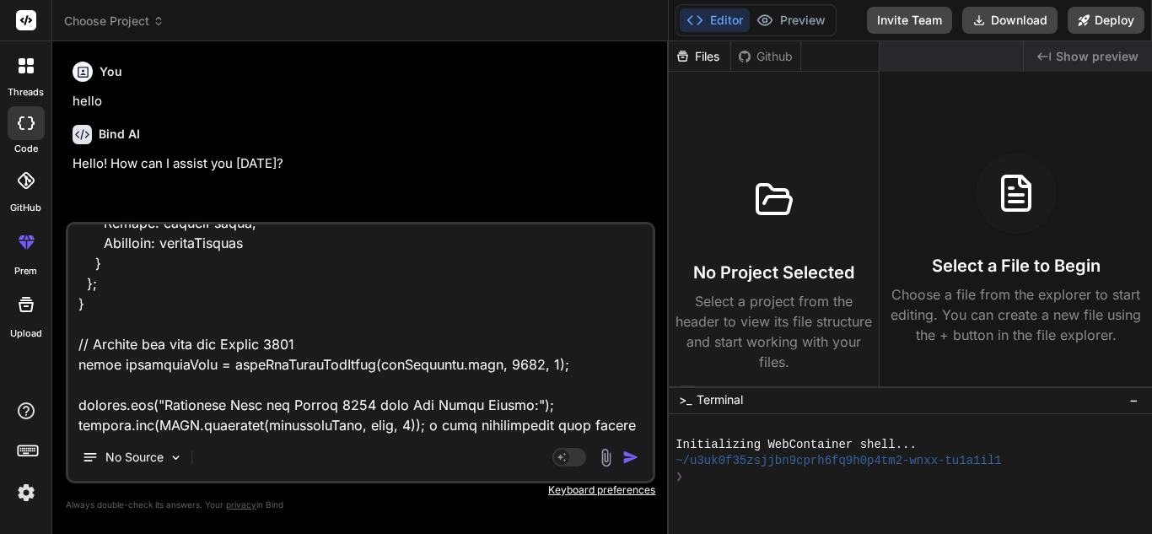
type textarea "x"
type textarea "getProcessedByVolumeGraph = () => { const { processedUpdateFilter, filterByUser…"
type textarea "x"
type textarea "getProcessedByVolumeGraph = () => { const { processedUpdateFilter, filterByUser…"
type textarea "x"
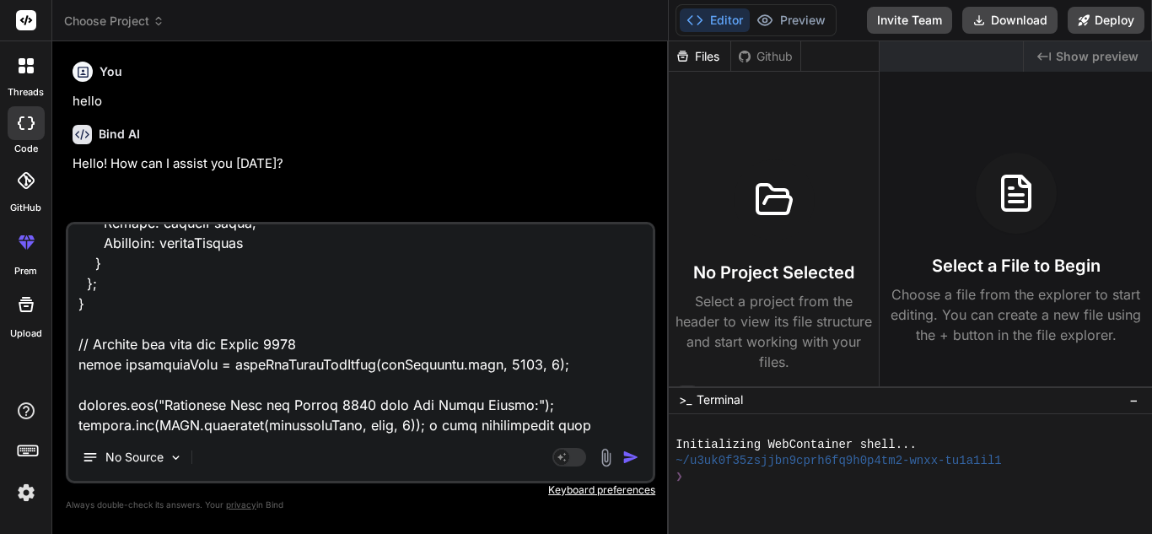
type textarea "getProcessedByVolumeGraph = () => { const { processedUpdateFilter, filterByUser…"
type textarea "x"
type textarea "getProcessedByVolumeGraph = () => { const { processedUpdateFilter, filterByUser…"
type textarea "x"
type textarea "getProcessedByVolumeGraph = () => { const { processedUpdateFilter, filterByUser…"
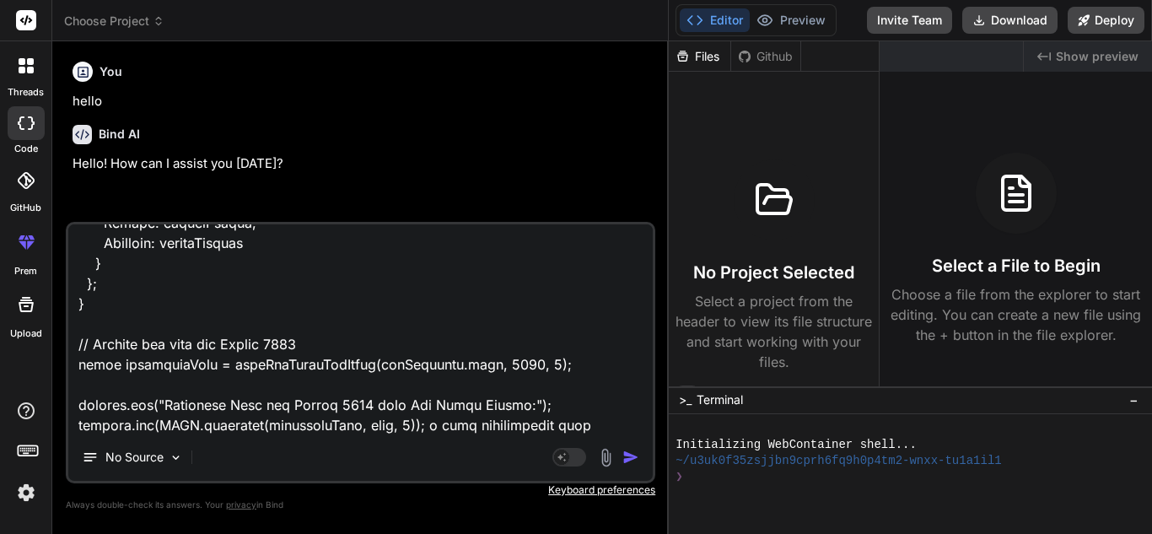
type textarea "x"
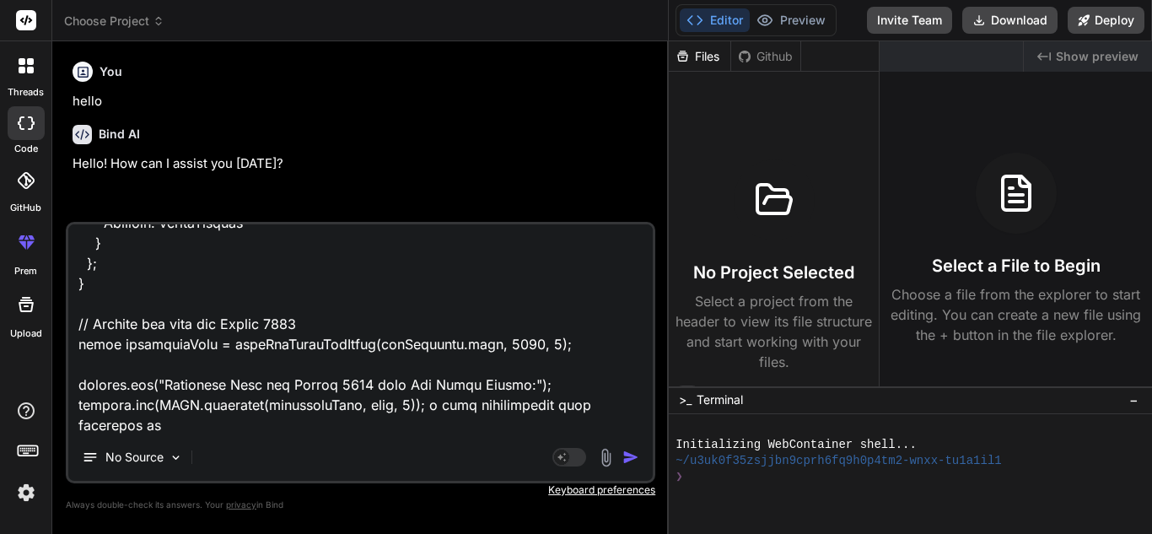
type textarea "getProcessedByVolumeGraph = () => { const { processedUpdateFilter, filterByUser…"
type textarea "x"
type textarea "getProcessedByVolumeGraph = () => { const { processedUpdateFilter, filterByUser…"
type textarea "x"
type textarea "getProcessedByVolumeGraph = () => { const { processedUpdateFilter, filterByUser…"
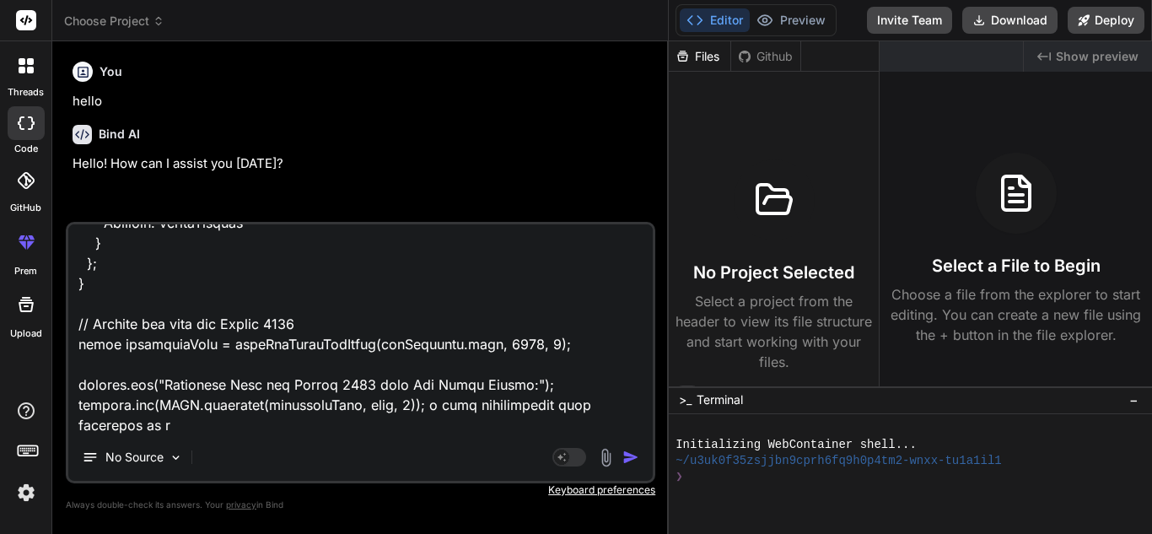
type textarea "x"
type textarea "getProcessedByVolumeGraph = () => { const { processedUpdateFilter, filterByUser…"
type textarea "x"
type textarea "getProcessedByVolumeGraph = () => { const { processedUpdateFilter, filterByUser…"
type textarea "x"
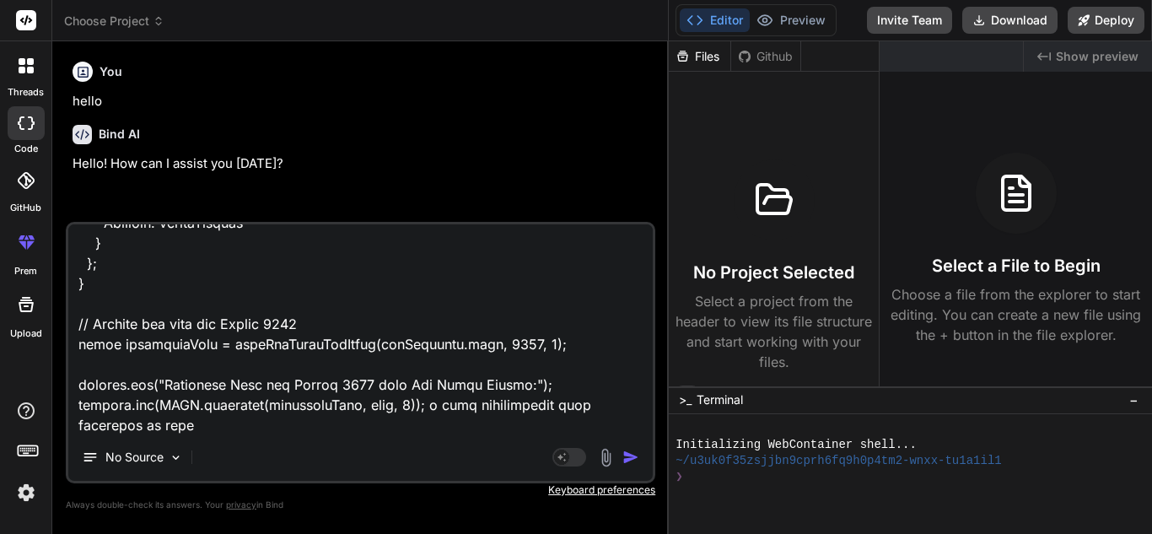
type textarea "getProcessedByVolumeGraph = () => { const { processedUpdateFilter, filterByUser…"
type textarea "x"
type textarea "getProcessedByVolumeGraph = () => { const { processedUpdateFilter, filterByUser…"
type textarea "x"
type textarea "getProcessedByVolumeGraph = () => { const { processedUpdateFilter, filterByUser…"
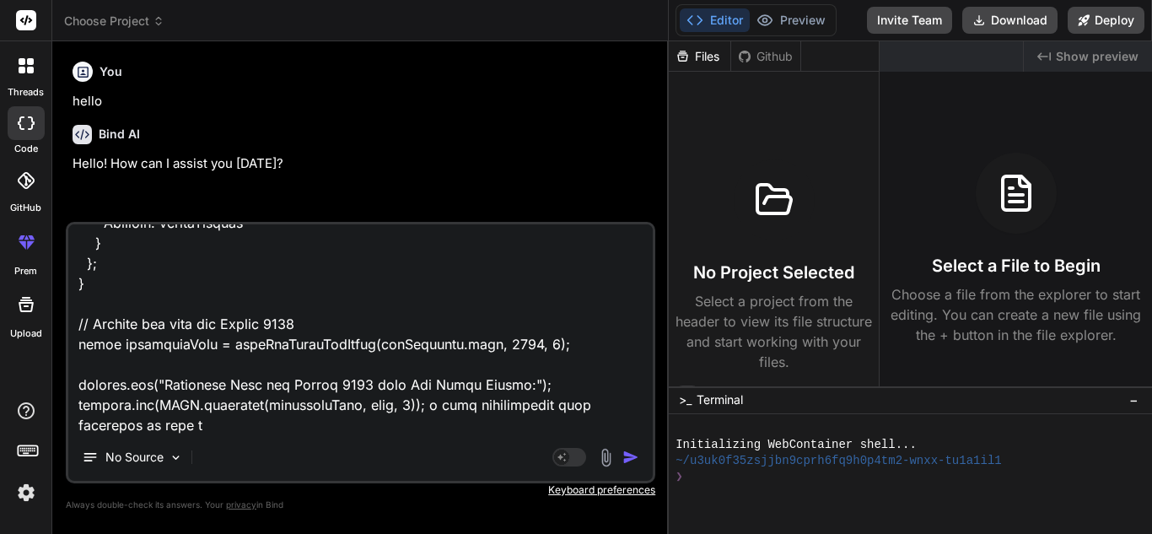
type textarea "x"
type textarea "getProcessedByVolumeGraph = () => { const { processedUpdateFilter, filterByUser…"
type textarea "x"
type textarea "getProcessedByVolumeGraph = () => { const { processedUpdateFilter, filterByUser…"
type textarea "x"
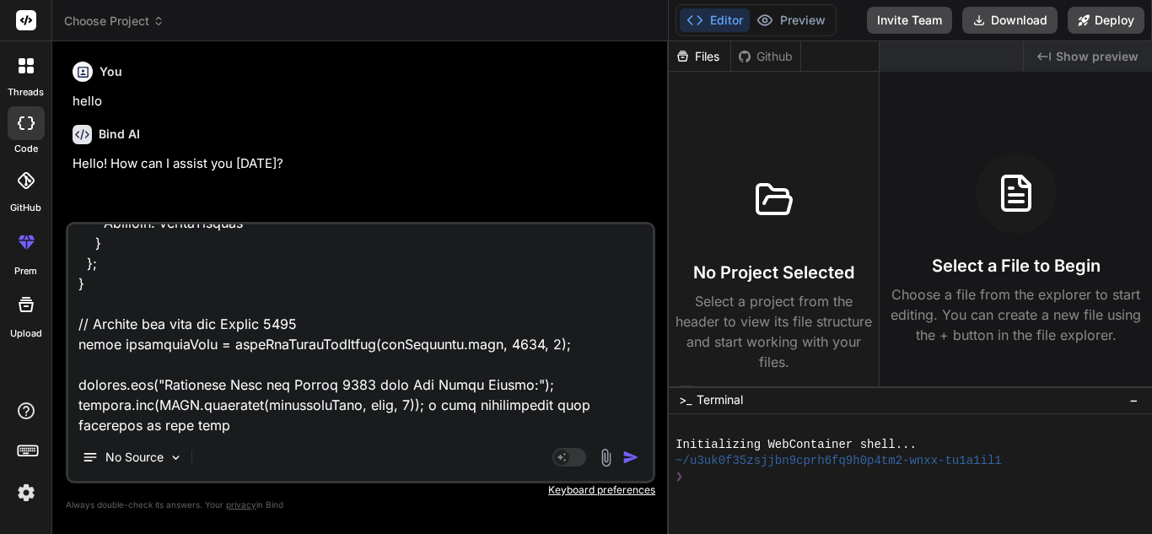
type textarea "getProcessedByVolumeGraph = () => { const { processedUpdateFilter, filterByUser…"
type textarea "x"
type textarea "getProcessedByVolumeGraph = () => { const { processedUpdateFilter, filterByUser…"
type textarea "x"
type textarea "getProcessedByVolumeGraph = () => { const { processedUpdateFilter, filterByUser…"
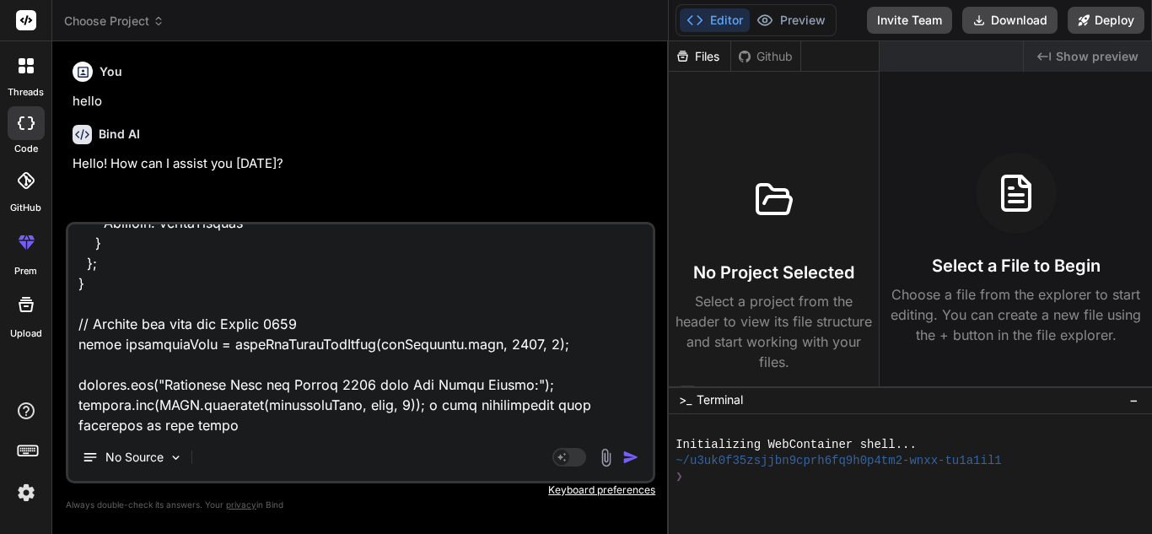
type textarea "x"
type textarea "getProcessedByVolumeGraph = () => { const { processedUpdateFilter, filterByUser…"
type textarea "x"
type textarea "getProcessedByVolumeGraph = () => { const { processedUpdateFilter, filterByUser…"
type textarea "x"
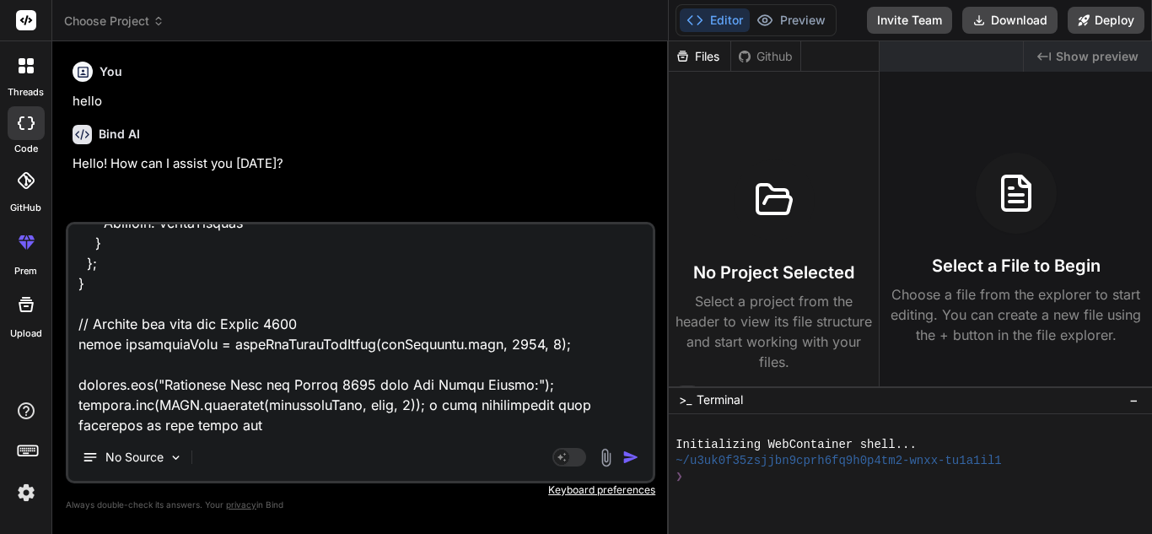
type textarea "getProcessedByVolumeGraph = () => { const { processedUpdateFilter, filterByUser…"
type textarea "x"
type textarea "getProcessedByVolumeGraph = () => { const { processedUpdateFilter, filterByUser…"
type textarea "x"
type textarea "getProcessedByVolumeGraph = () => { const { processedUpdateFilter, filterByUser…"
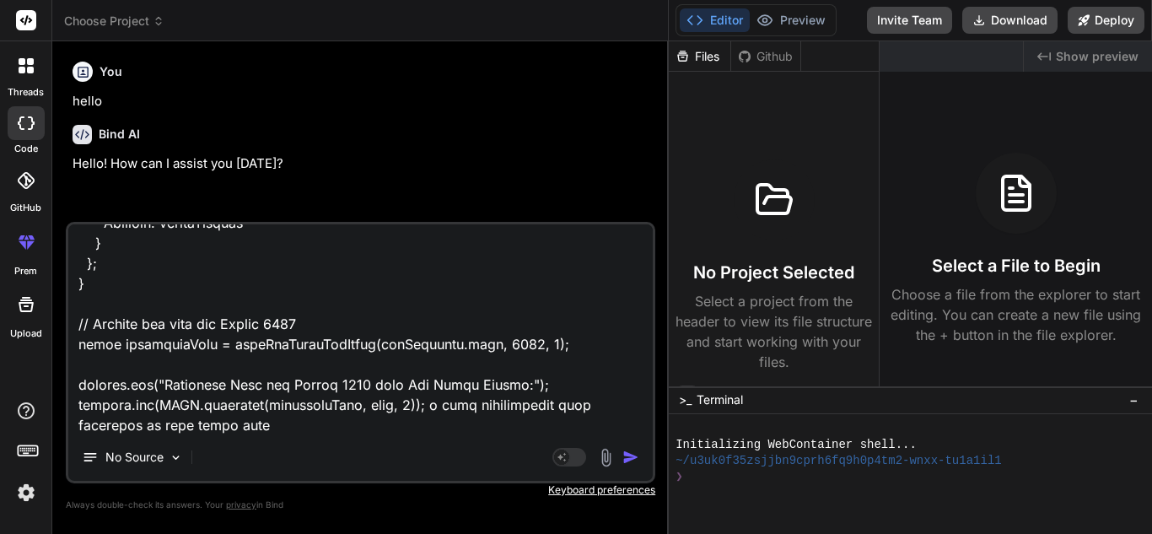
type textarea "x"
type textarea "getProcessedByVolumeGraph = () => { const { processedUpdateFilter, filterByUser…"
type textarea "x"
type textarea "getProcessedByVolumeGraph = () => { const { processedUpdateFilter, filterByUser…"
type textarea "x"
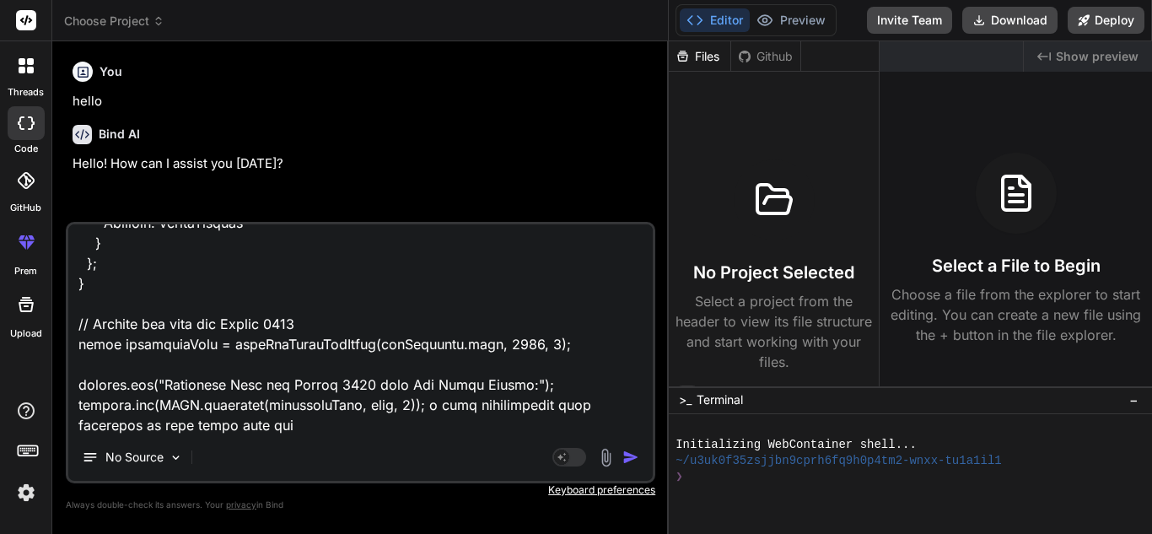
type textarea "getProcessedByVolumeGraph = () => { const { processedUpdateFilter, filterByUser…"
type textarea "x"
type textarea "getProcessedByVolumeGraph = () => { const { processedUpdateFilter, filterByUser…"
type textarea "x"
type textarea "getProcessedByVolumeGraph = () => { const { processedUpdateFilter, filterByUser…"
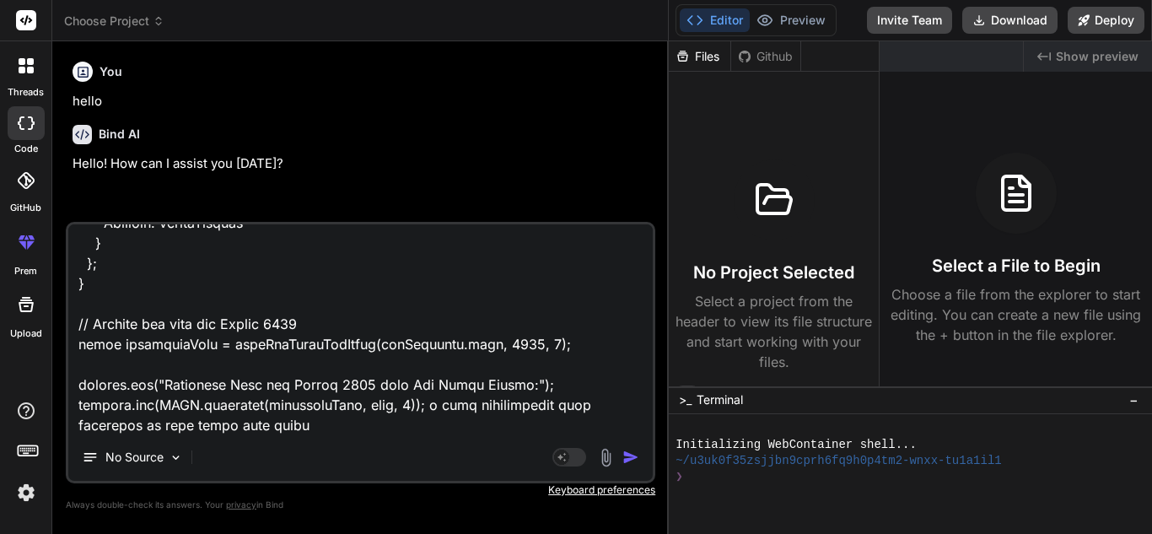
type textarea "x"
type textarea "getProcessedByVolumeGraph = () => { const { processedUpdateFilter, filterByUser…"
type textarea "x"
type textarea "getProcessedByVolumeGraph = () => { const { processedUpdateFilter, filterByUser…"
type textarea "x"
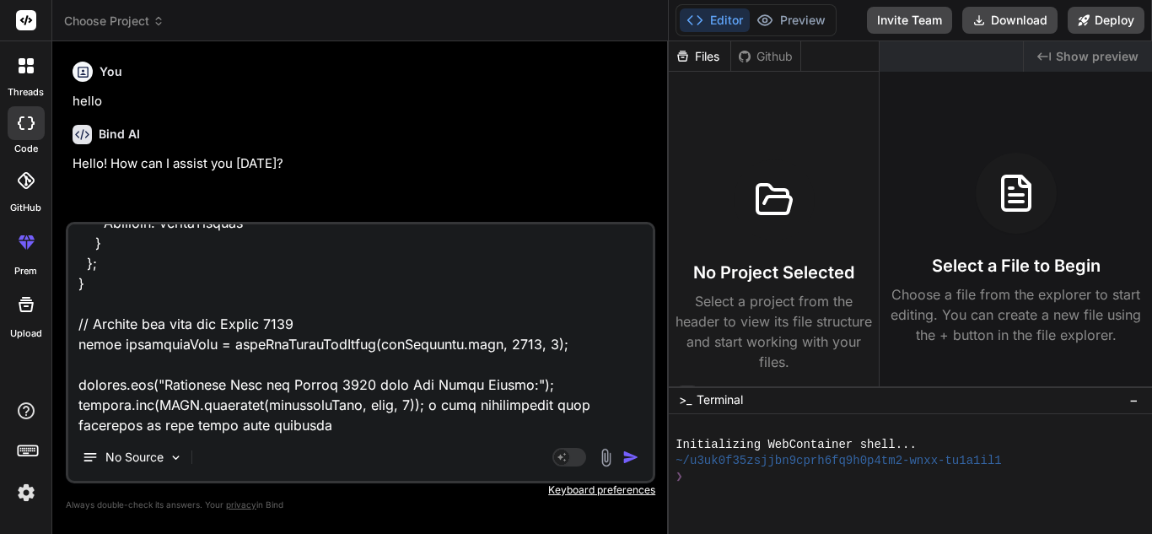
type textarea "getProcessedByVolumeGraph = () => { const { processedUpdateFilter, filterByUser…"
type textarea "x"
type textarea "getProcessedByVolumeGraph = () => { const { processedUpdateFilter, filterByUser…"
type textarea "x"
type textarea "getProcessedByVolumeGraph = () => { const { processedUpdateFilter, filterByUser…"
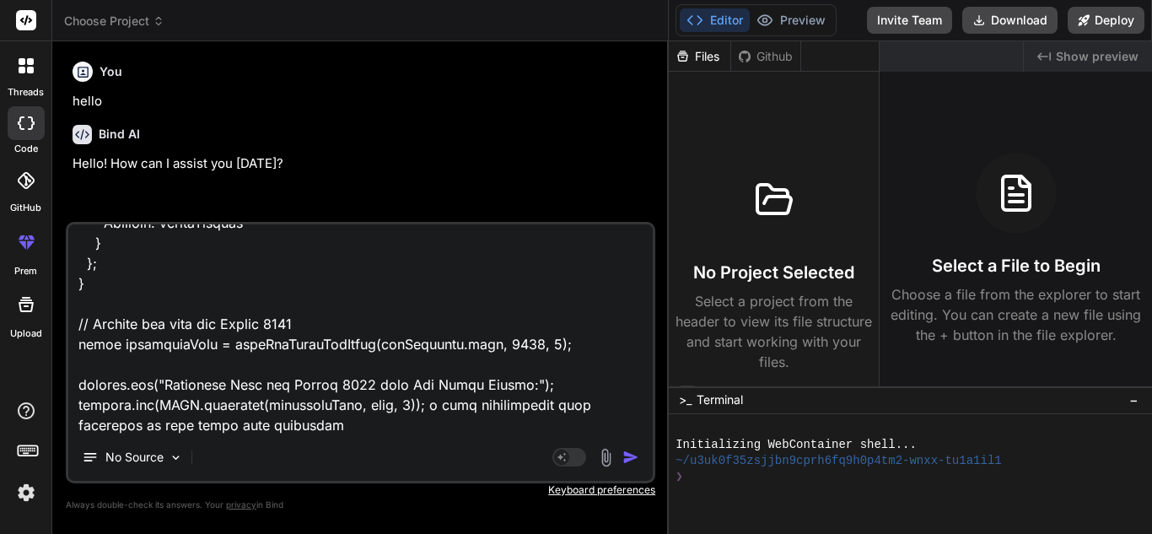
type textarea "x"
type textarea "getProcessedByVolumeGraph = () => { const { processedUpdateFilter, filterByUser…"
type textarea "x"
type textarea "getProcessedByVolumeGraph = () => { const { processedUpdateFilter, filterByUser…"
type textarea "x"
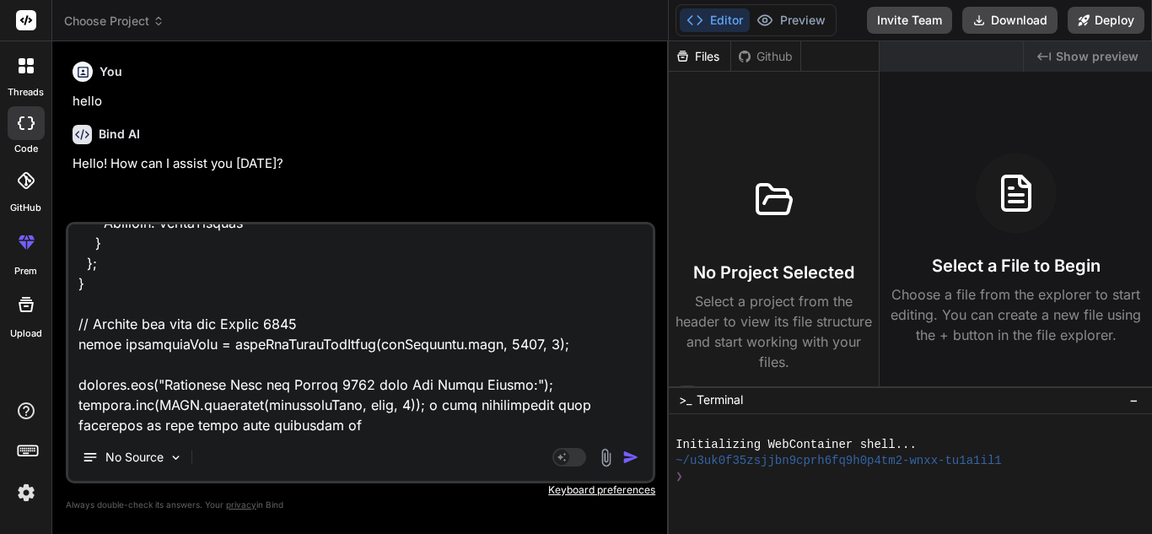
type textarea "getProcessedByVolumeGraph = () => { const { processedUpdateFilter, filterByUser…"
type textarea "x"
type textarea "getProcessedByVolumeGraph = () => { const { processedUpdateFilter, filterByUser…"
type textarea "x"
type textarea "getProcessedByVolumeGraph = () => { const { processedUpdateFilter, filterByUser…"
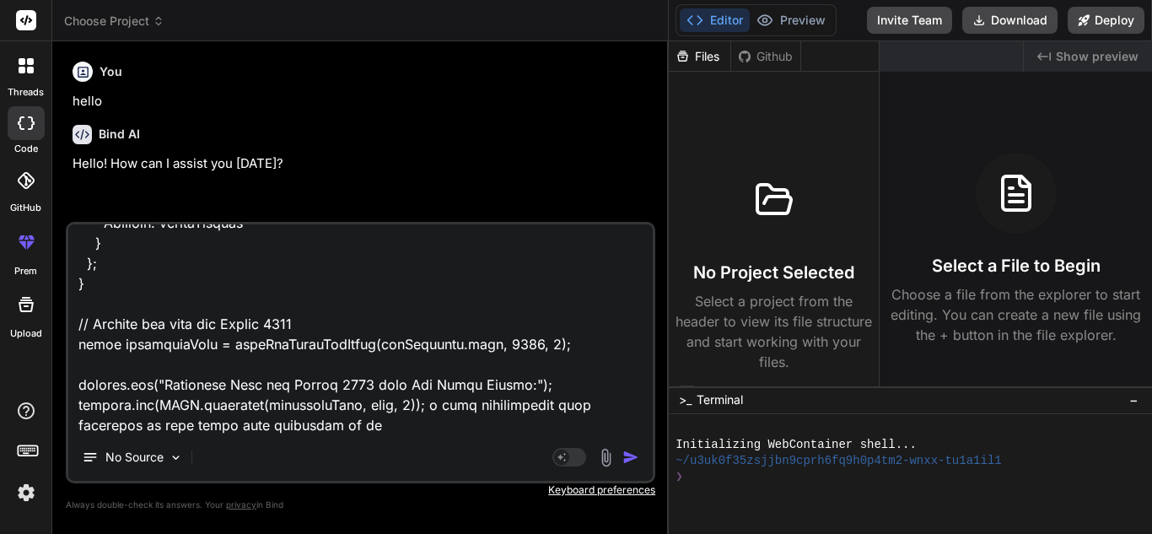
type textarea "x"
type textarea "getProcessedByVolumeGraph = () => { const { processedUpdateFilter, filterByUser…"
type textarea "x"
type textarea "getProcessedByVolumeGraph = () => { const { processedUpdateFilter, filterByUser…"
type textarea "x"
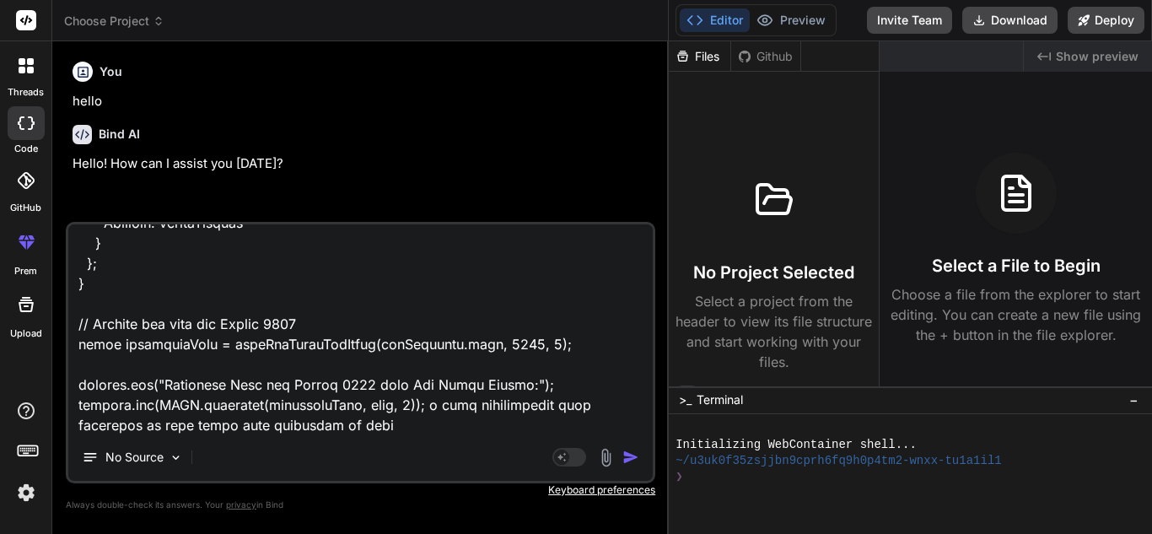
type textarea "getProcessedByVolumeGraph = () => { const { processedUpdateFilter, filterByUser…"
type textarea "x"
type textarea "getProcessedByVolumeGraph = () => { const { processedUpdateFilter, filterByUser…"
type textarea "x"
type textarea "getProcessedByVolumeGraph = () => { const { processedUpdateFilter, filterByUser…"
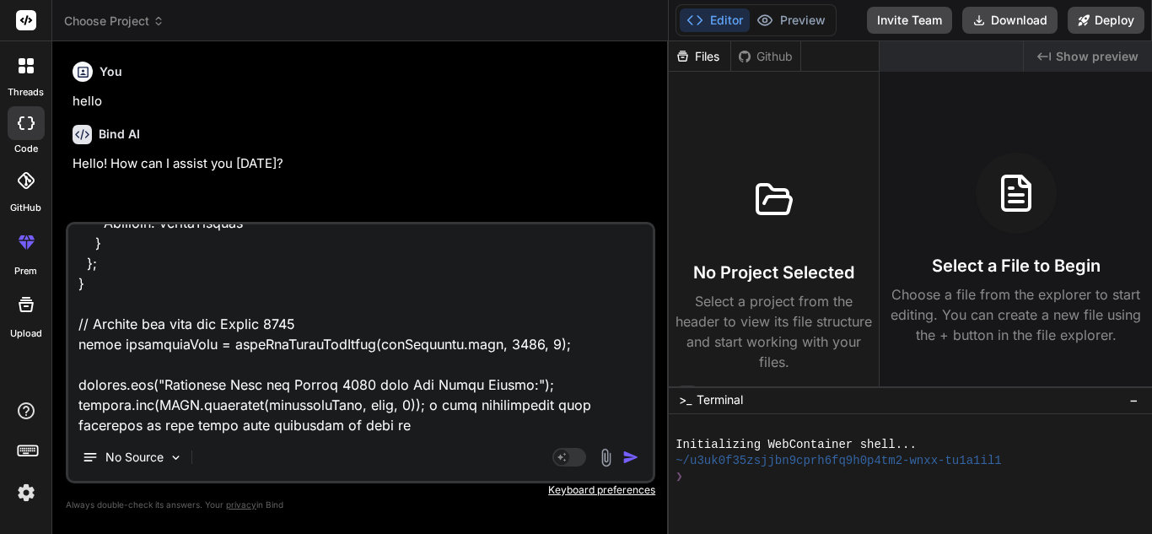
type textarea "x"
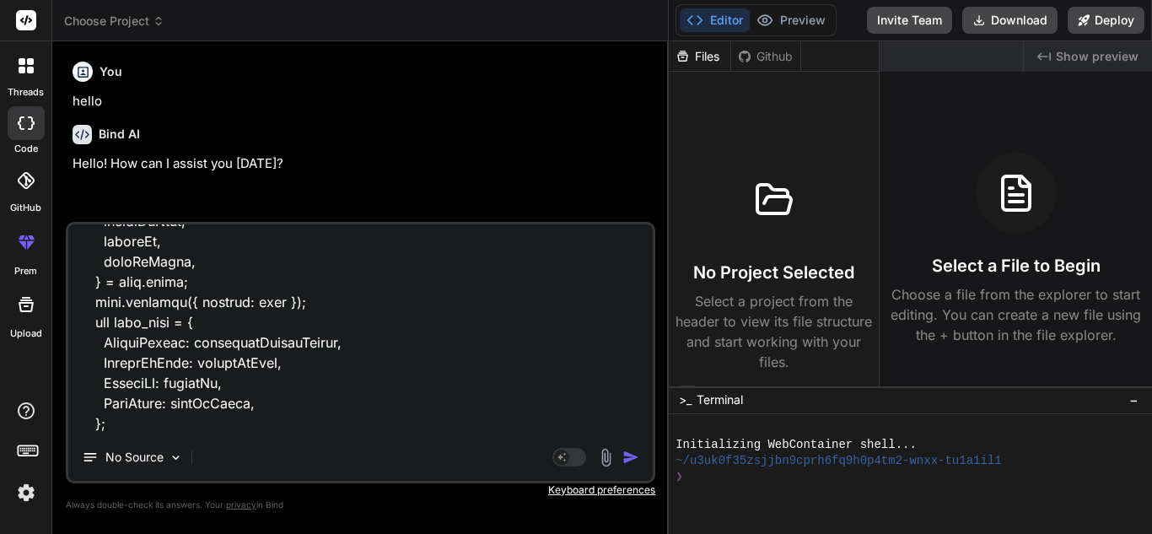
scroll to position [0, 0]
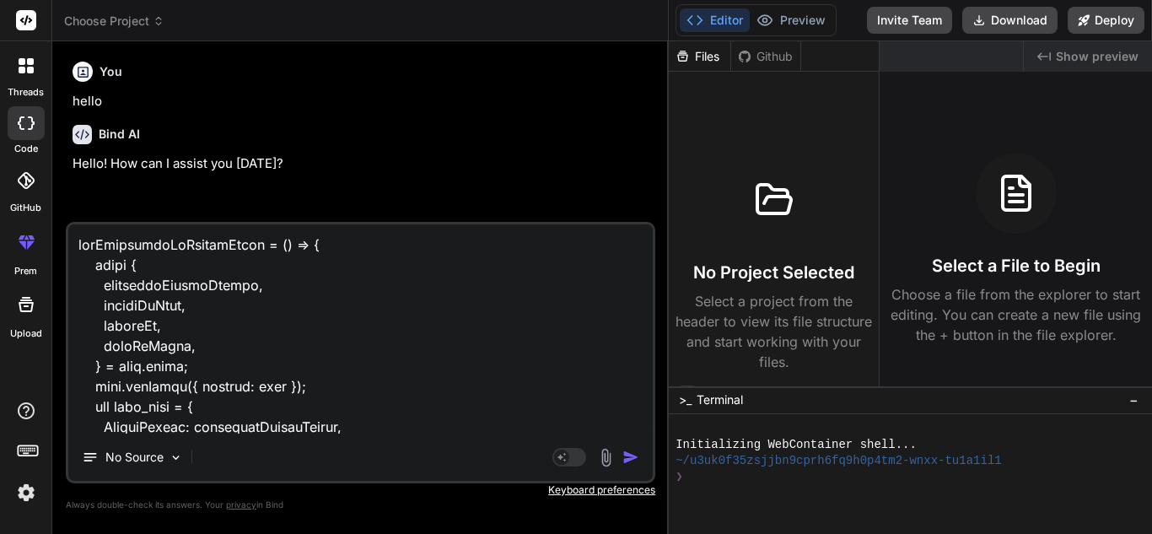
click at [146, 339] on textarea at bounding box center [360, 328] width 584 height 209
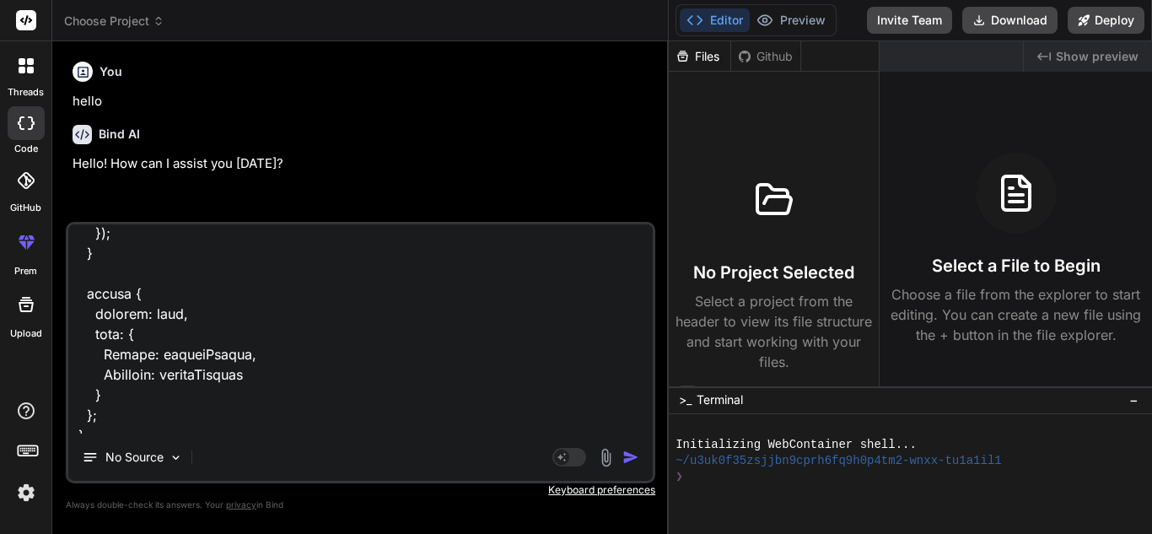
scroll to position [1663, 0]
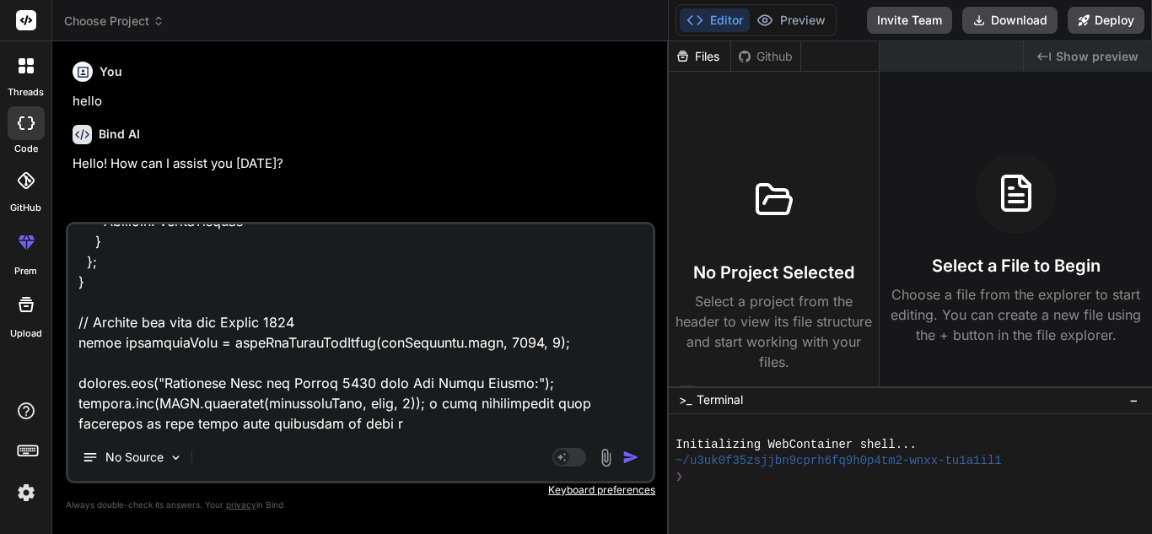
click at [312, 425] on textarea at bounding box center [360, 328] width 584 height 209
type textarea "getProcessedByVolumeGraph = () => { const { processedUpdateFilter, filterByUser…"
type textarea "x"
paste textarea "dateByRange"
type textarea "getProcessedByVolumeGraph = () => { const { processedUpdateFilter, filterByUser…"
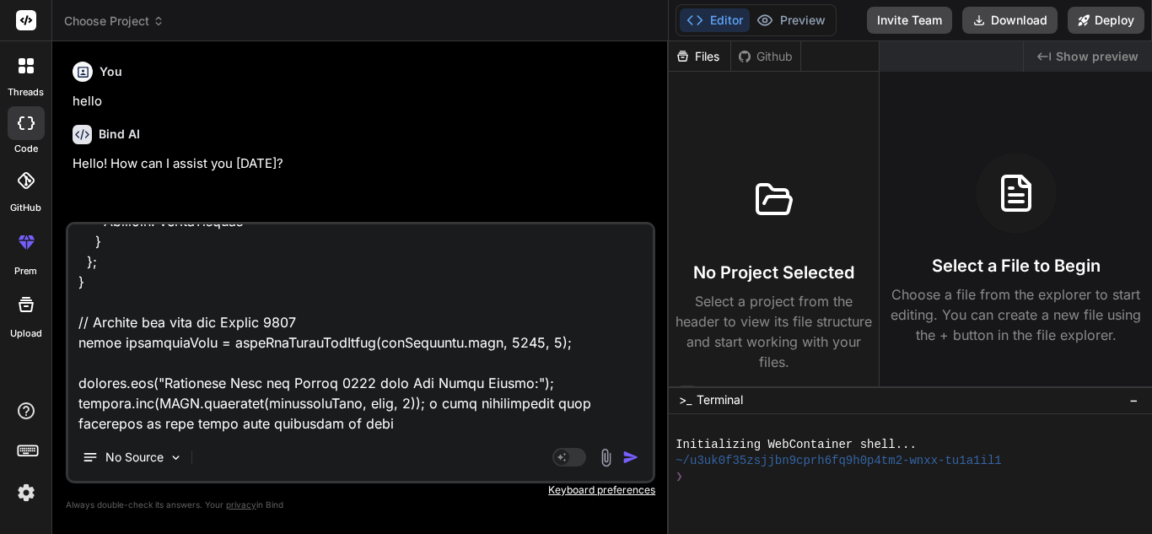
type textarea "x"
type textarea "getProcessedByVolumeGraph = () => { const { processedUpdateFilter, filterByUser…"
type textarea "x"
type textarea "getProcessedByVolumeGraph = () => { const { processedUpdateFilter, filterByUser…"
type textarea "x"
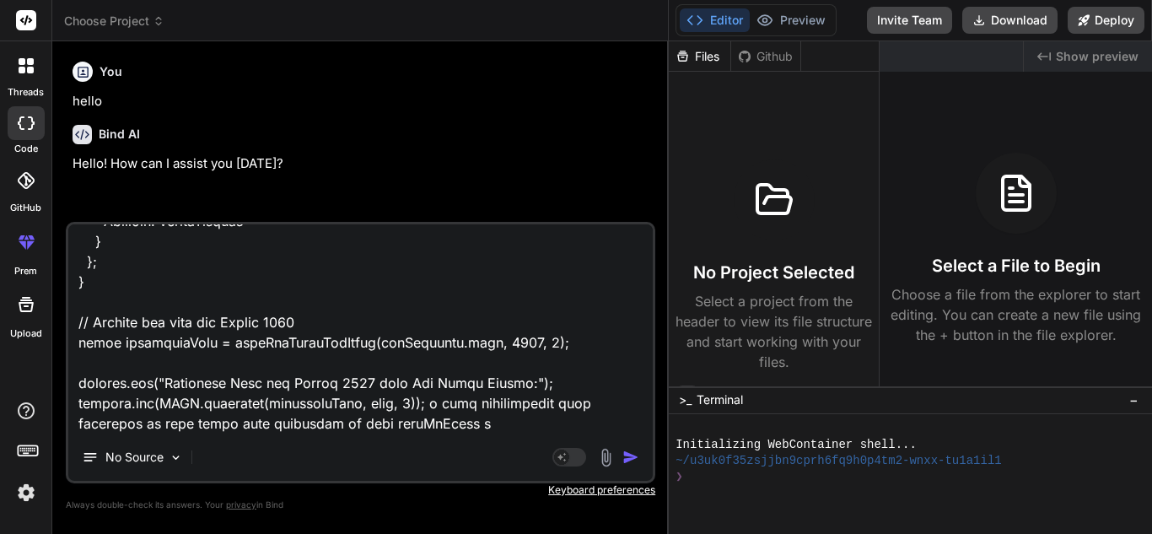
type textarea "getProcessedByVolumeGraph = () => { const { processedUpdateFilter, filterByUser…"
type textarea "x"
type textarea "getProcessedByVolumeGraph = () => { const { processedUpdateFilter, filterByUser…"
type textarea "x"
type textarea "getProcessedByVolumeGraph = () => { const { processedUpdateFilter, filterByUser…"
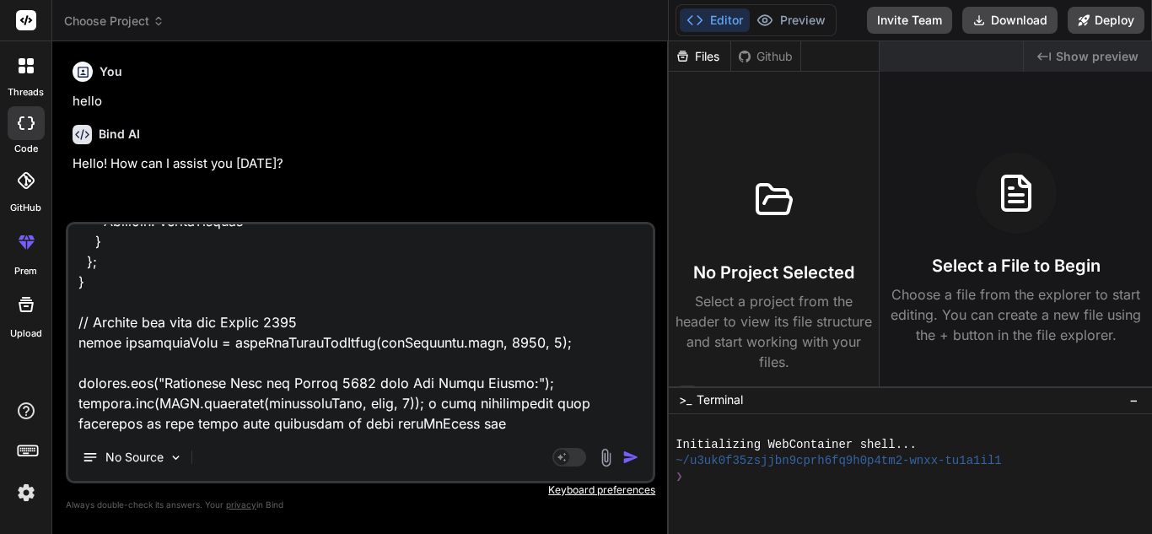
type textarea "x"
type textarea "getProcessedByVolumeGraph = () => { const { processedUpdateFilter, filterByUser…"
type textarea "x"
type textarea "getProcessedByVolumeGraph = () => { const { processedUpdateFilter, filterByUser…"
type textarea "x"
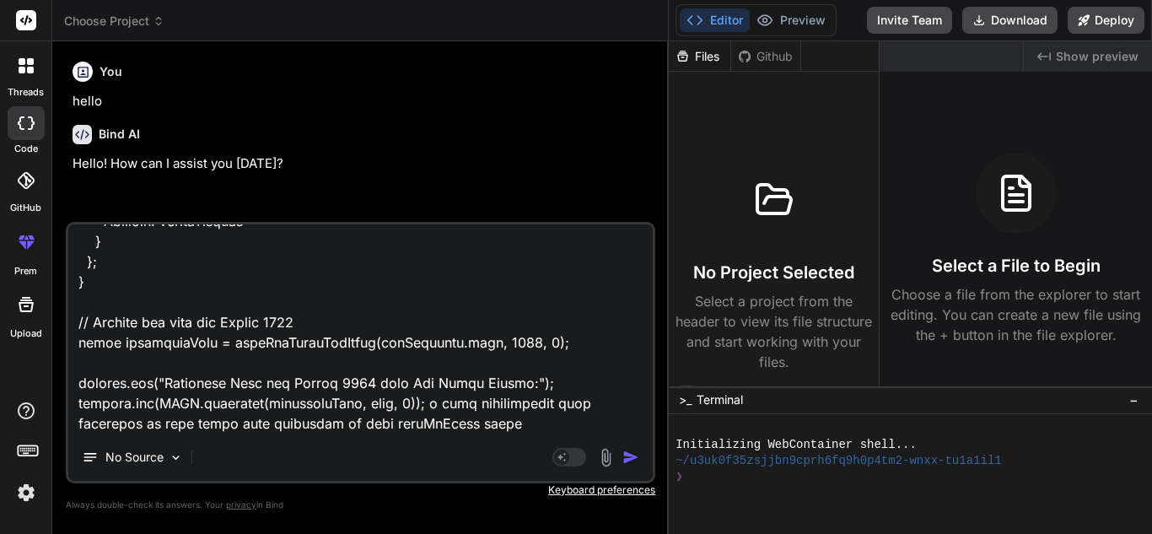
type textarea "getProcessedByVolumeGraph = () => { const { processedUpdateFilter, filterByUser…"
type textarea "x"
type textarea "getProcessedByVolumeGraph = () => { const { processedUpdateFilter, filterByUser…"
type textarea "x"
type textarea "getProcessedByVolumeGraph = () => { const { processedUpdateFilter, filterByUser…"
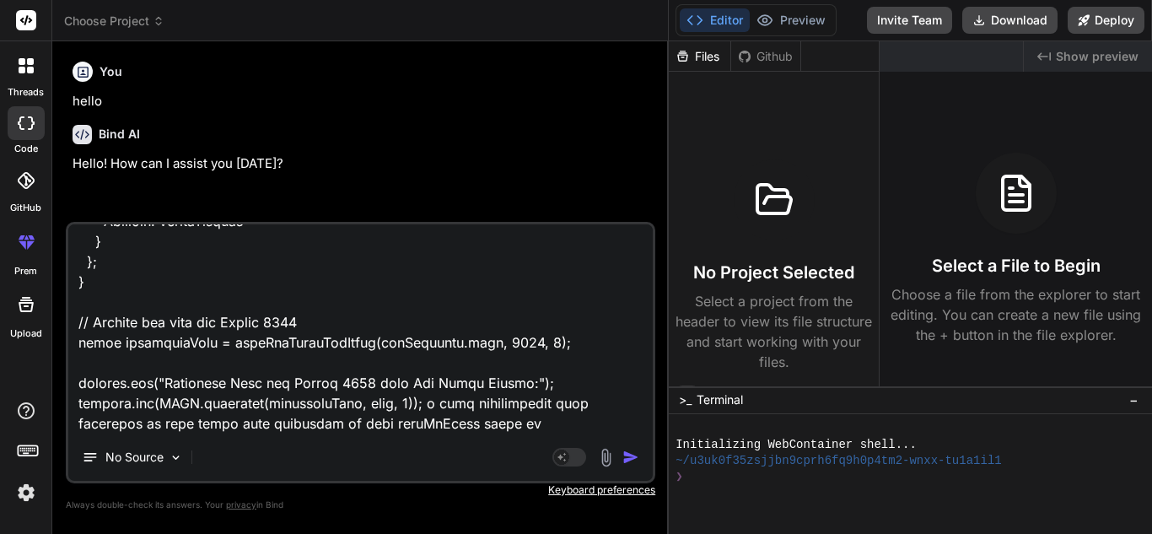
type textarea "x"
type textarea "getProcessedByVolumeGraph = () => { const { processedUpdateFilter, filterByUser…"
type textarea "x"
type textarea "getProcessedByVolumeGraph = () => { const { processedUpdateFilter, filterByUser…"
type textarea "x"
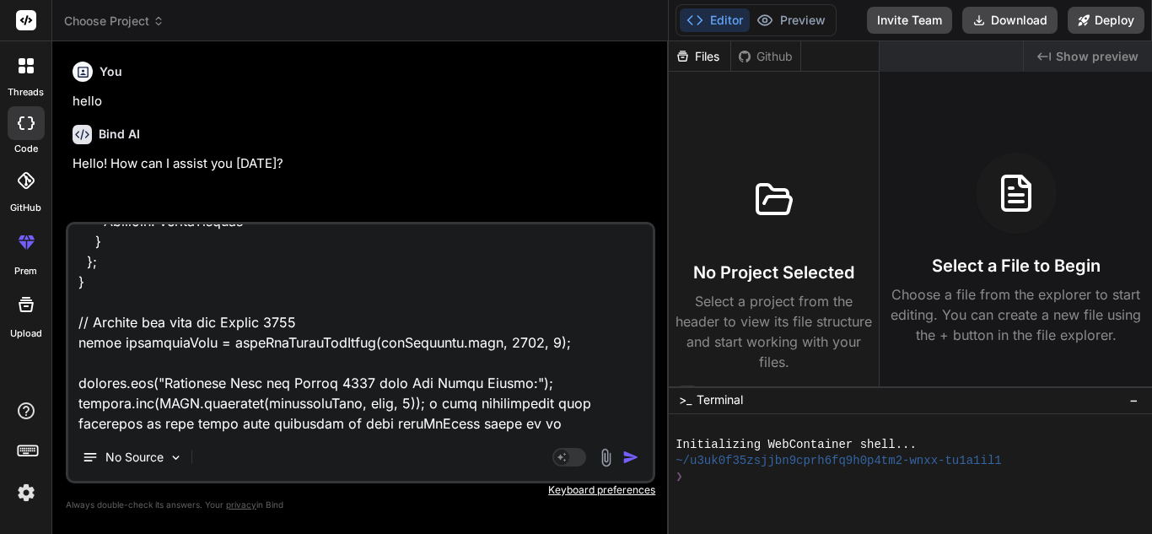
type textarea "getProcessedByVolumeGraph = () => { const { processedUpdateFilter, filterByUser…"
type textarea "x"
type textarea "getProcessedByVolumeGraph = () => { const { processedUpdateFilter, filterByUser…"
type textarea "x"
type textarea "getProcessedByVolumeGraph = () => { const { processedUpdateFilter, filterByUser…"
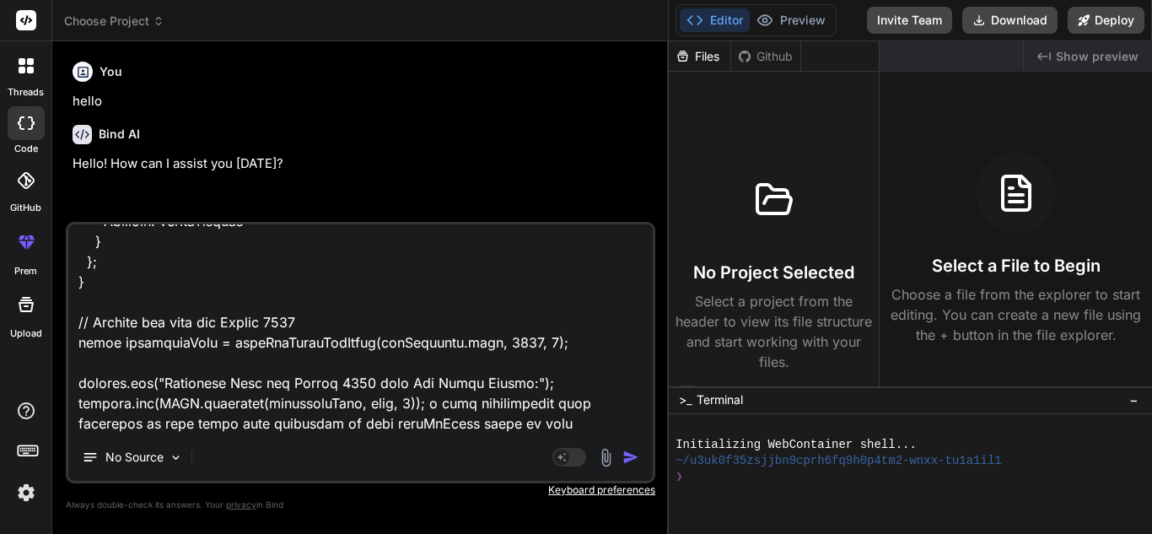
type textarea "x"
type textarea "getProcessedByVolumeGraph = () => { const { processedUpdateFilter, filterByUser…"
type textarea "x"
type textarea "getProcessedByVolumeGraph = () => { const { processedUpdateFilter, filterByUser…"
type textarea "x"
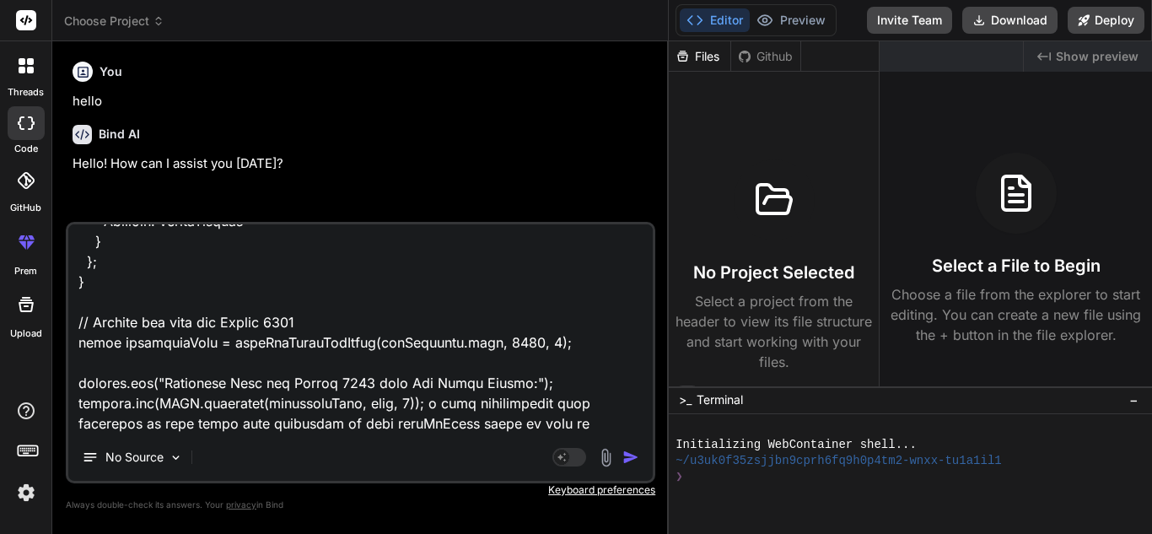
type textarea "getProcessedByVolumeGraph = () => { const { processedUpdateFilter, filterByUser…"
type textarea "x"
type textarea "getProcessedByVolumeGraph = () => { const { processedUpdateFilter, filterByUser…"
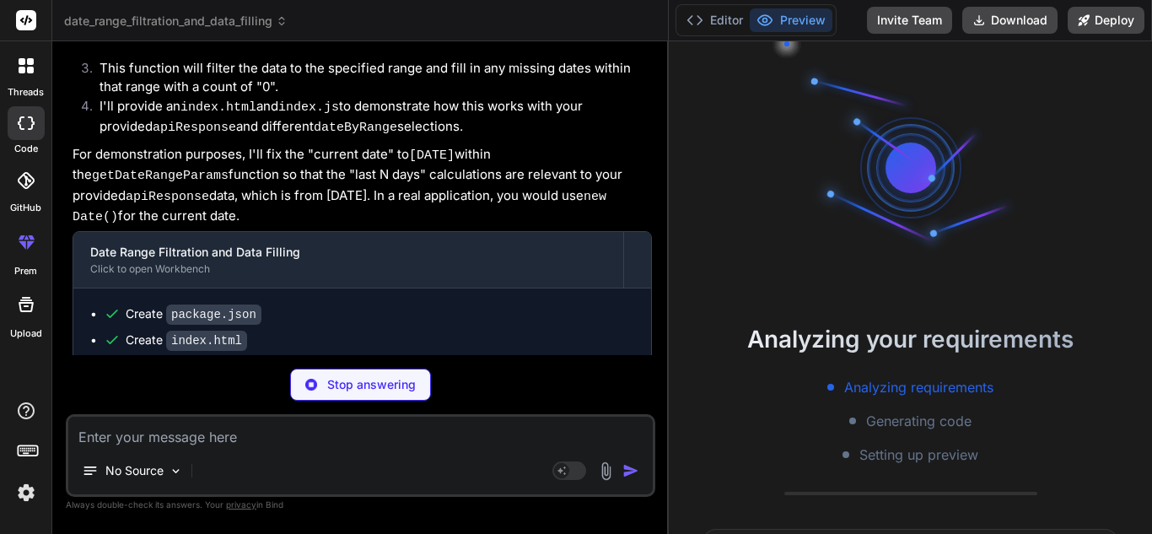
scroll to position [48, 0]
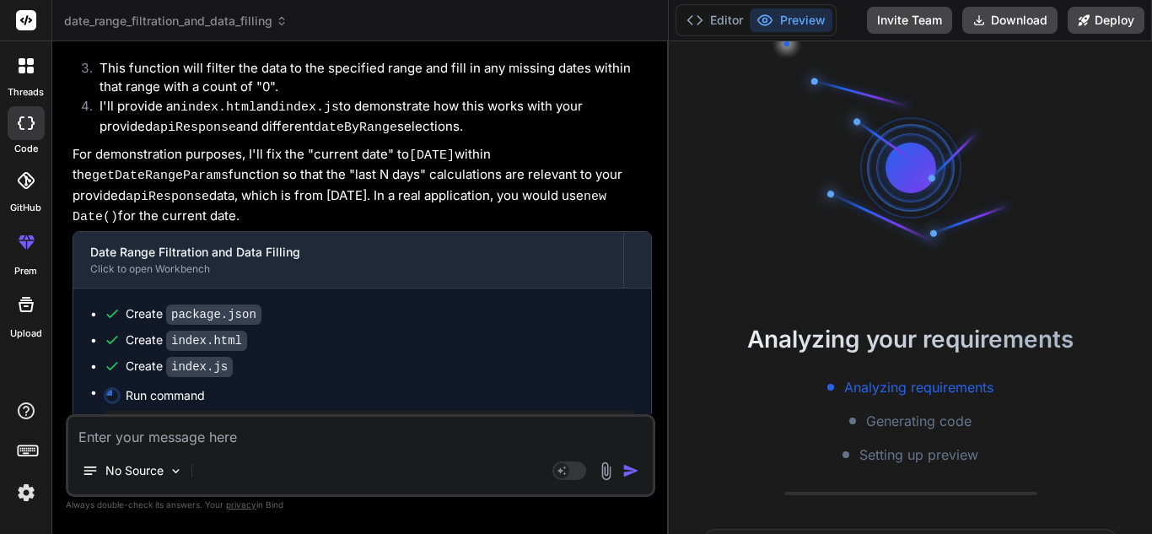
click at [311, 427] on textarea at bounding box center [360, 432] width 584 height 30
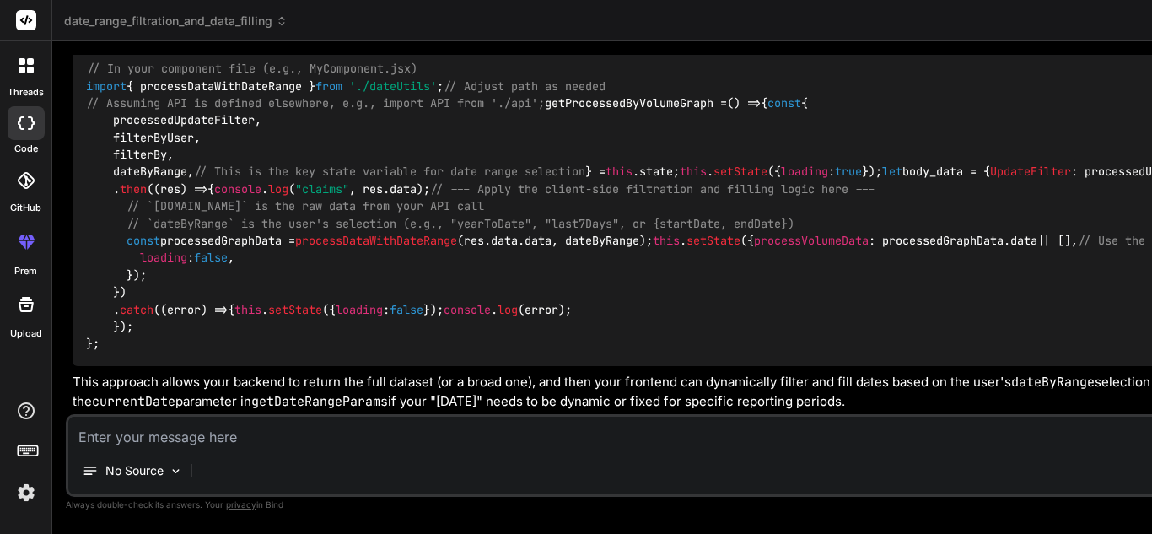
scroll to position [1879, 0]
click at [383, 433] on textarea at bounding box center [798, 432] width 1460 height 30
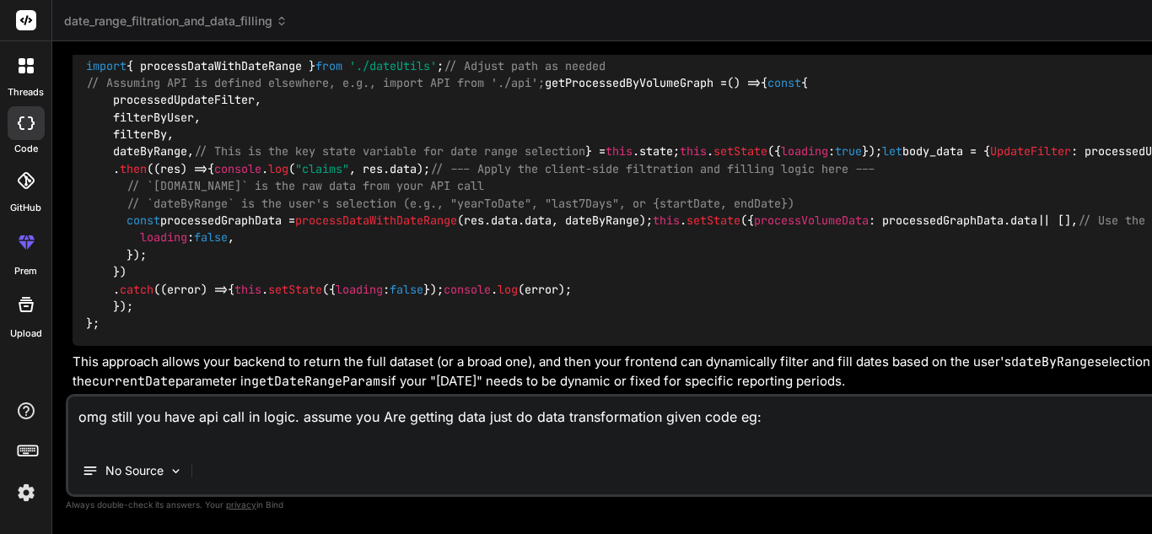
paste textarea "const apiResponse = { "success": true, "data": { "Worked": [ { "count": "31", "…"
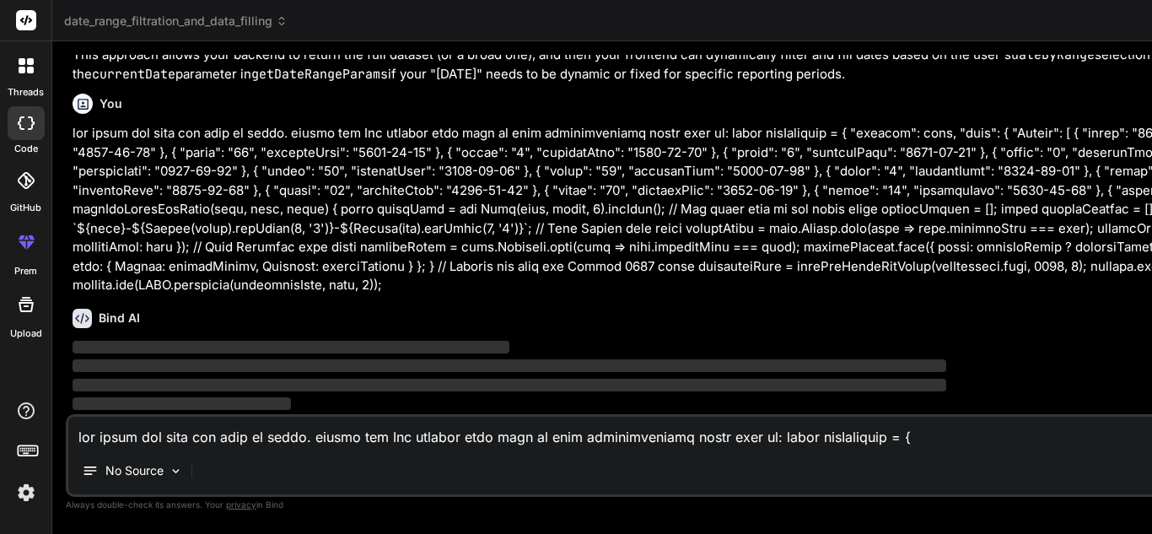
scroll to position [2800, 0]
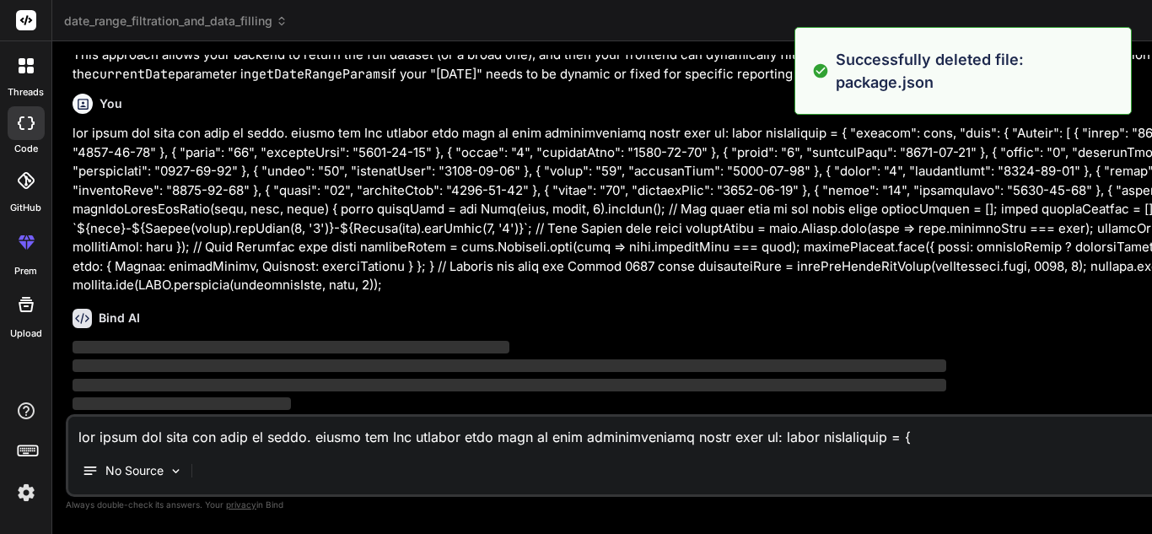
scroll to position [977, 0]
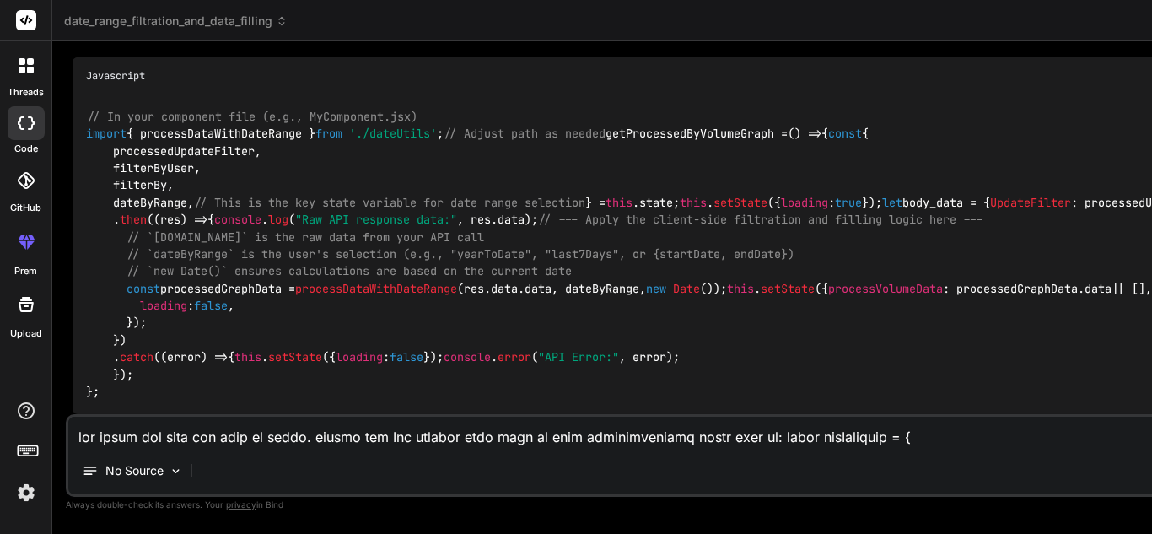
scroll to position [3507, 0]
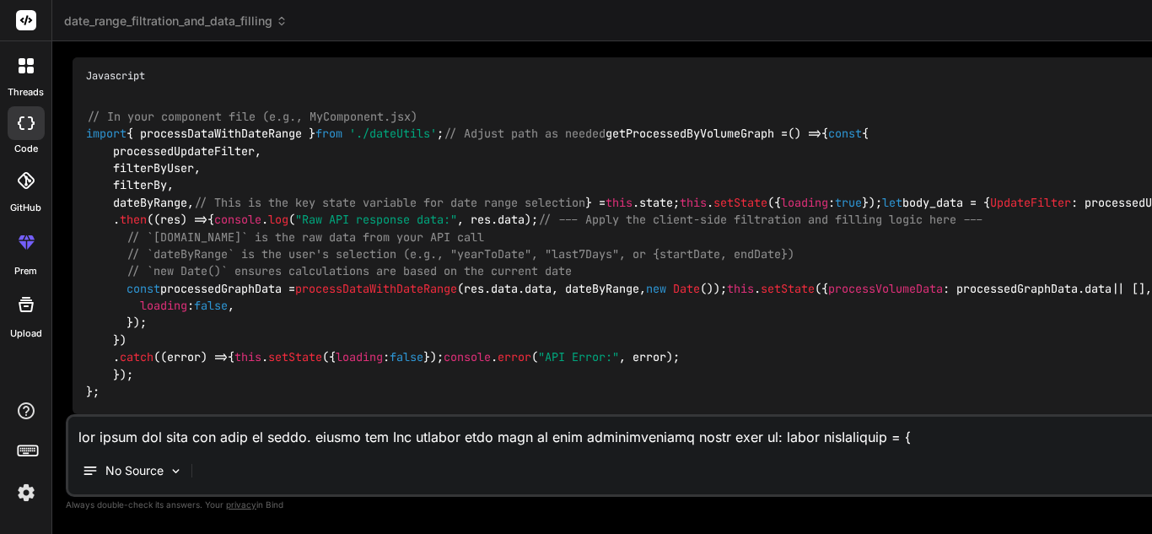
click at [162, 208] on code "// In your component file (e.g., MyComponent.jsx) import { processDataWithDateR…" at bounding box center [1175, 254] width 2179 height 293
click at [181, 182] on code "// In your component file (e.g., MyComponent.jsx) import { processDataWithDateR…" at bounding box center [1175, 254] width 2179 height 293
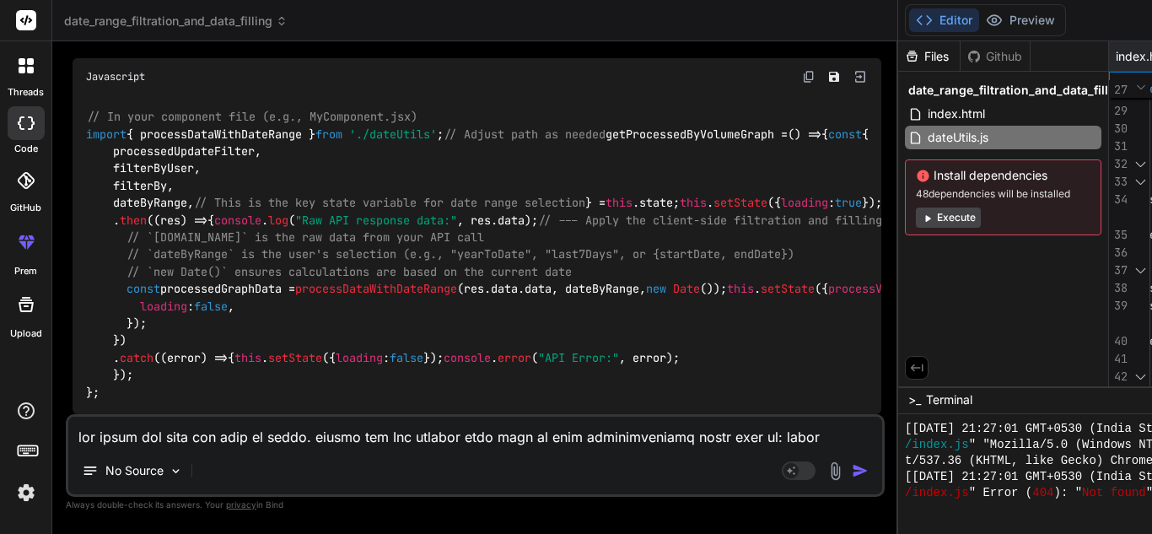
scroll to position [4583, 0]
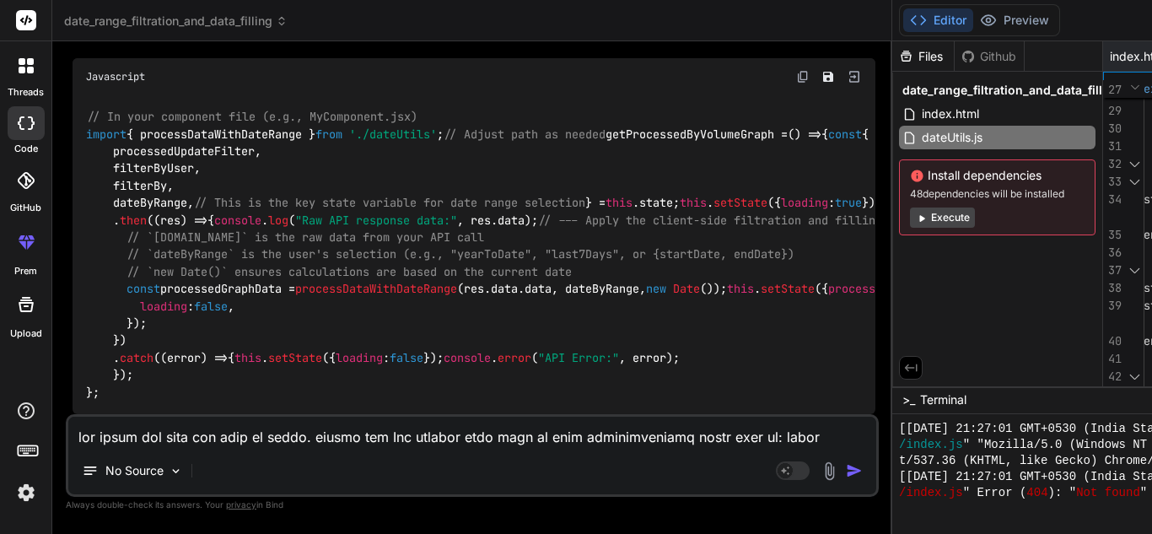
drag, startPoint x: 728, startPoint y: 245, endPoint x: 363, endPoint y: 255, distance: 364.4
click at [363, 255] on div "Bind AI Web Search Created with Pixso. Code Generator You hello Bind AI Hello! …" at bounding box center [472, 287] width 840 height 492
drag, startPoint x: 696, startPoint y: 309, endPoint x: 639, endPoint y: 67, distance: 249.3
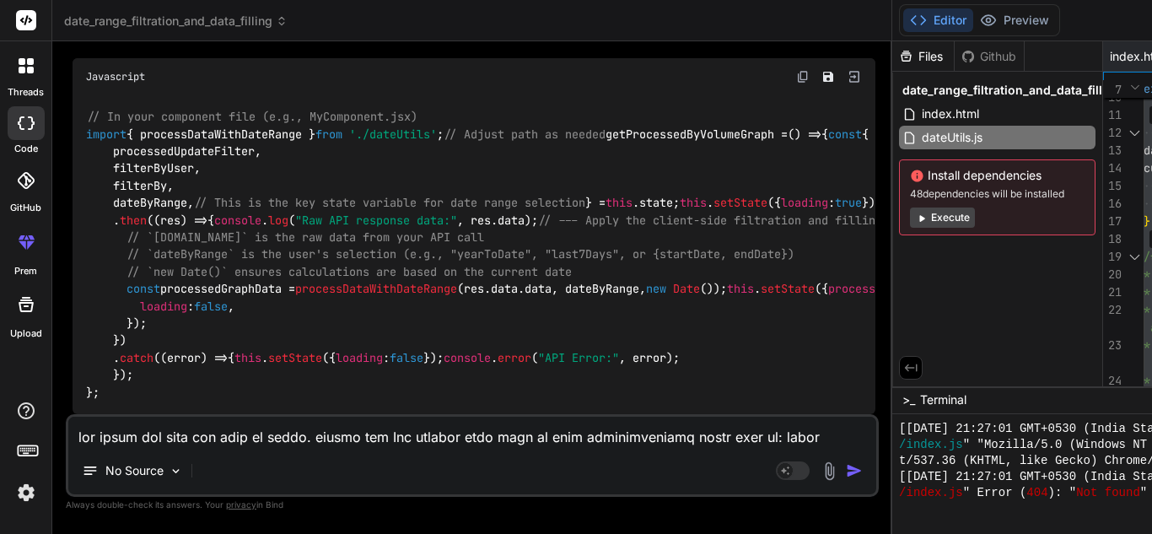
click at [243, 437] on textarea at bounding box center [472, 432] width 808 height 30
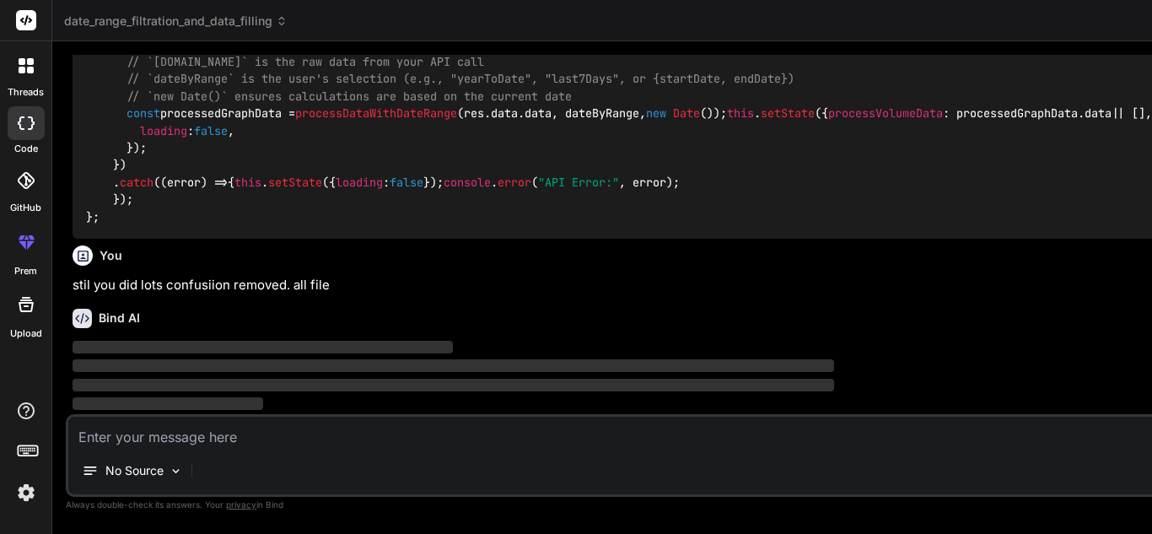
scroll to position [4236, 0]
drag, startPoint x: 432, startPoint y: 299, endPoint x: 584, endPoint y: 309, distance: 152.1
click at [584, 309] on div "Bind AI Web Search Created with Pixso. Code Generator You hello Bind AI Hello! …" at bounding box center [704, 287] width 1305 height 492
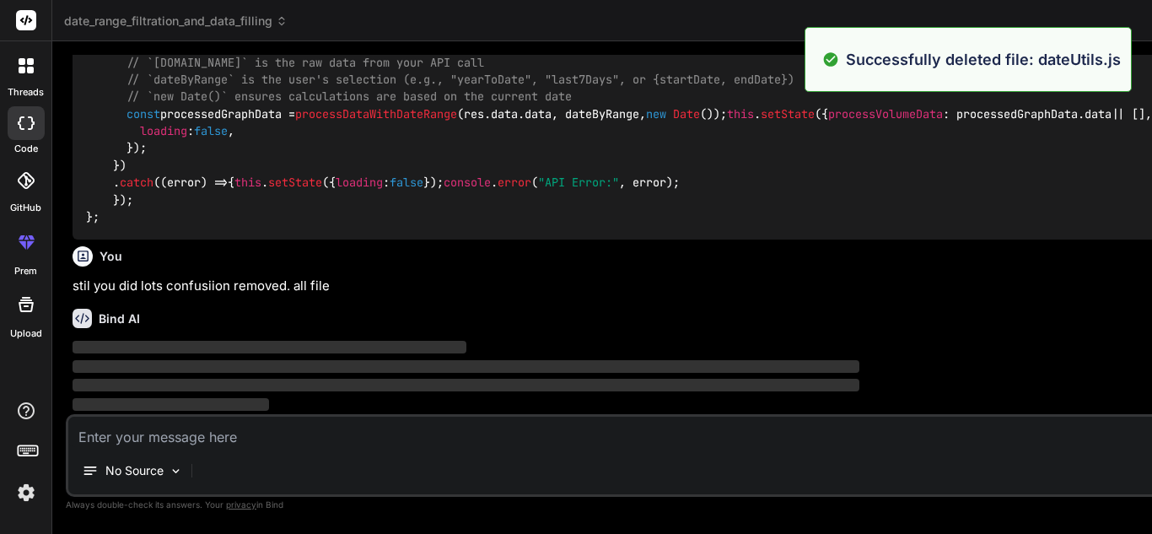
scroll to position [1394, 0]
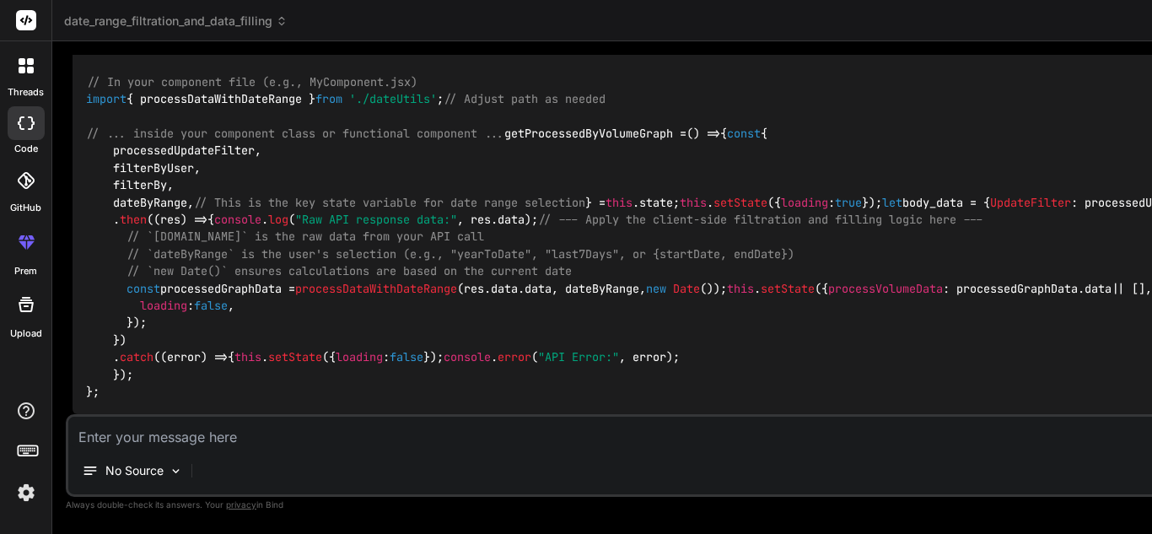
scroll to position [4658, 0]
drag, startPoint x: 662, startPoint y: 258, endPoint x: 624, endPoint y: 256, distance: 38.0
click at [624, 256] on div "Bind AI Web Search Created with Pixso. Code Generator You hello Bind AI Hello! …" at bounding box center [773, 287] width 1442 height 492
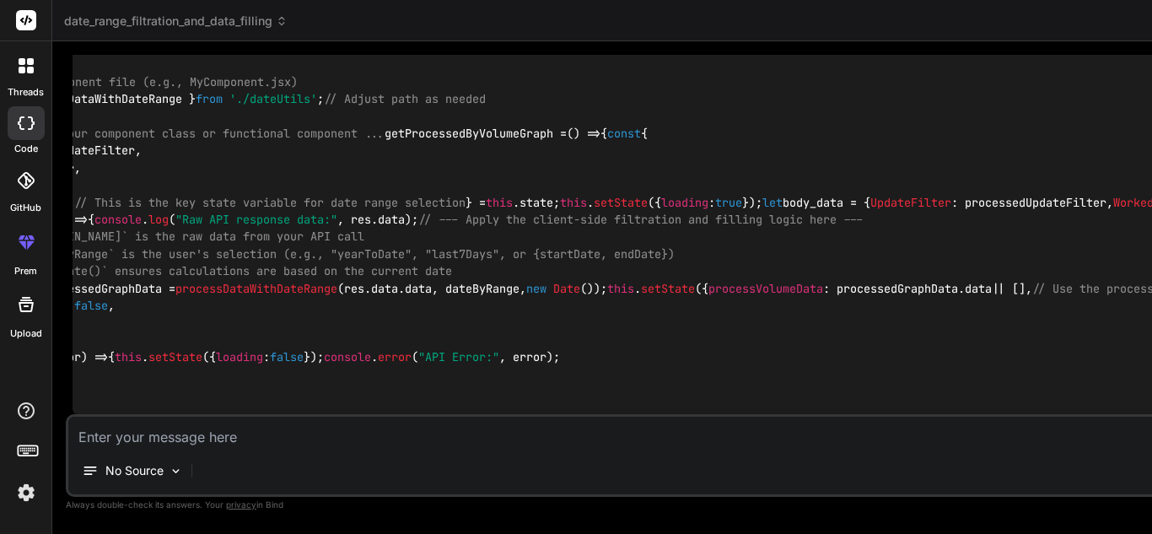
scroll to position [0, 134]
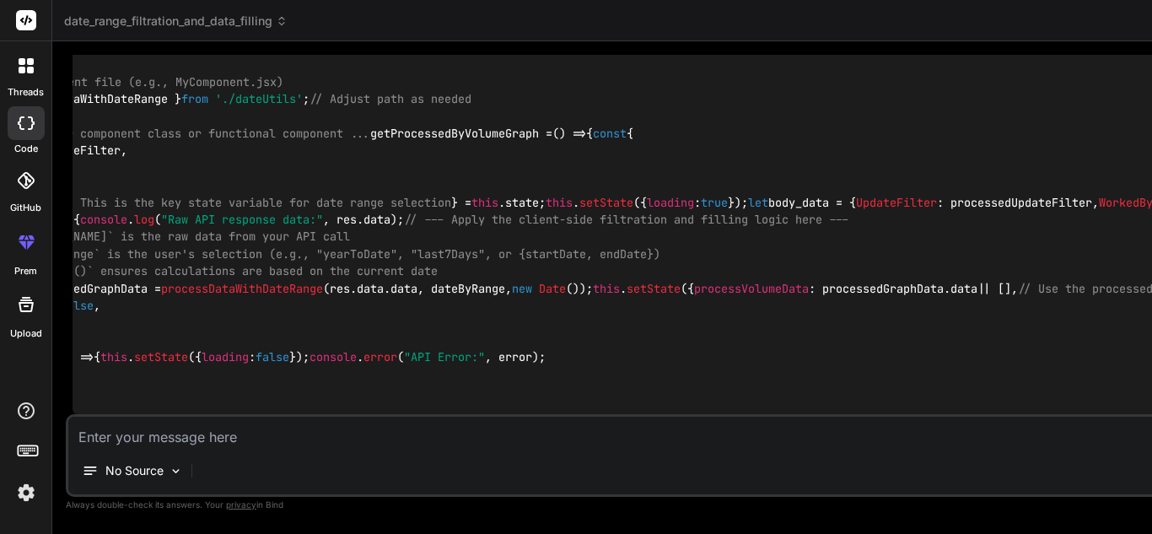
click at [442, 445] on textarea at bounding box center [773, 432] width 1410 height 30
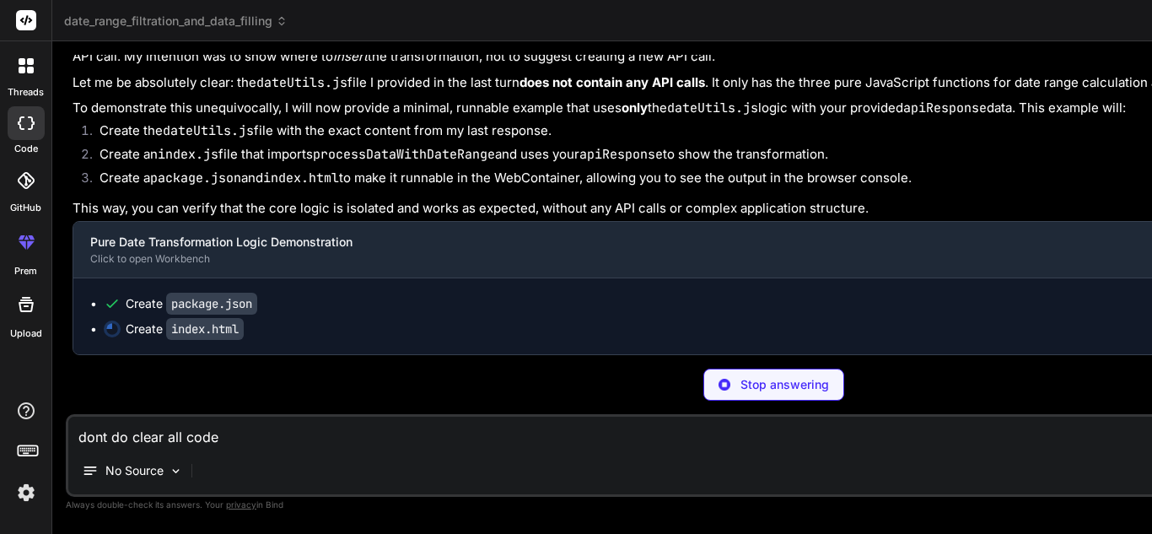
scroll to position [0, 107]
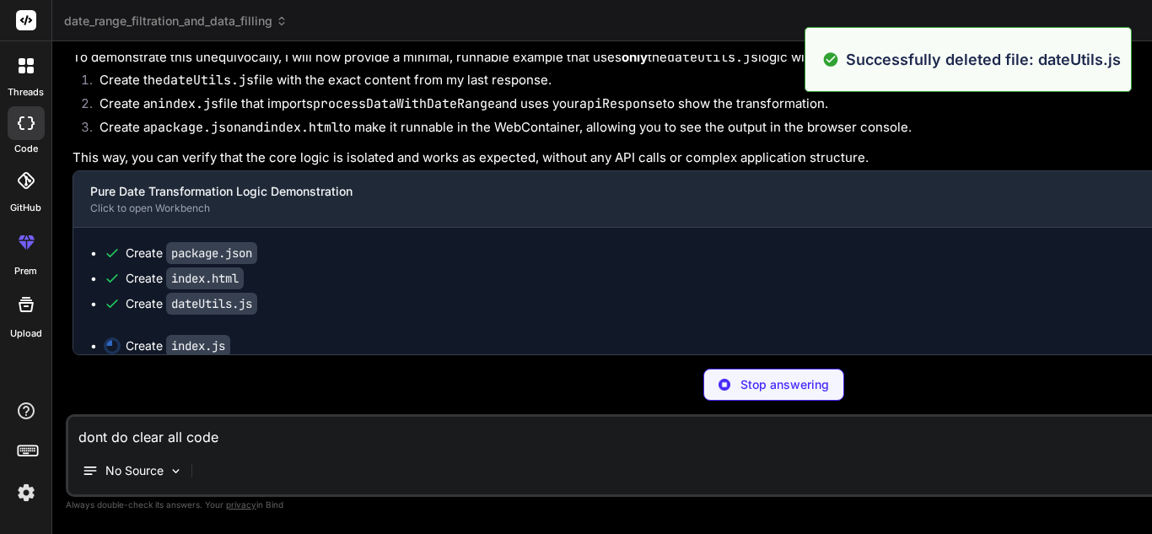
scroll to position [1730, 0]
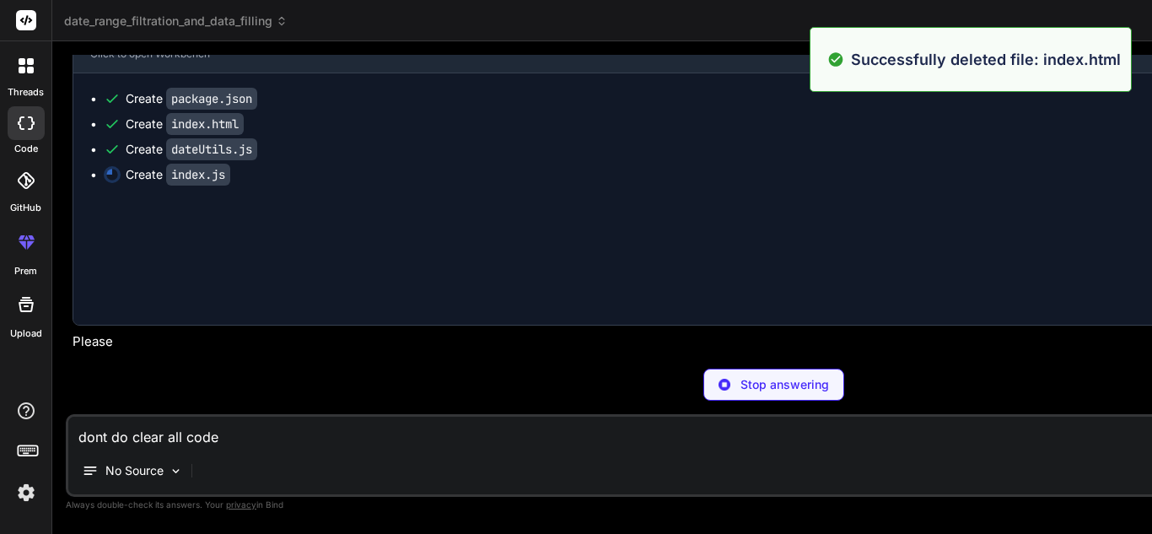
scroll to position [0, 3]
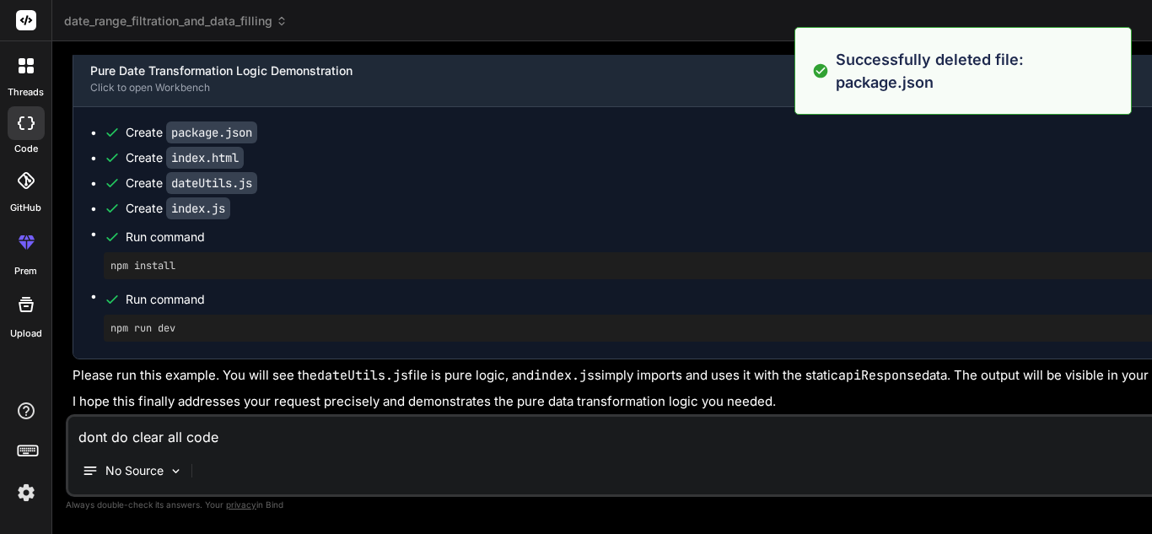
scroll to position [2740, 0]
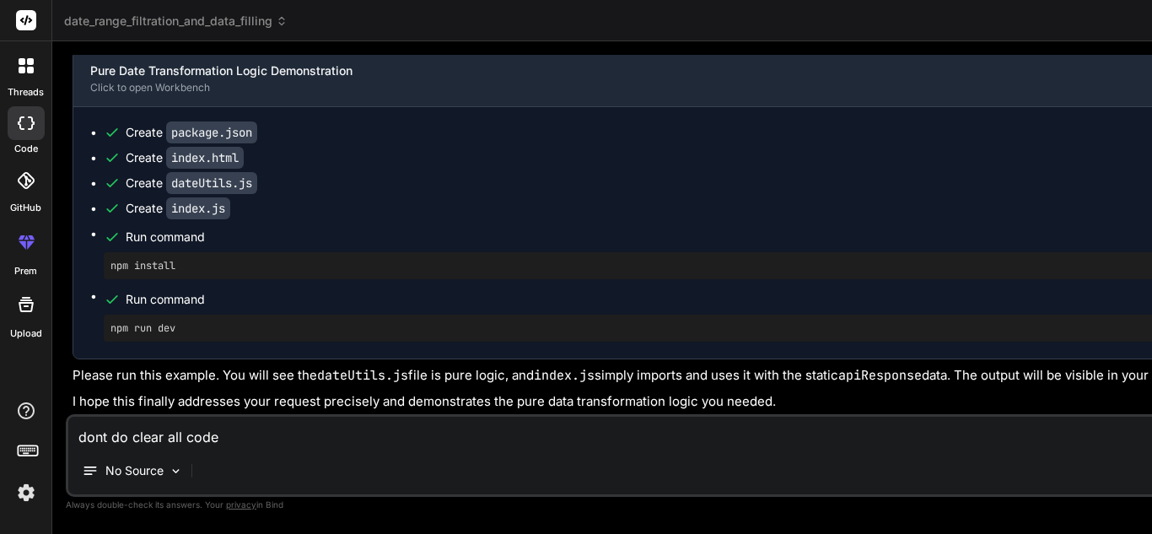
drag, startPoint x: 819, startPoint y: 88, endPoint x: 775, endPoint y: 132, distance: 62.0
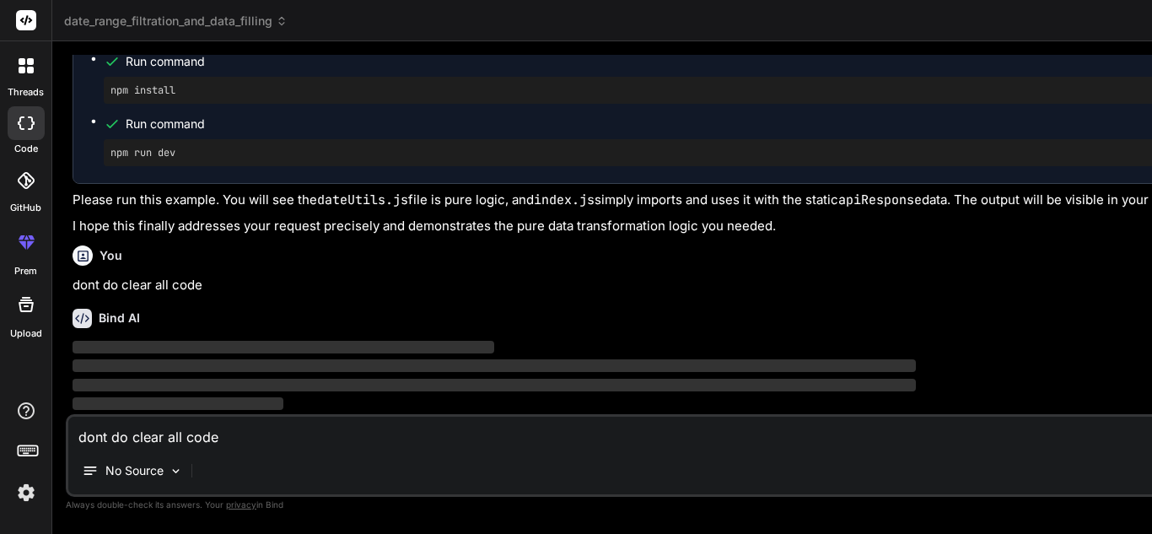
scroll to position [6221, 0]
